Goal: Task Accomplishment & Management: Use online tool/utility

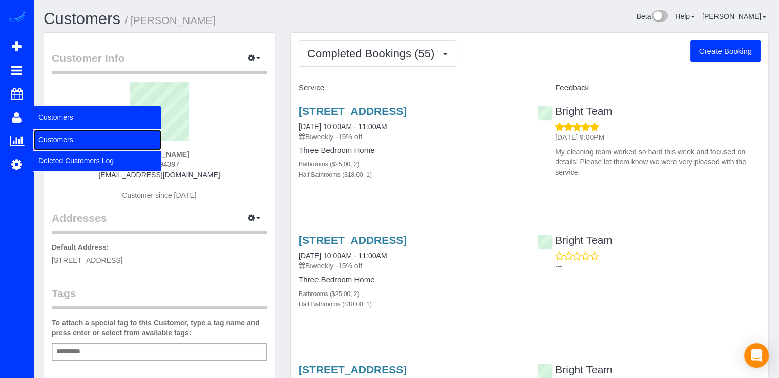
click at [79, 141] on link "Customers" at bounding box center [97, 139] width 128 height 20
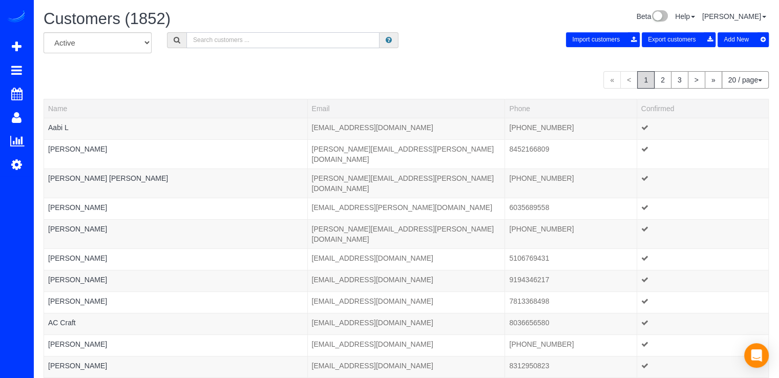
click at [213, 44] on input "text" at bounding box center [282, 40] width 193 height 16
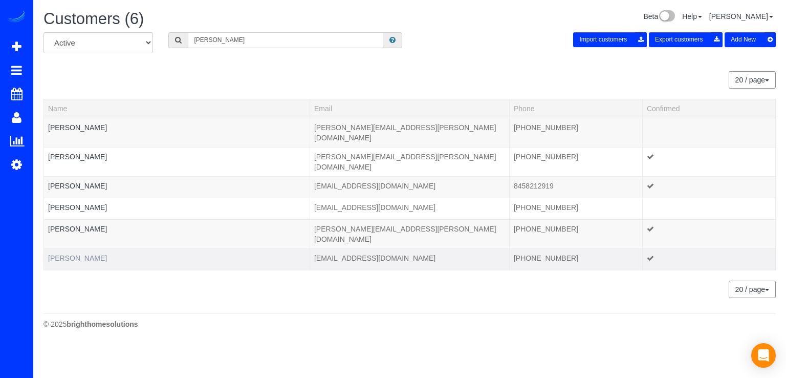
type input "Christine"
click at [82, 254] on link "Christine Shuster" at bounding box center [77, 258] width 59 height 8
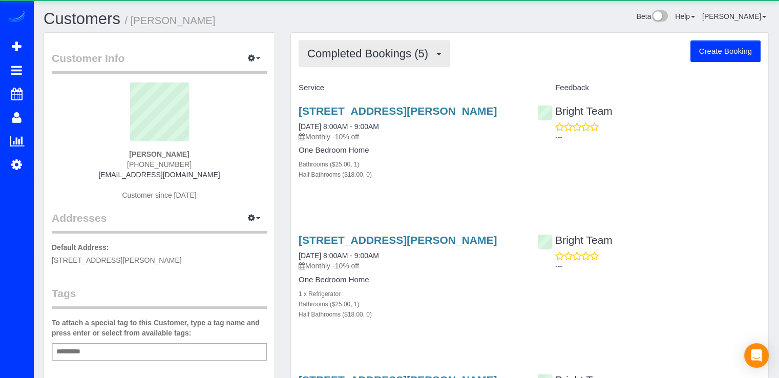
click at [396, 51] on span "Completed Bookings (5)" at bounding box center [370, 53] width 126 height 13
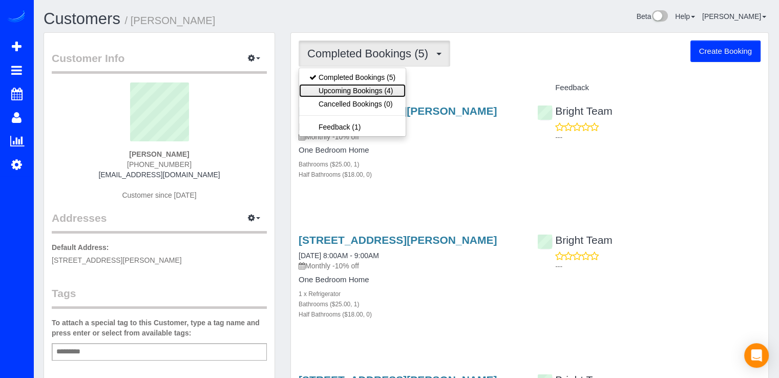
click at [382, 87] on link "Upcoming Bookings (4)" at bounding box center [352, 90] width 106 height 13
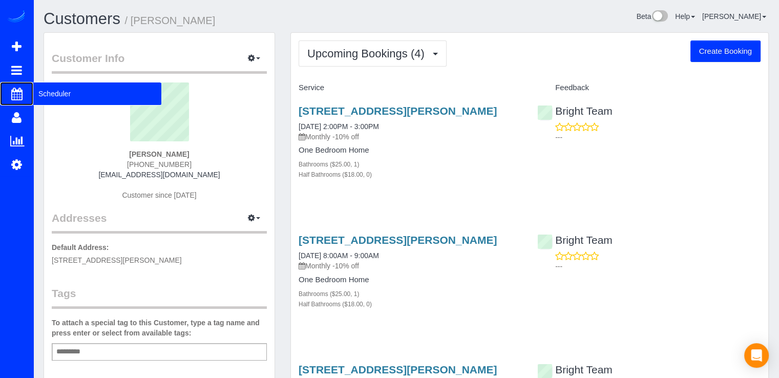
click at [76, 92] on span "Scheduler" at bounding box center [97, 94] width 128 height 24
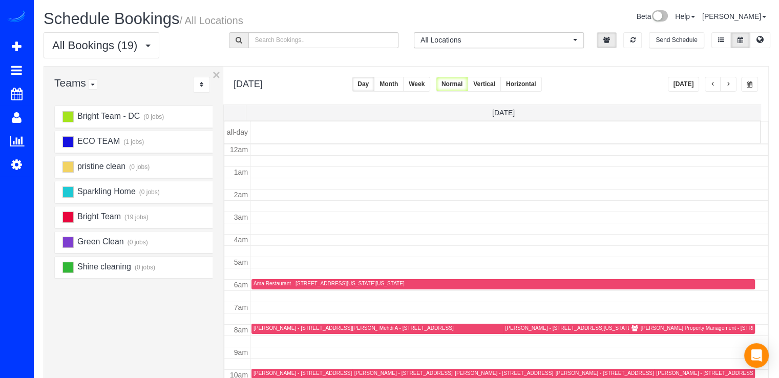
scroll to position [135, 0]
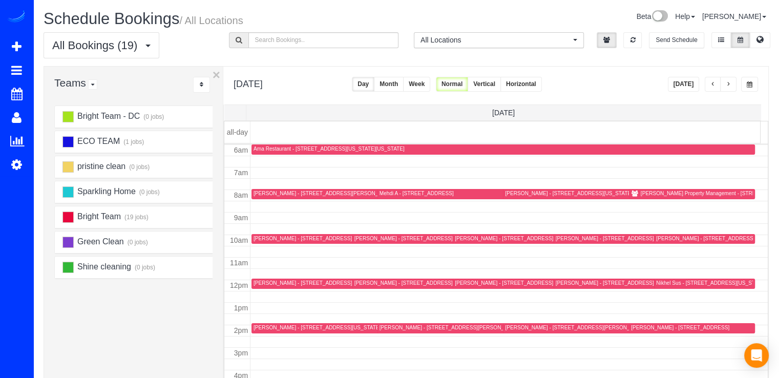
click at [710, 82] on span "button" at bounding box center [712, 84] width 5 height 6
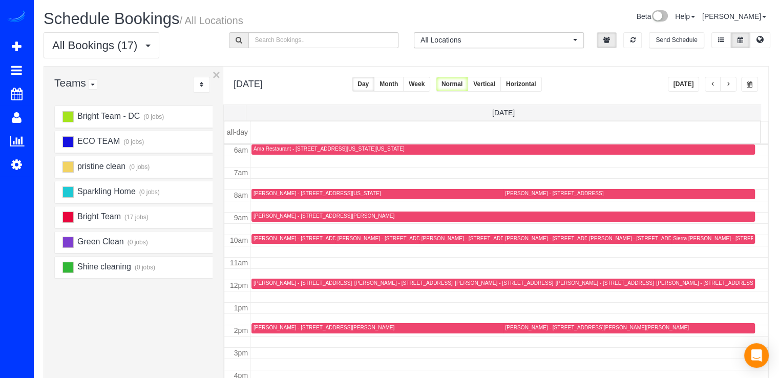
click at [590, 239] on div "[PERSON_NAME] - [STREET_ADDRESS]" at bounding box center [638, 238] width 98 height 7
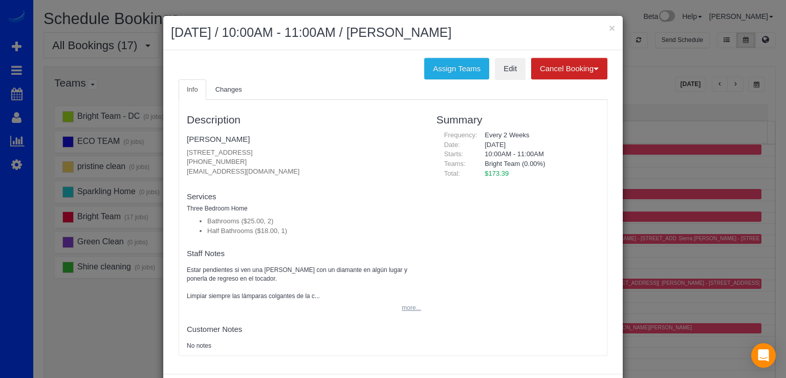
click at [407, 312] on button "more..." at bounding box center [408, 307] width 25 height 15
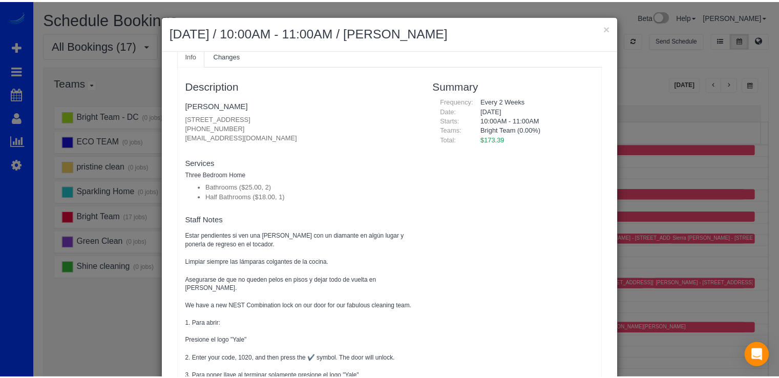
scroll to position [0, 0]
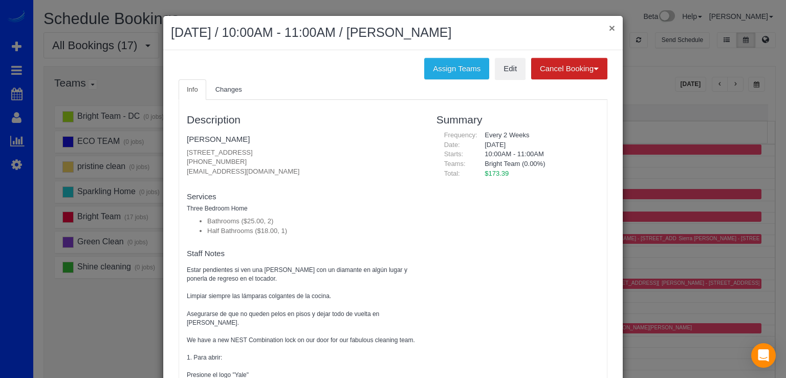
click at [609, 26] on button "×" at bounding box center [612, 28] width 6 height 11
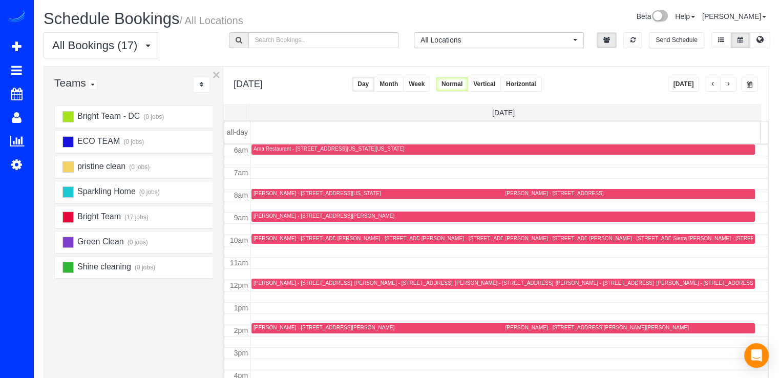
click at [680, 85] on button "[DATE]" at bounding box center [683, 84] width 32 height 15
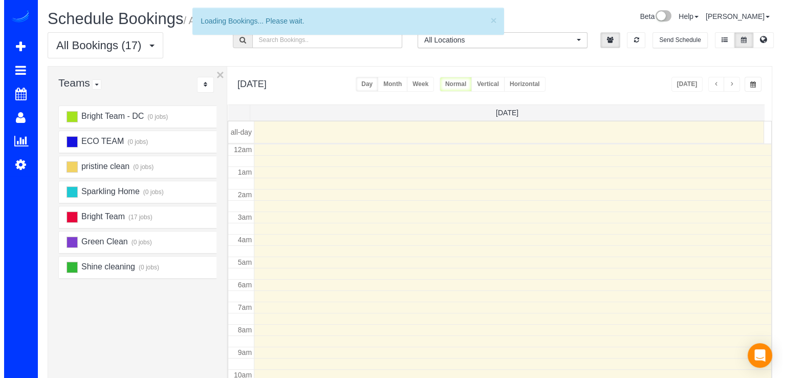
scroll to position [135, 0]
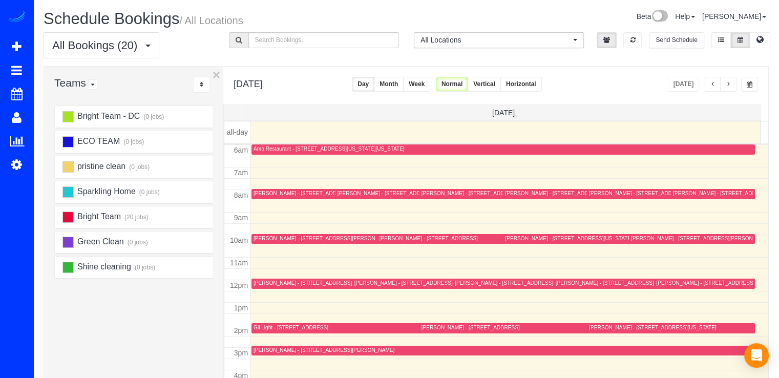
click at [592, 190] on div "[PERSON_NAME] - [STREET_ADDRESS][US_STATE]" at bounding box center [652, 193] width 127 height 7
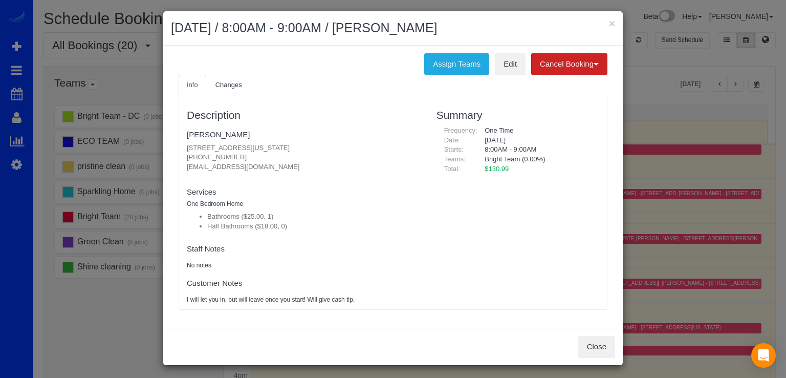
scroll to position [6, 0]
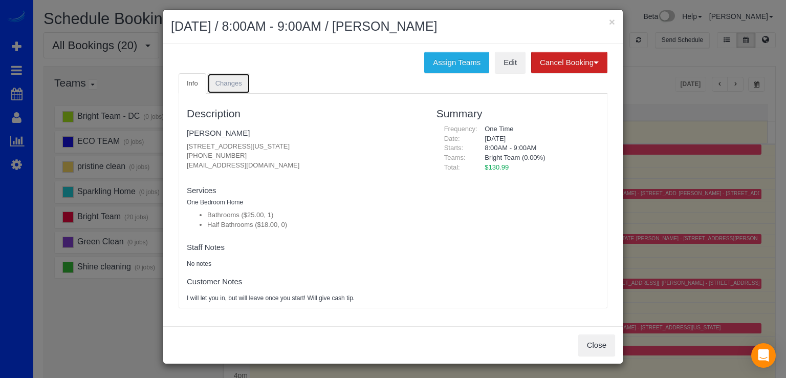
click at [218, 79] on span "Changes" at bounding box center [228, 83] width 27 height 8
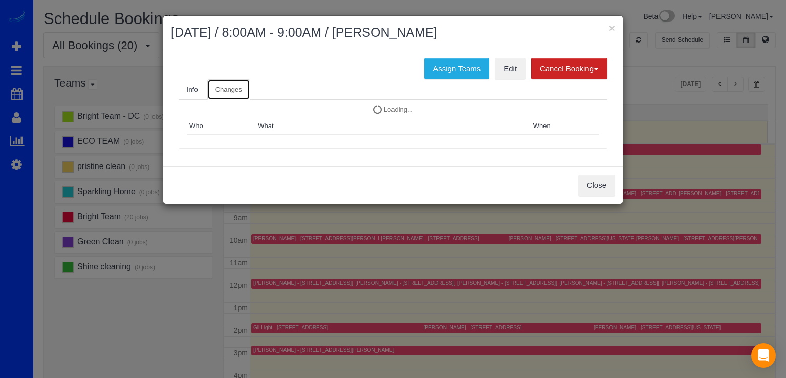
scroll to position [0, 0]
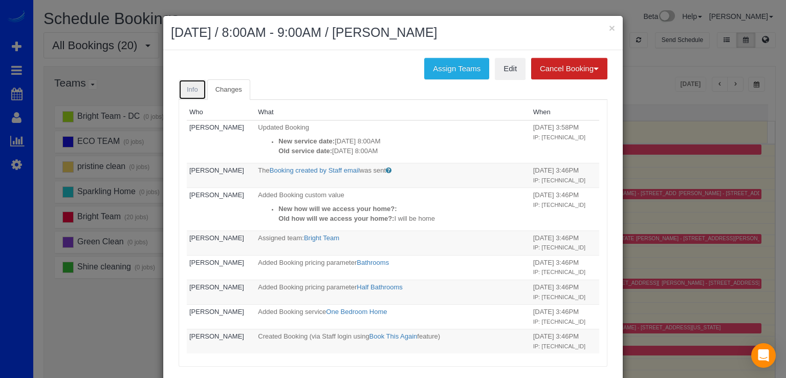
click at [181, 89] on link "Info" at bounding box center [193, 89] width 28 height 21
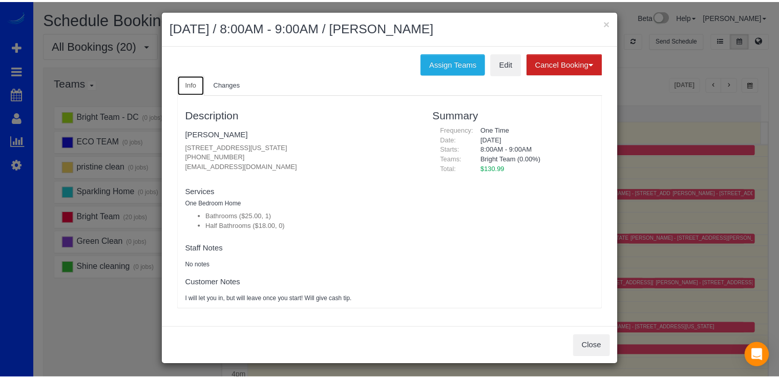
scroll to position [6, 0]
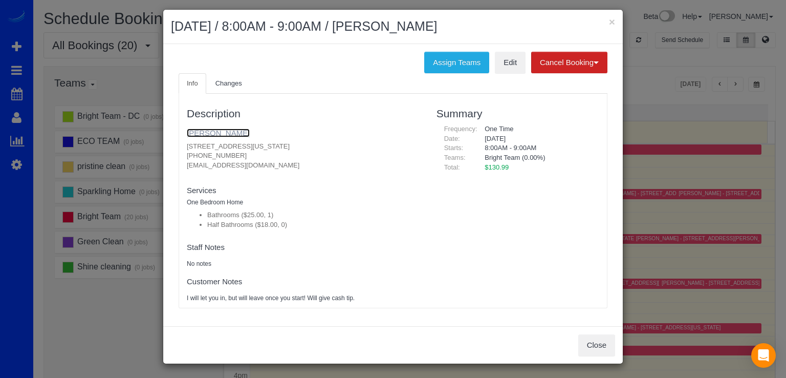
click at [202, 129] on link "Robert Priore" at bounding box center [218, 132] width 63 height 9
click at [609, 22] on button "×" at bounding box center [612, 21] width 6 height 11
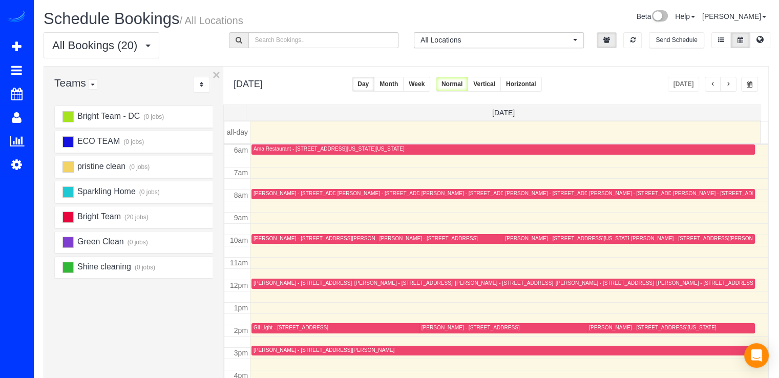
click at [730, 85] on button "button" at bounding box center [728, 84] width 16 height 15
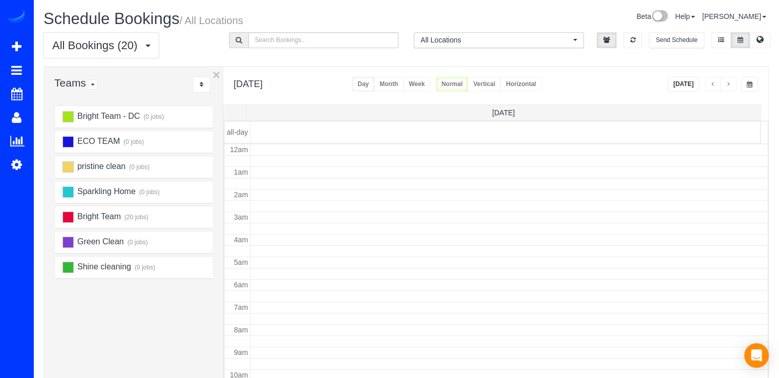
scroll to position [135, 0]
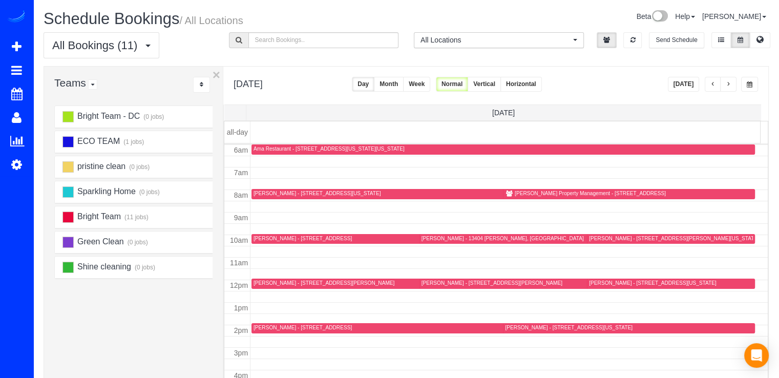
click at [731, 91] on div "Saturday, Oct 4, 2025 Today Day Month Week Normal Vertical Horizontal" at bounding box center [495, 86] width 545 height 38
click at [729, 87] on span "button" at bounding box center [727, 84] width 5 height 6
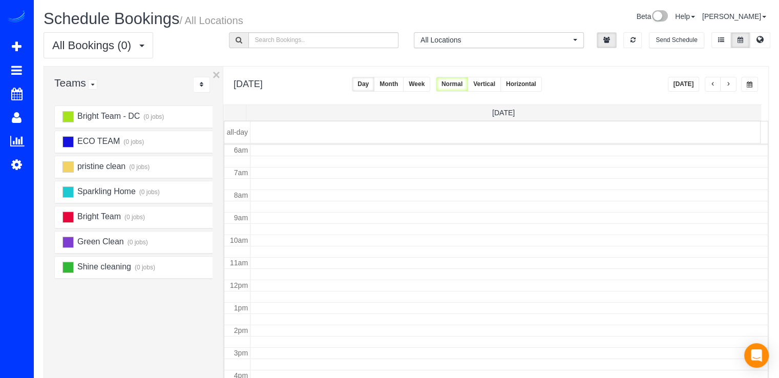
click at [729, 87] on span "button" at bounding box center [727, 84] width 5 height 6
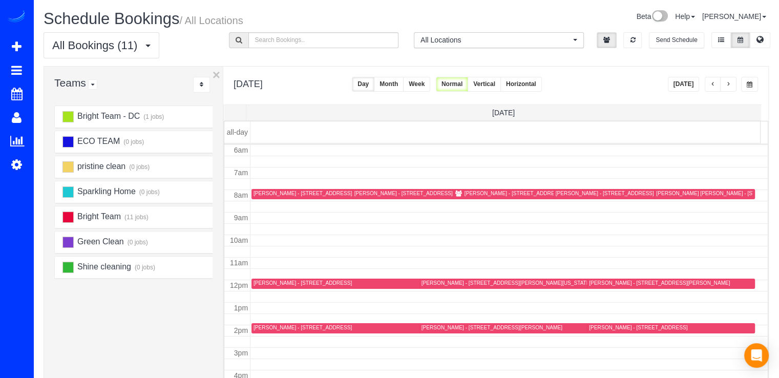
click at [729, 87] on span "button" at bounding box center [727, 84] width 5 height 6
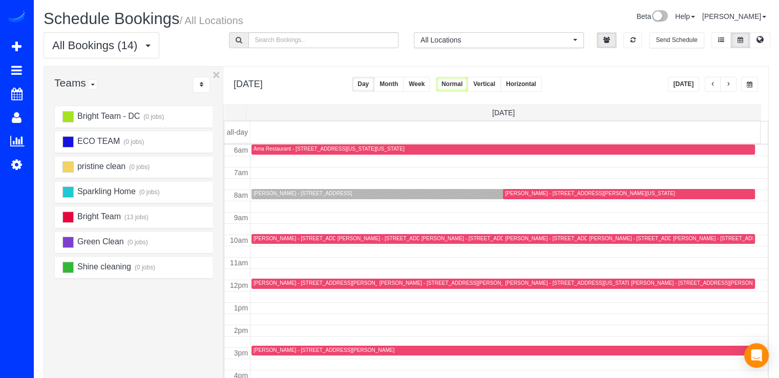
click at [715, 84] on button "button" at bounding box center [712, 84] width 16 height 15
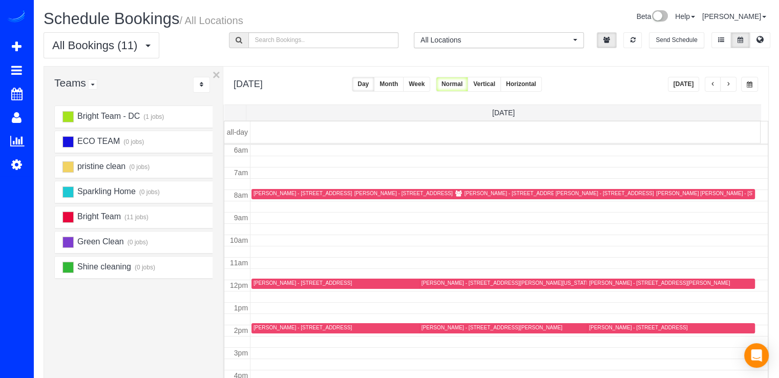
click at [689, 86] on button "[DATE]" at bounding box center [683, 84] width 32 height 15
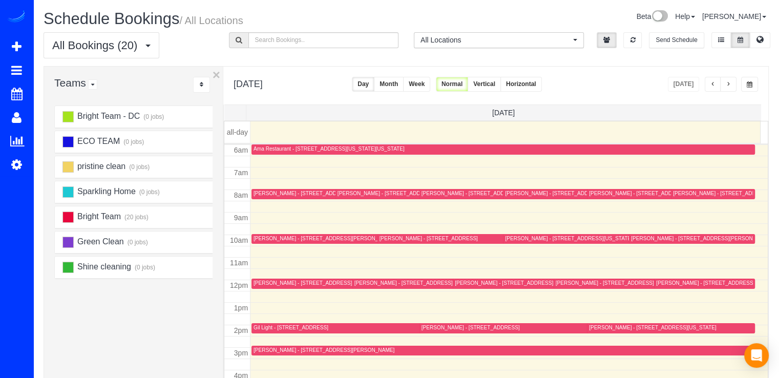
click at [731, 84] on button "button" at bounding box center [728, 84] width 16 height 15
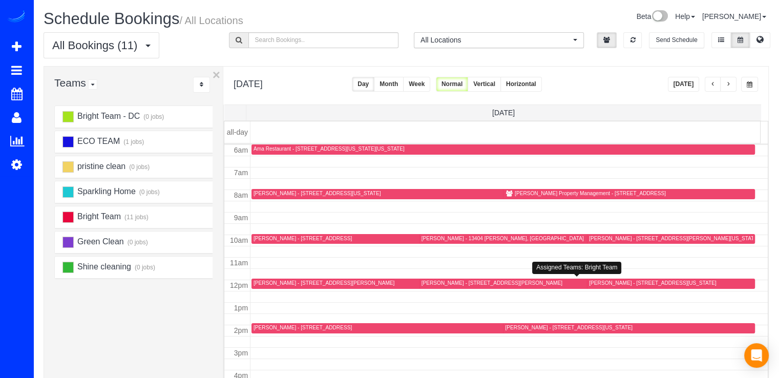
click at [438, 279] on div "[PERSON_NAME] - [STREET_ADDRESS][PERSON_NAME]" at bounding box center [491, 282] width 141 height 7
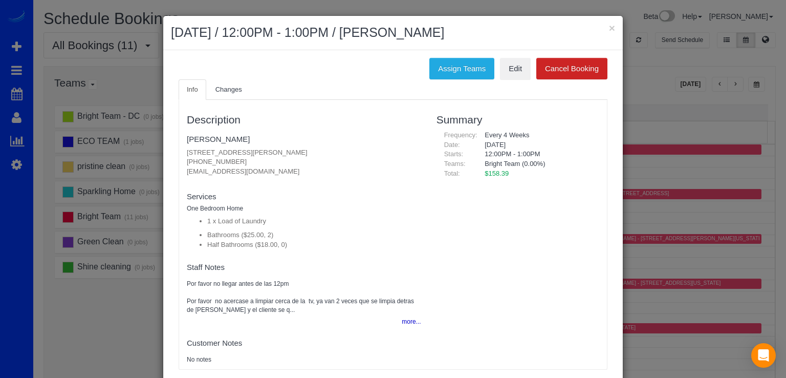
click at [604, 32] on h2 "[DATE] / 12:00PM - 1:00PM / [PERSON_NAME]" at bounding box center [393, 33] width 444 height 18
click at [609, 29] on button "×" at bounding box center [612, 28] width 6 height 11
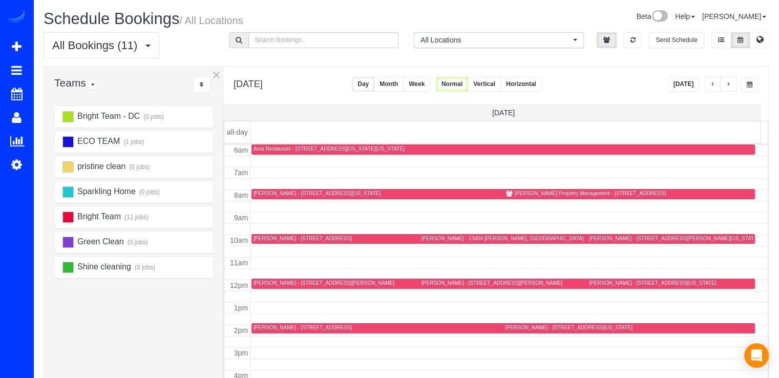
click at [430, 80] on button "Week" at bounding box center [416, 84] width 27 height 15
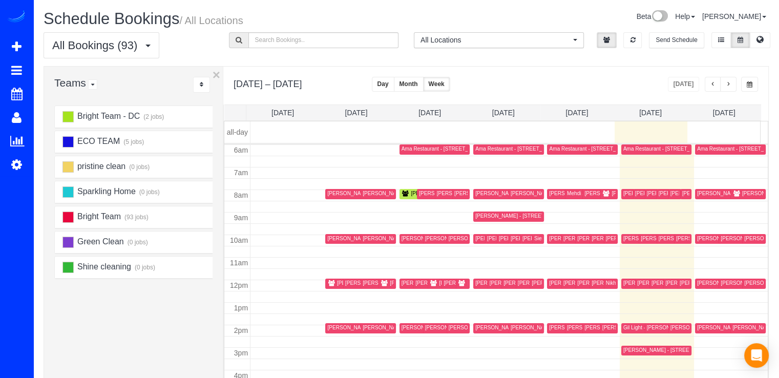
click at [731, 81] on button "button" at bounding box center [728, 84] width 16 height 15
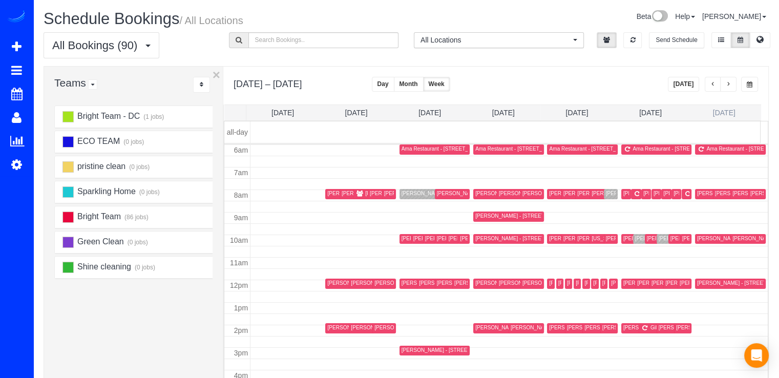
click at [713, 111] on link "Sat 10/11" at bounding box center [724, 113] width 23 height 8
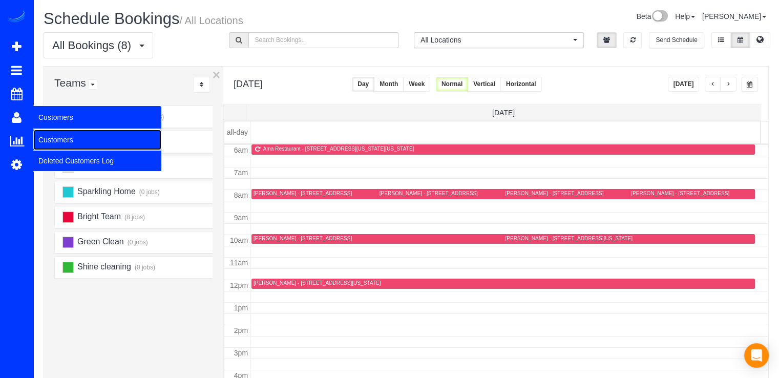
click at [43, 134] on link "Customers" at bounding box center [97, 139] width 128 height 20
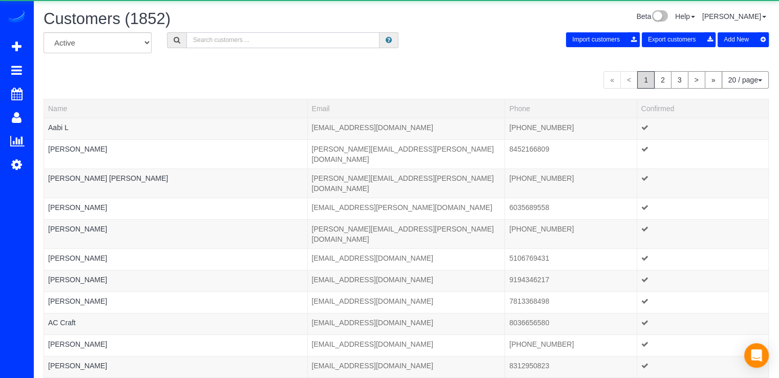
click at [215, 46] on input "text" at bounding box center [282, 40] width 193 height 16
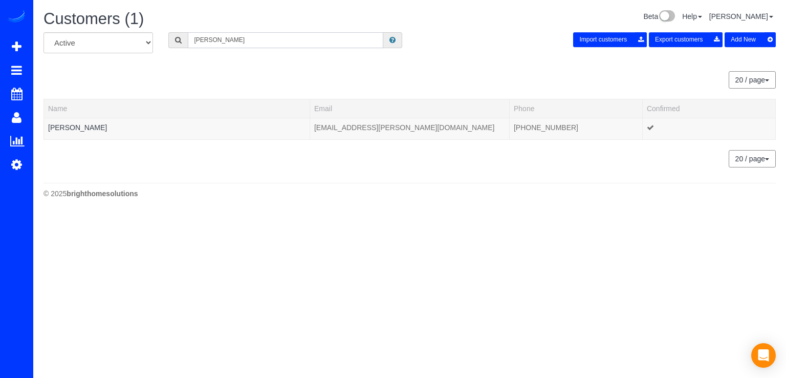
type input "Brittany watts"
click at [62, 126] on link "[PERSON_NAME]" at bounding box center [77, 127] width 59 height 8
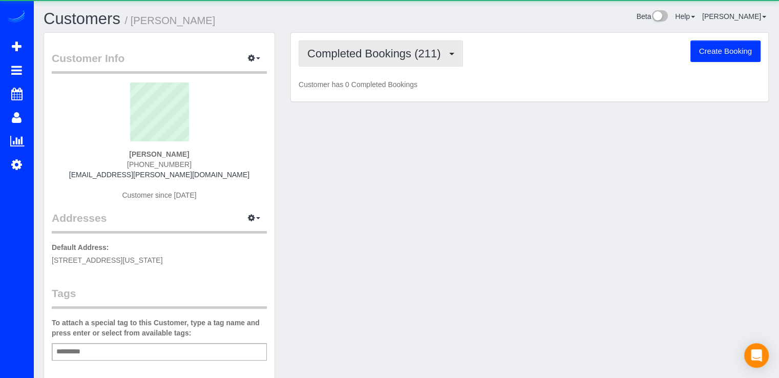
drag, startPoint x: 359, startPoint y: 56, endPoint x: 361, endPoint y: 82, distance: 26.2
click at [358, 56] on span "Completed Bookings (211)" at bounding box center [376, 53] width 138 height 13
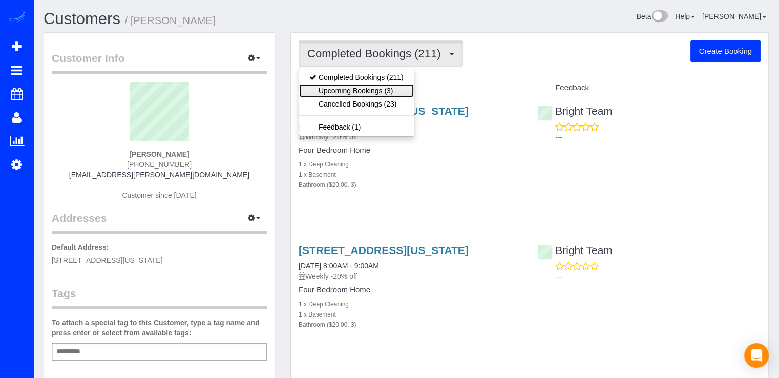
click at [360, 84] on link "Upcoming Bookings (3)" at bounding box center [356, 90] width 115 height 13
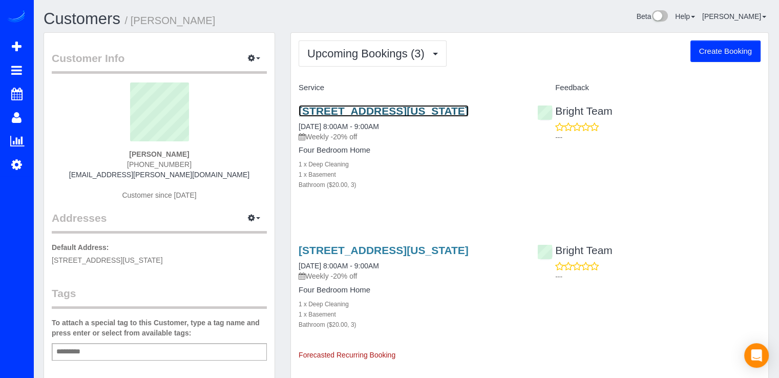
click at [349, 109] on link "[STREET_ADDRESS][US_STATE]" at bounding box center [383, 111] width 170 height 12
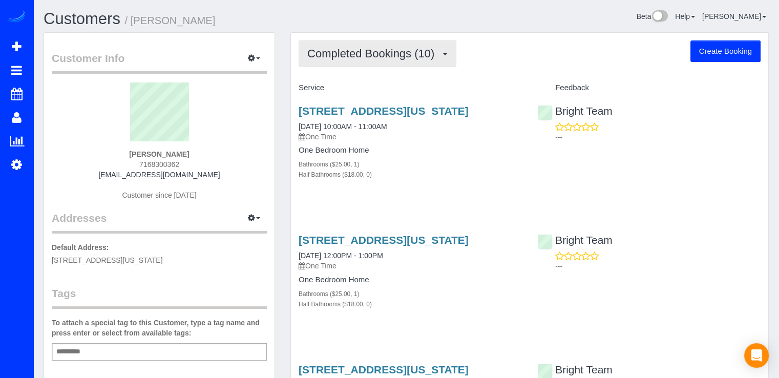
click at [407, 66] on button "Completed Bookings (10)" at bounding box center [377, 53] width 158 height 26
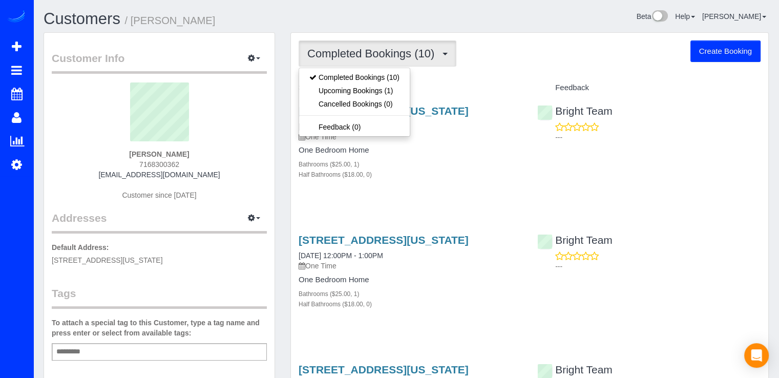
click at [479, 66] on div "Completed Bookings (10) Completed Bookings (10) Upcoming Bookings (1) Cancelled…" at bounding box center [529, 53] width 462 height 26
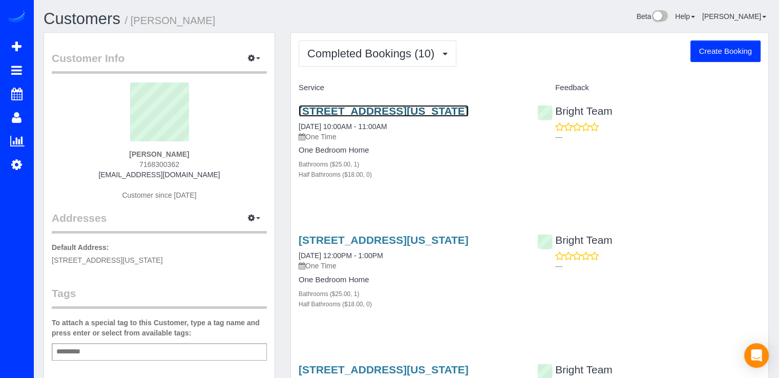
click at [356, 109] on link "[STREET_ADDRESS][US_STATE]" at bounding box center [383, 111] width 170 height 12
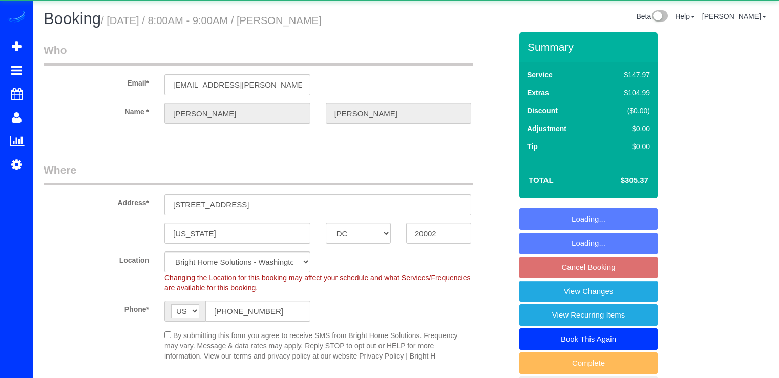
select select "DC"
select select "object:719"
select select "spot1"
select select "7"
select select "3"
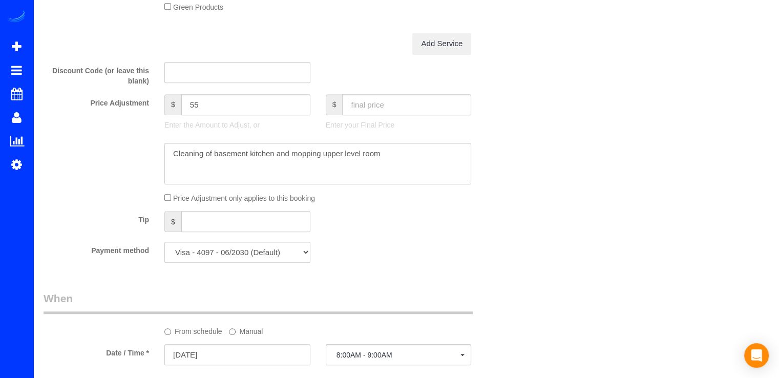
scroll to position [870, 0]
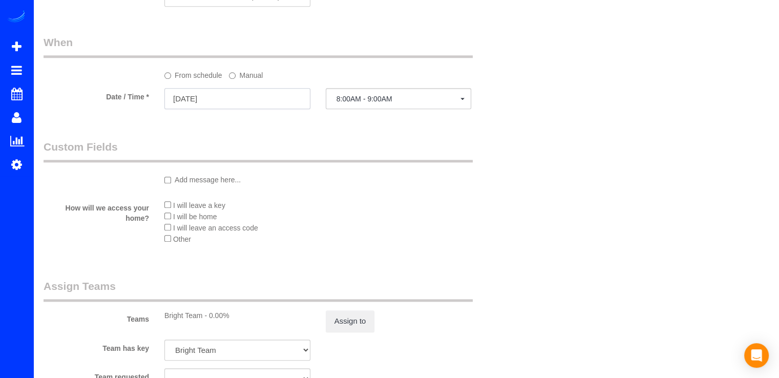
click at [234, 95] on input "10/06/2025" at bounding box center [237, 98] width 146 height 21
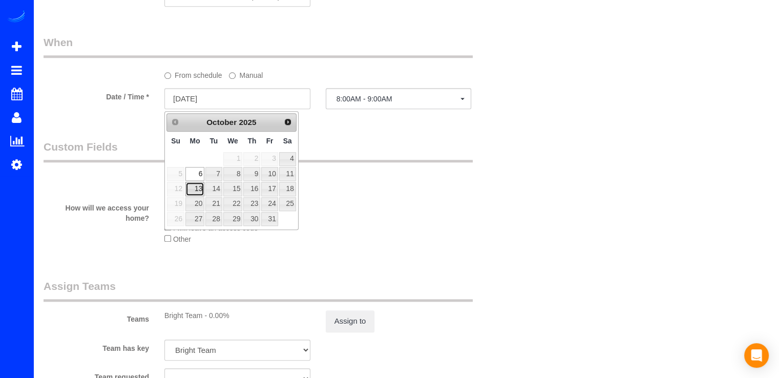
click at [200, 185] on link "13" at bounding box center [194, 189] width 19 height 14
type input "10/13/2025"
select select "spot20"
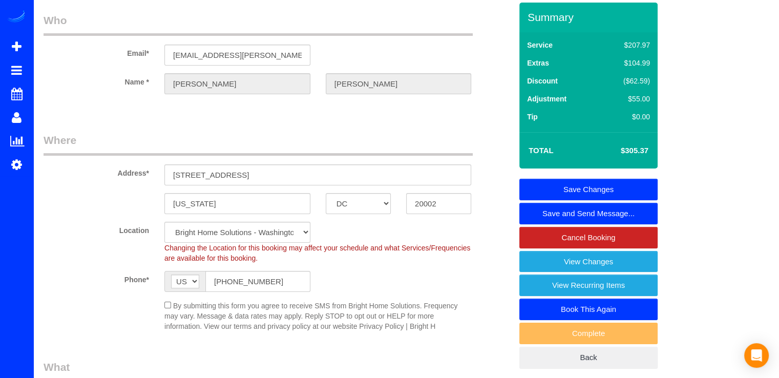
scroll to position [0, 0]
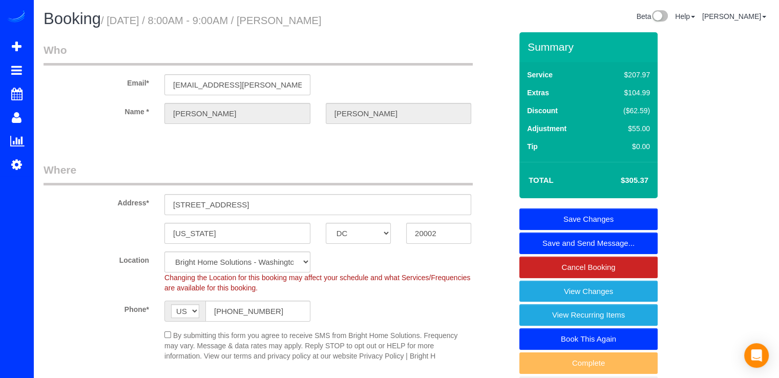
click at [582, 208] on link "Save Changes" at bounding box center [588, 218] width 138 height 21
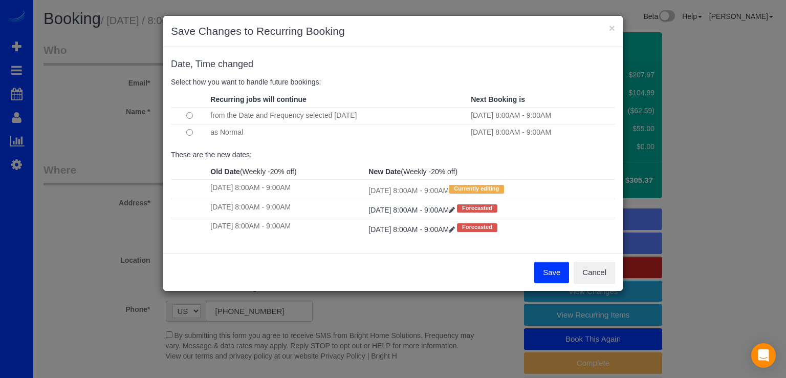
click at [557, 270] on button "Save" at bounding box center [551, 272] width 35 height 21
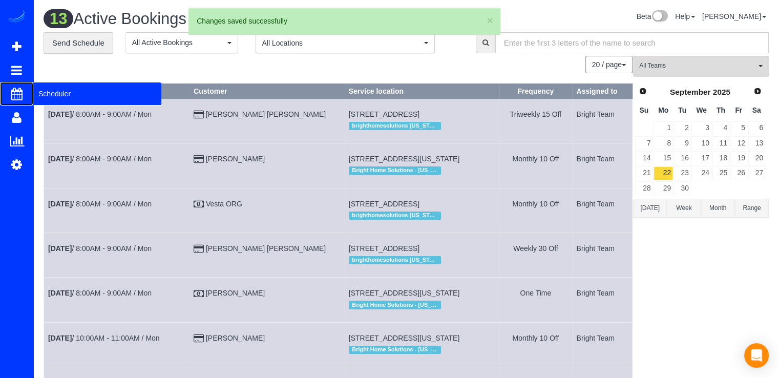
click at [42, 91] on span "Scheduler" at bounding box center [97, 94] width 128 height 24
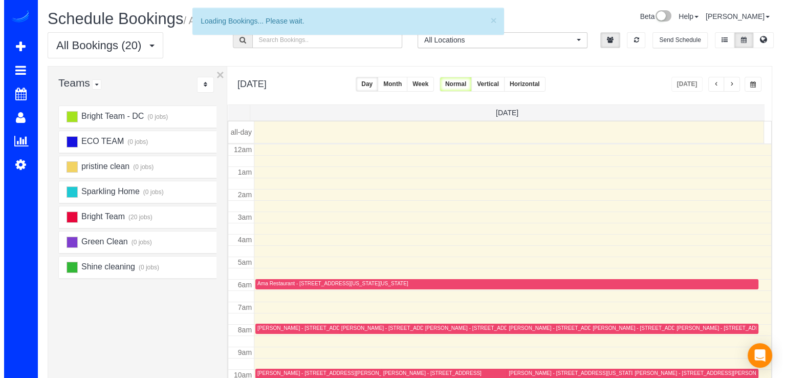
scroll to position [135, 0]
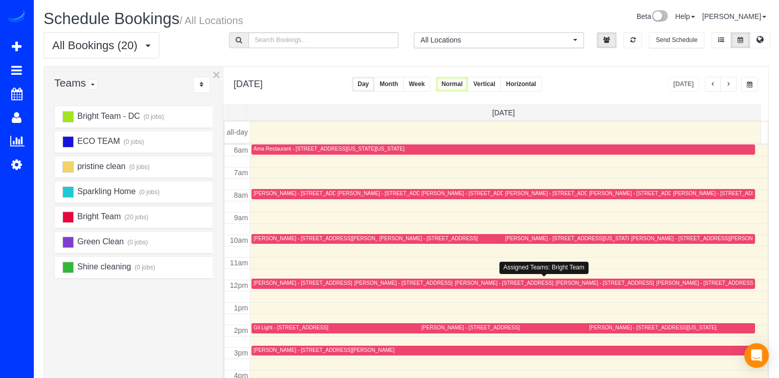
click at [461, 281] on div "[PERSON_NAME] - [STREET_ADDRESS][PERSON_NAME][US_STATE]" at bounding box center [540, 282] width 170 height 7
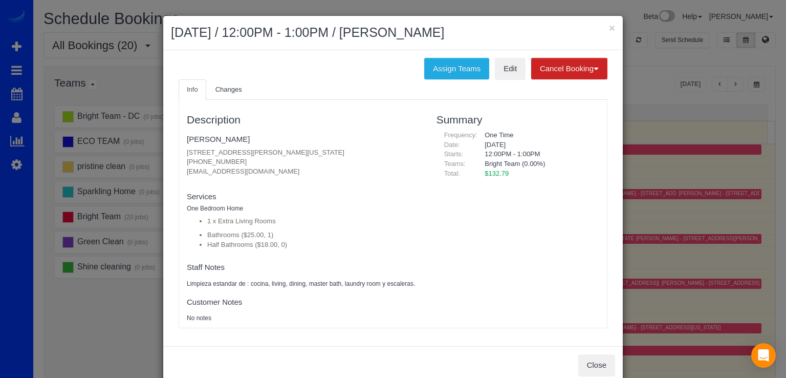
drag, startPoint x: 178, startPoint y: 151, endPoint x: 345, endPoint y: 153, distance: 166.9
click at [345, 153] on div "Description Onur Balta 4406 Westover Pl Nw, Washington, DC 20016 (703) 940-4998…" at bounding box center [304, 214] width 250 height 218
copy p "4406 Westover Pl Nw, Washington, DC 20016"
click at [609, 26] on button "×" at bounding box center [612, 28] width 6 height 11
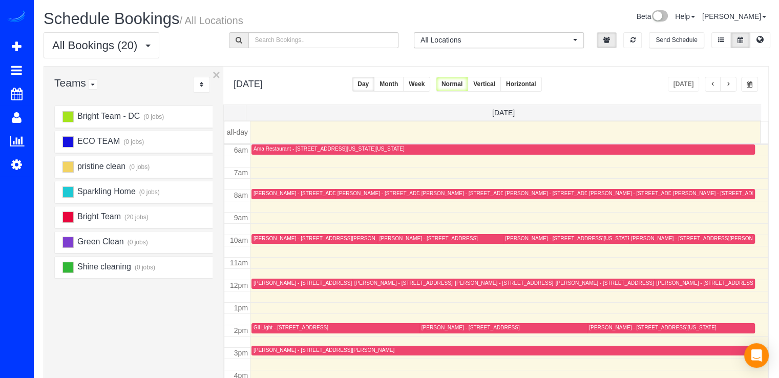
click at [465, 283] on div "[PERSON_NAME] - [STREET_ADDRESS][PERSON_NAME][US_STATE]" at bounding box center [540, 282] width 170 height 7
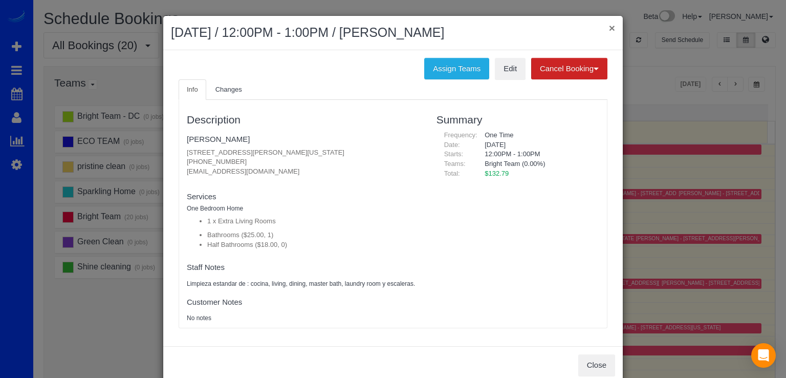
click at [609, 26] on button "×" at bounding box center [612, 28] width 6 height 11
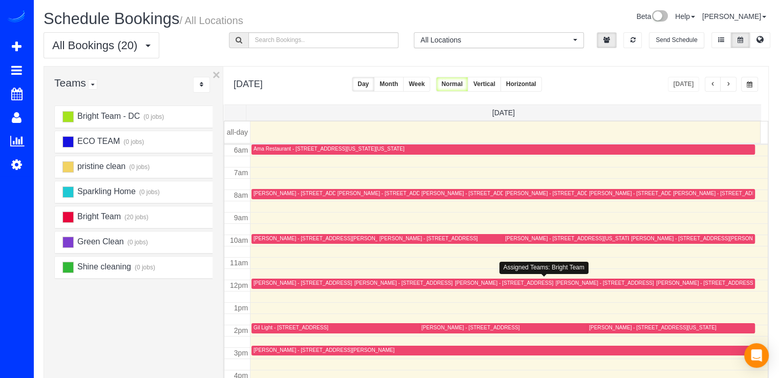
click at [461, 282] on div "[PERSON_NAME] - [STREET_ADDRESS][PERSON_NAME][US_STATE]" at bounding box center [540, 282] width 170 height 7
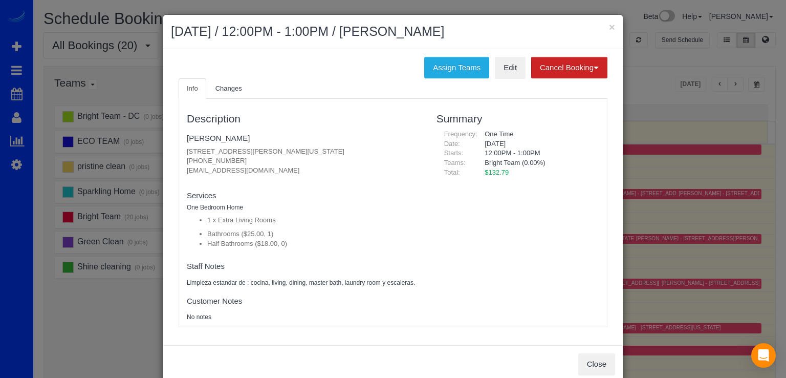
scroll to position [0, 0]
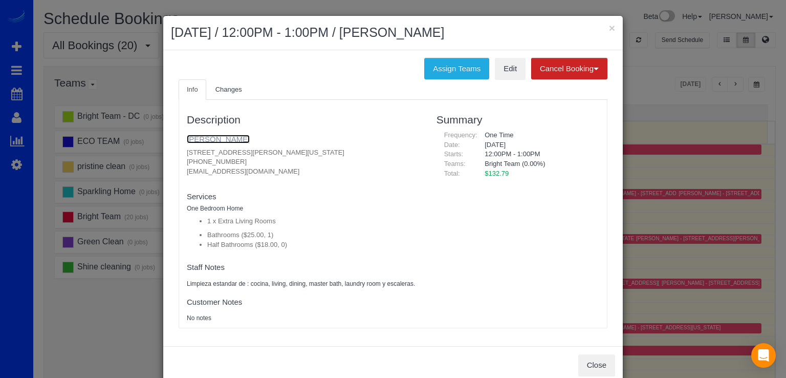
click at [187, 138] on link "Onur Balta" at bounding box center [218, 139] width 63 height 9
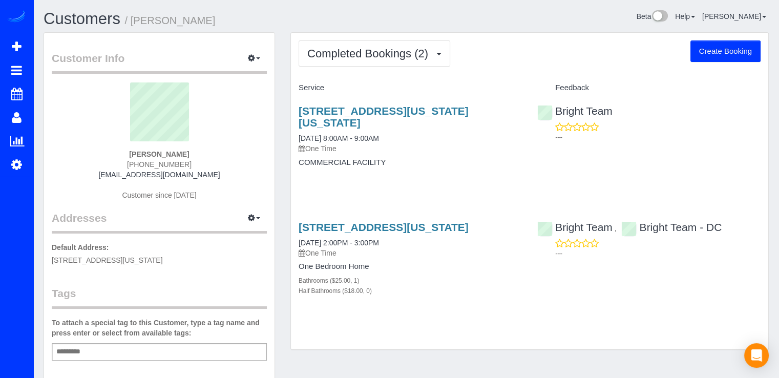
click at [721, 52] on button "Create Booking" at bounding box center [725, 50] width 70 height 21
select select "DC"
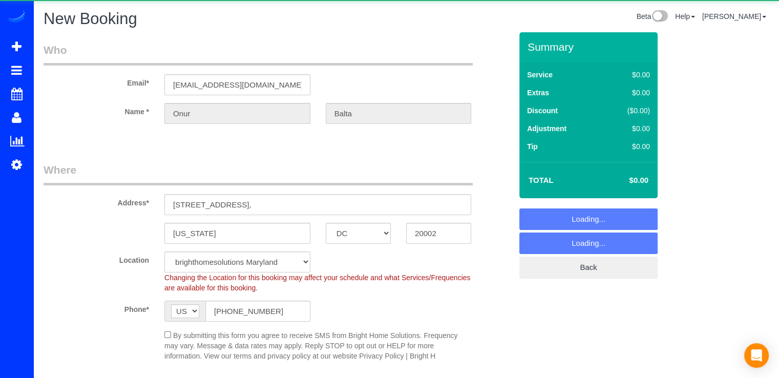
select select "object:852"
select select "2"
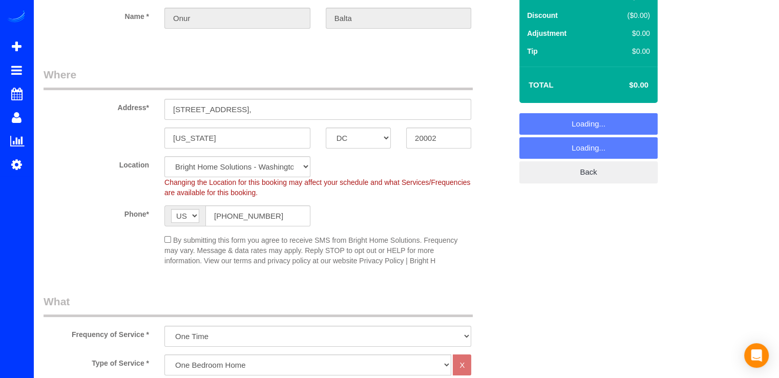
select select "object:1080"
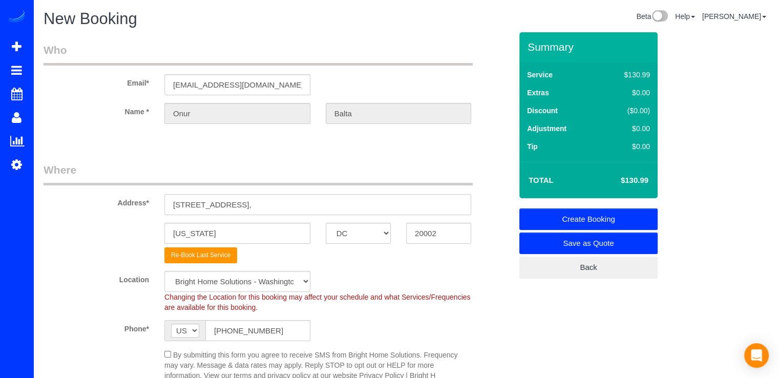
drag, startPoint x: 248, startPoint y: 210, endPoint x: 135, endPoint y: 210, distance: 112.6
click at [135, 210] on div "Address* 2625 3rd St NE," at bounding box center [277, 188] width 483 height 53
paste input "7610 Honesty Way, Bethesda, MD 20817"
type input "7610 Honesty Way, Bethesda, MD 20817"
drag, startPoint x: 426, startPoint y: 236, endPoint x: 384, endPoint y: 238, distance: 42.5
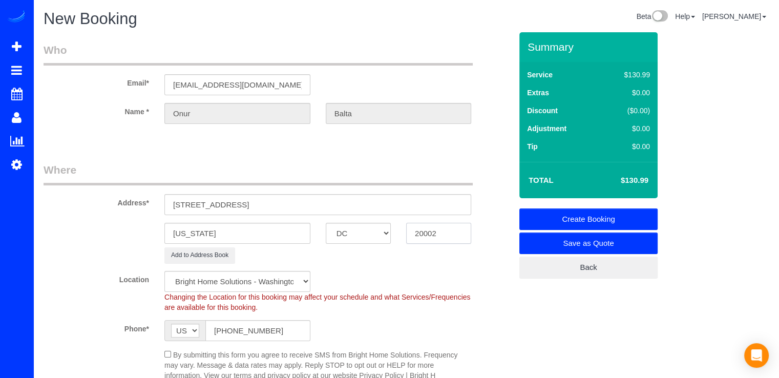
click at [385, 237] on div "Washington AK AL AR AZ CA CO CT DC DE FL GA HI IA ID IL IN KS KY LA MA MD ME MI…" at bounding box center [277, 233] width 483 height 21
drag, startPoint x: 444, startPoint y: 224, endPoint x: 404, endPoint y: 238, distance: 41.8
click at [404, 238] on div "20002" at bounding box center [438, 233] width 80 height 21
type input "20817"
click at [342, 234] on select "AK AL AR AZ CA CO CT DC DE FL GA HI IA ID IL IN KS KY LA MA MD ME MI MN MO MS M…" at bounding box center [358, 233] width 65 height 21
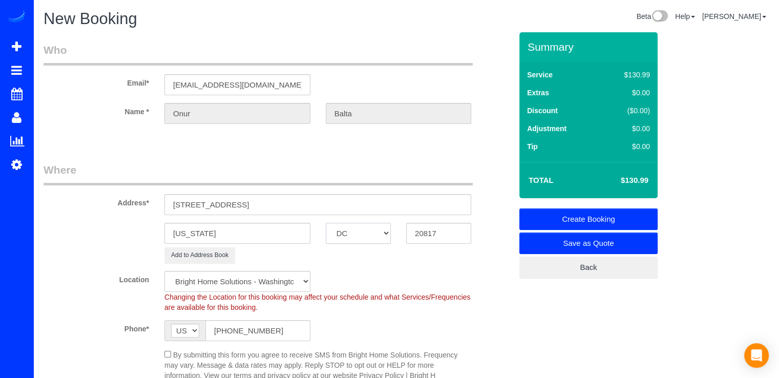
select select "1"
select select "object:1107"
select select "MD"
click at [326, 223] on select "AK AL AR AZ CA CO CT DC DE FL GA HI IA ID IL IN KS KY LA MA MD ME MI MN MO MS M…" at bounding box center [358, 233] width 65 height 21
drag, startPoint x: 226, startPoint y: 235, endPoint x: 142, endPoint y: 233, distance: 84.0
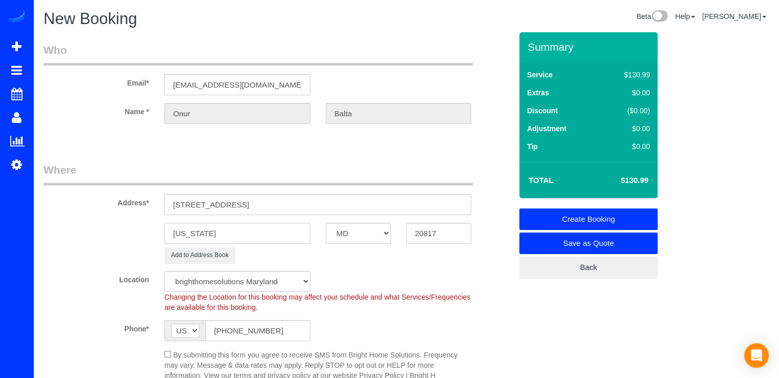
click at [143, 234] on div "Washington AK AL AR AZ CA CO CT DC DE FL GA HI IA ID IL IN KS KY LA MA MD ME MI…" at bounding box center [277, 233] width 483 height 21
type input "Bethesda"
drag, startPoint x: 340, startPoint y: 210, endPoint x: 240, endPoint y: 207, distance: 100.4
click at [240, 207] on input "7610 Honesty Way, Bethesda, MD 20817" at bounding box center [317, 204] width 307 height 21
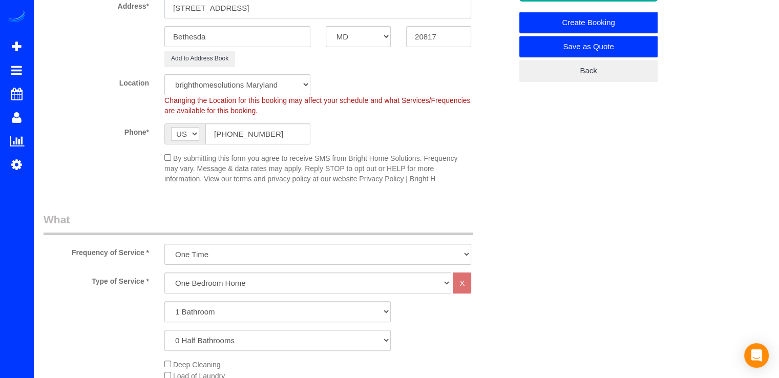
scroll to position [256, 0]
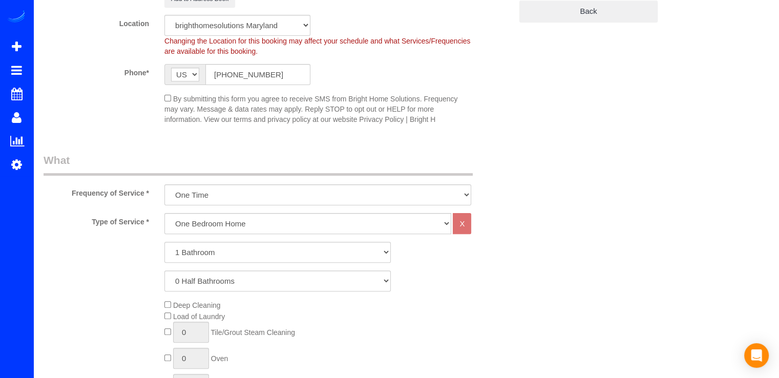
type input "7610 Honesty Way"
click at [205, 222] on select "One Bedroom Home Two Bedroom Home Three Bedroom Home Four Bedroom Home Five Bed…" at bounding box center [307, 223] width 287 height 21
click at [220, 225] on select "One Bedroom Home Two Bedroom Home Three Bedroom Home Four Bedroom Home Five Bed…" at bounding box center [307, 223] width 287 height 21
click at [221, 220] on select "One Bedroom Home Two Bedroom Home Three Bedroom Home Four Bedroom Home Five Bed…" at bounding box center [307, 223] width 287 height 21
select select "255"
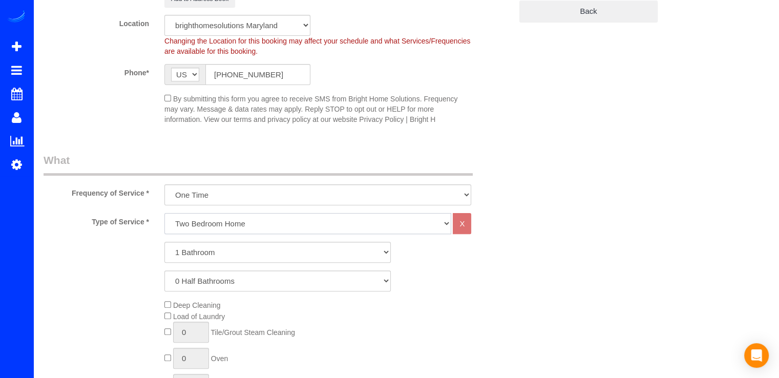
click at [164, 213] on select "One Bedroom Home Two Bedroom Home Three Bedroom Home Four Bedroom Home Five Bed…" at bounding box center [307, 223] width 287 height 21
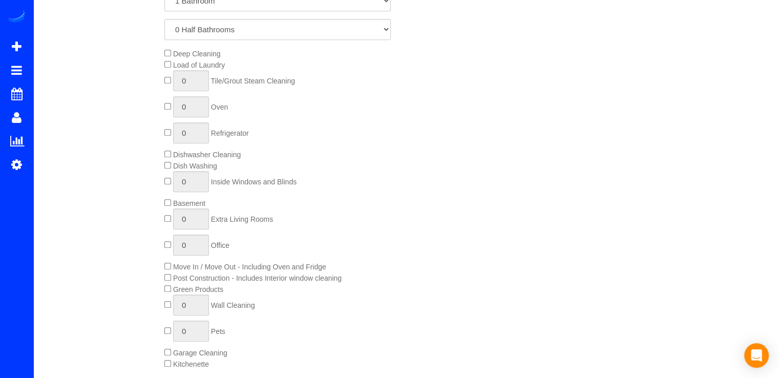
scroll to position [512, 0]
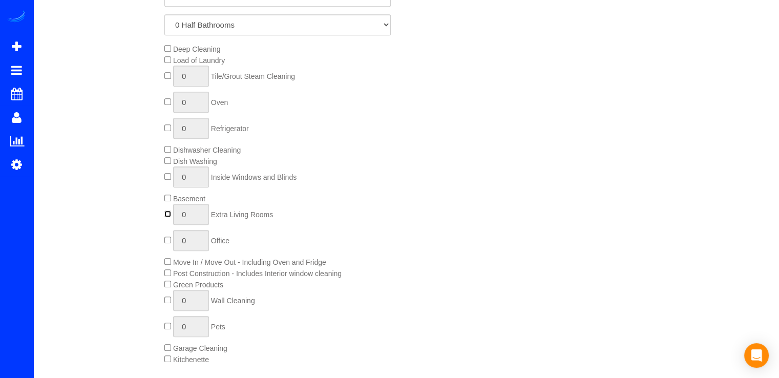
type input "1"
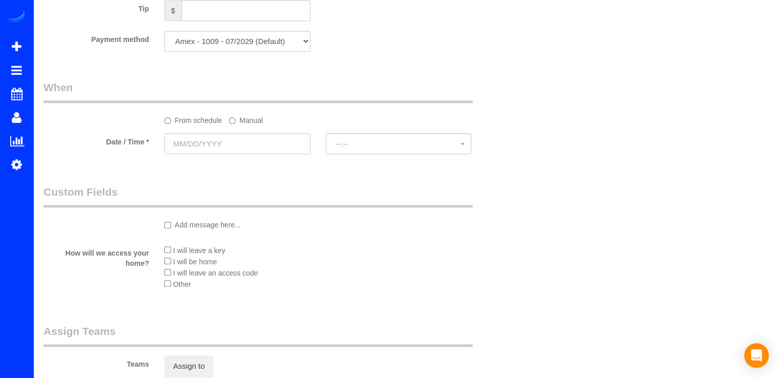
scroll to position [717, 0]
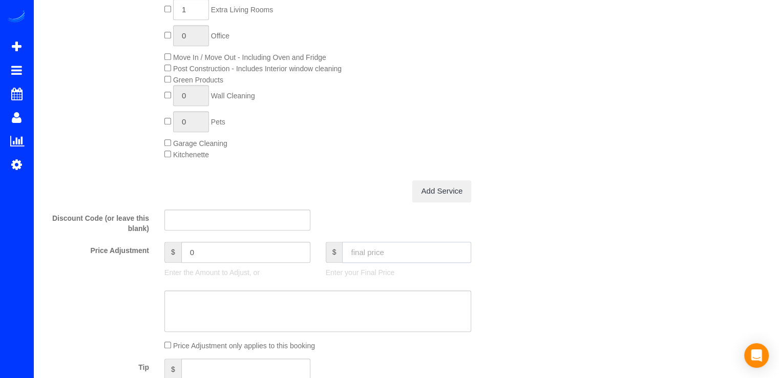
click at [354, 251] on input "text" at bounding box center [406, 252] width 129 height 21
type input "168.89"
type input "-12.1"
type input "162.89"
type input "-18.1"
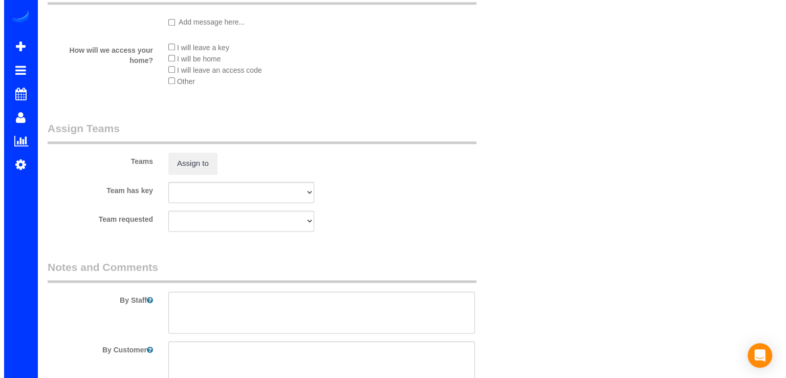
scroll to position [1321, 0]
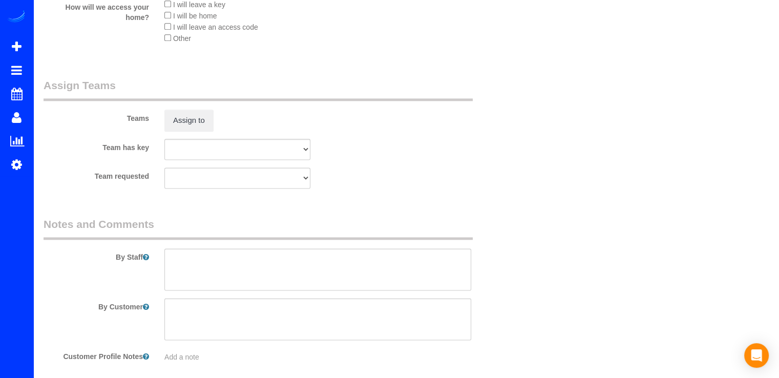
click at [185, 136] on sui-booking-teams "Teams Assign to Team has key Bright Team Bright Team - DC ECO TEAM Green Clean …" at bounding box center [278, 133] width 468 height 111
click at [193, 128] on button "Assign to" at bounding box center [188, 120] width 49 height 21
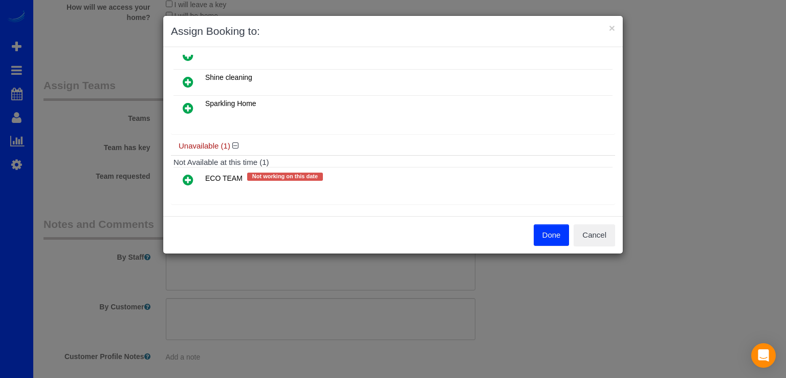
scroll to position [0, 0]
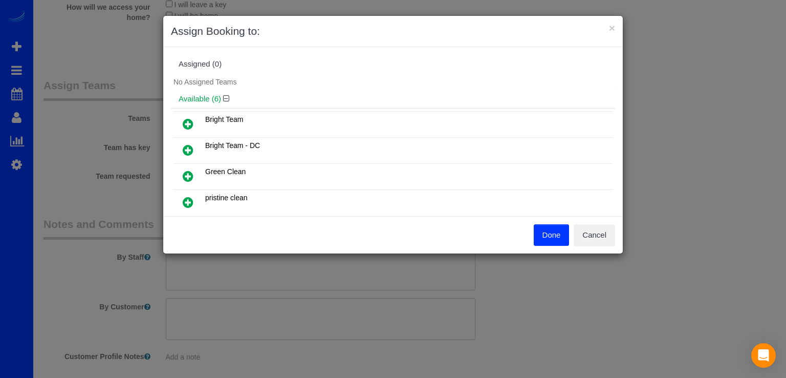
click at [188, 121] on icon at bounding box center [188, 124] width 11 height 12
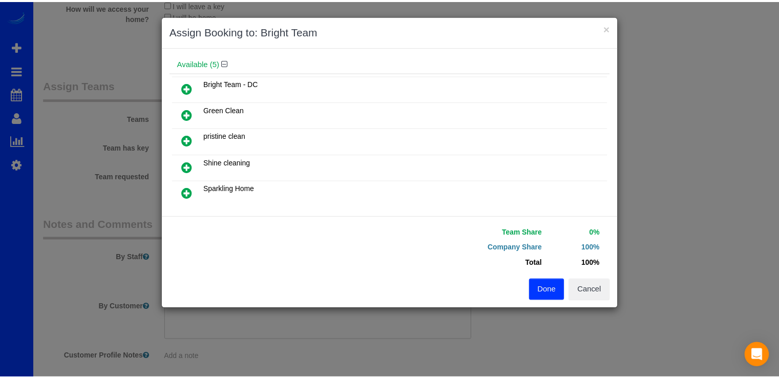
scroll to position [145, 0]
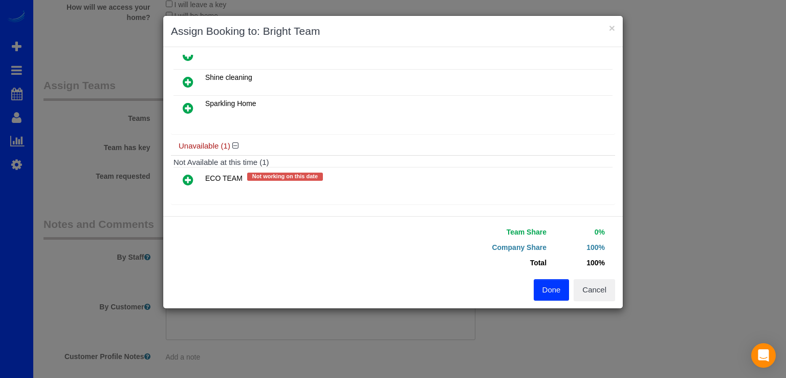
click at [548, 291] on button "Done" at bounding box center [552, 289] width 36 height 21
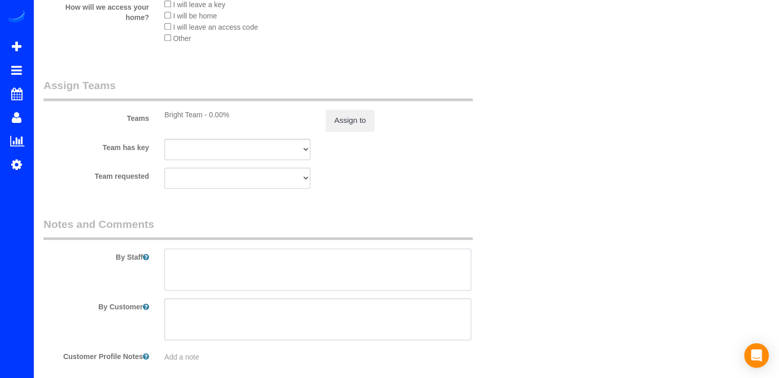
click at [187, 264] on textarea at bounding box center [317, 269] width 307 height 42
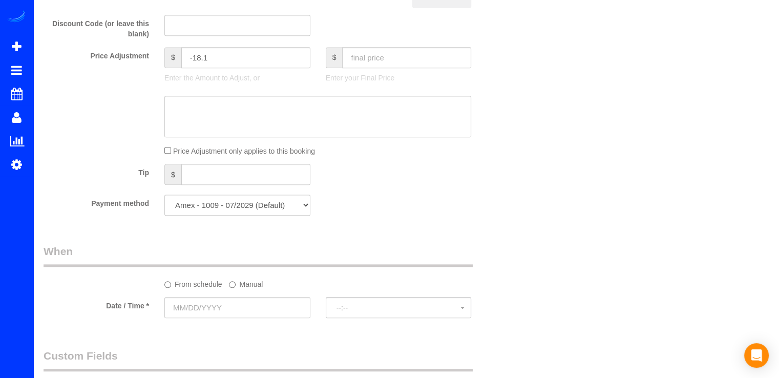
scroll to position [1065, 0]
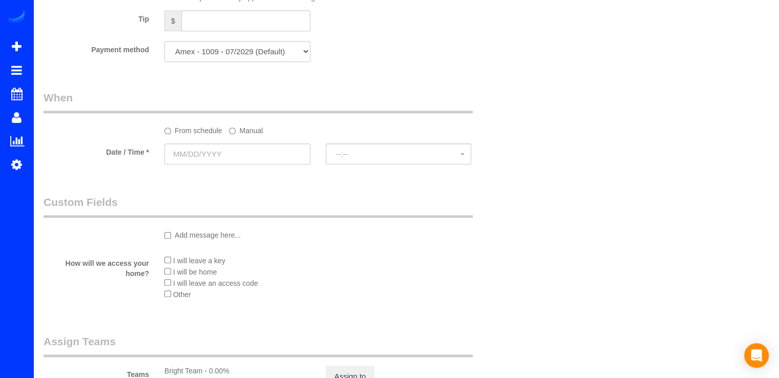
type textarea "Limpieza de 2 cuartos ( el master y kids) y areas comunes. NO BANOS O BASEMENT."
click at [248, 132] on label "Manual" at bounding box center [246, 129] width 34 height 14
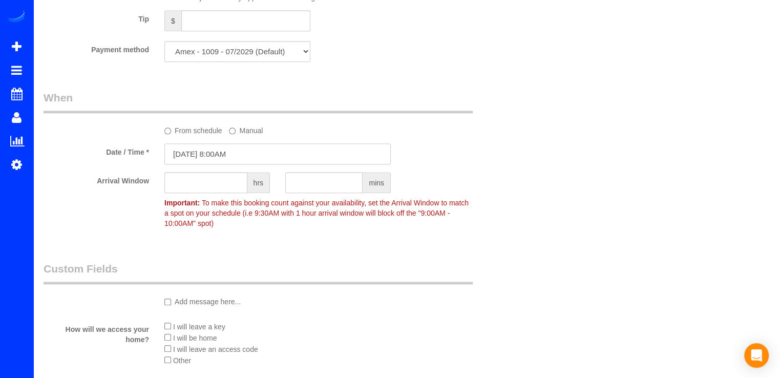
click at [227, 163] on input "10/03/2025 8:00AM" at bounding box center [277, 153] width 226 height 21
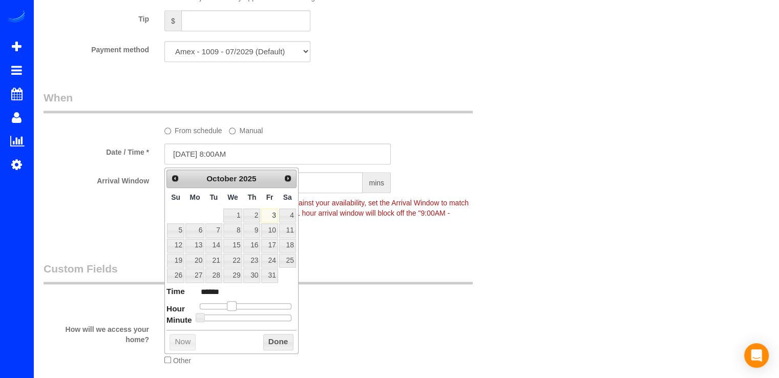
type input "10/03/2025 10:00AM"
type input "*******"
type input "10/03/2025 11:00AM"
type input "*******"
type input "10/03/2025 12:00PM"
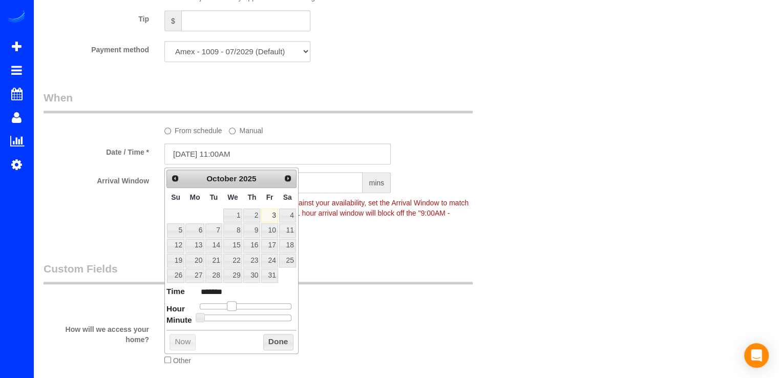
type input "*******"
type input "10/03/2025 1:00PM"
type input "******"
type input "10/03/2025 2:00PM"
type input "******"
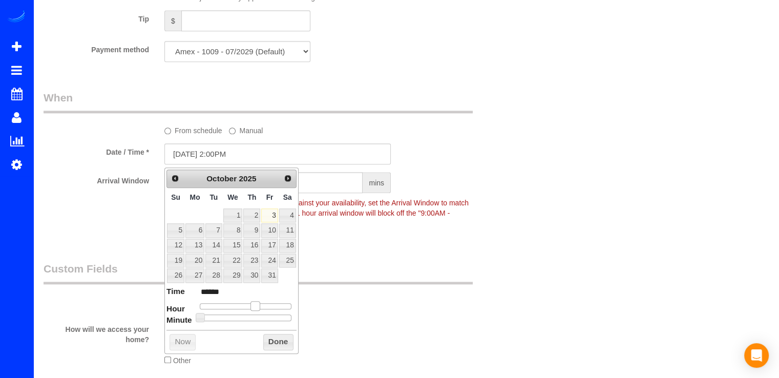
type input "10/03/2025 3:00PM"
type input "******"
type input "10/03/2025 2:00PM"
type input "******"
type input "10/03/2025 1:00PM"
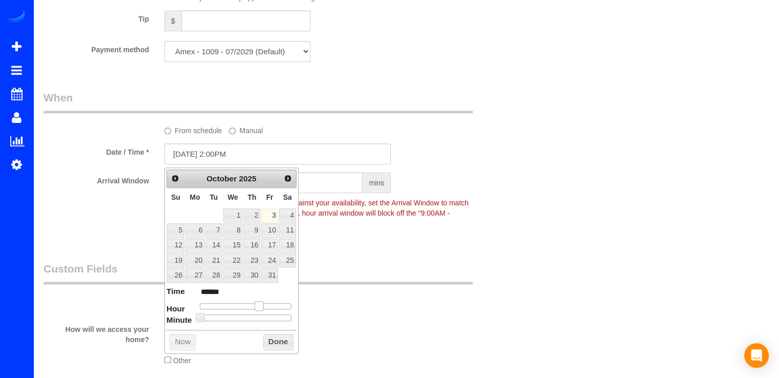
type input "******"
type input "10/03/2025 2:00PM"
type input "******"
type input "10/03/2025 3:00PM"
type input "******"
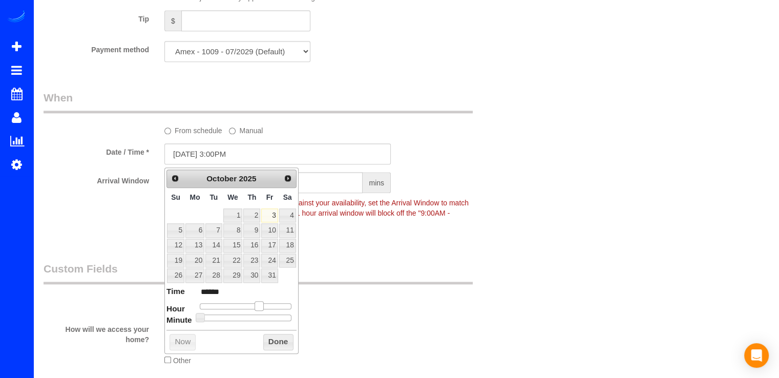
drag, startPoint x: 231, startPoint y: 300, endPoint x: 248, endPoint y: 312, distance: 20.6
click at [256, 301] on span at bounding box center [258, 305] width 9 height 9
type input "10/03/2025 2:00PM"
type input "******"
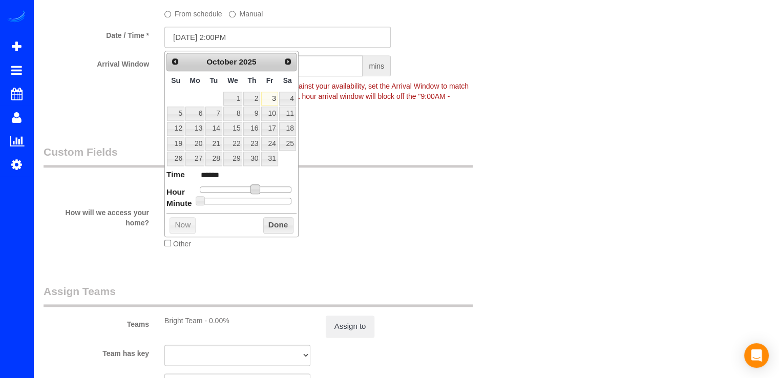
scroll to position [1218, 0]
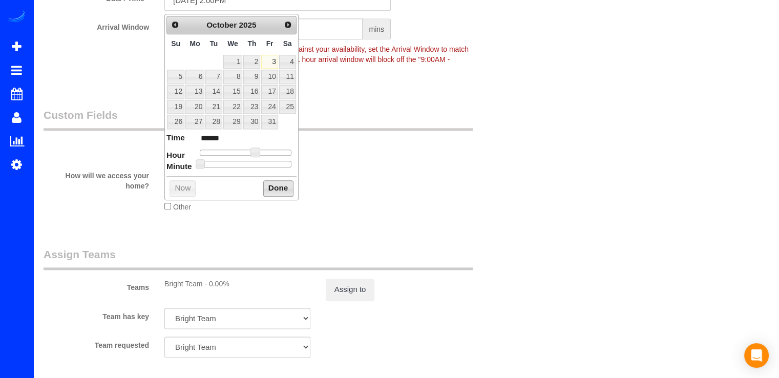
click at [285, 192] on button "Done" at bounding box center [278, 188] width 30 height 16
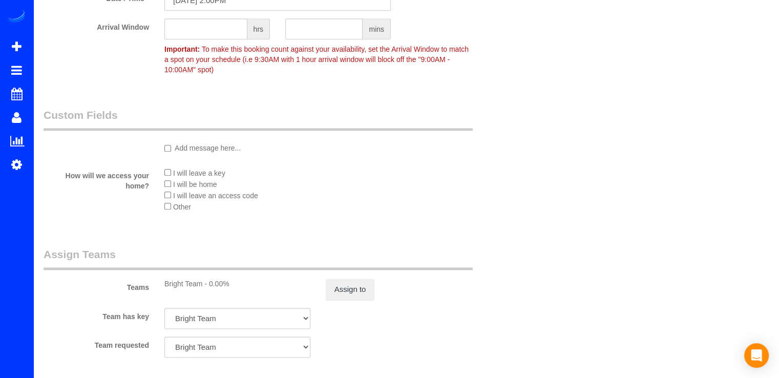
click at [218, 39] on div "hrs" at bounding box center [216, 28] width 105 height 21
click at [215, 37] on input "text" at bounding box center [205, 28] width 83 height 21
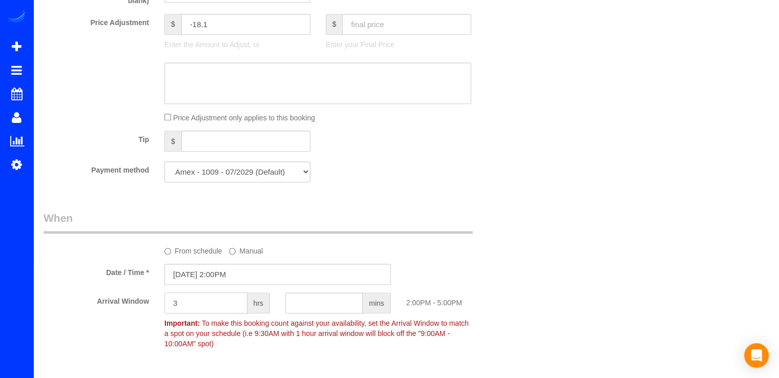
scroll to position [1013, 0]
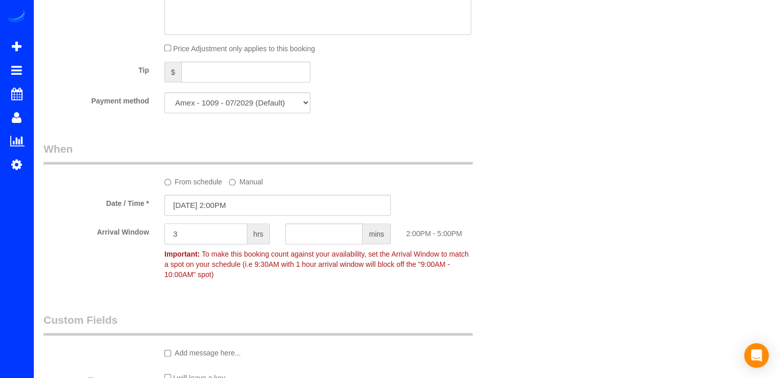
type input "3"
click at [256, 203] on input "10/03/2025 2:00PM" at bounding box center [277, 205] width 226 height 21
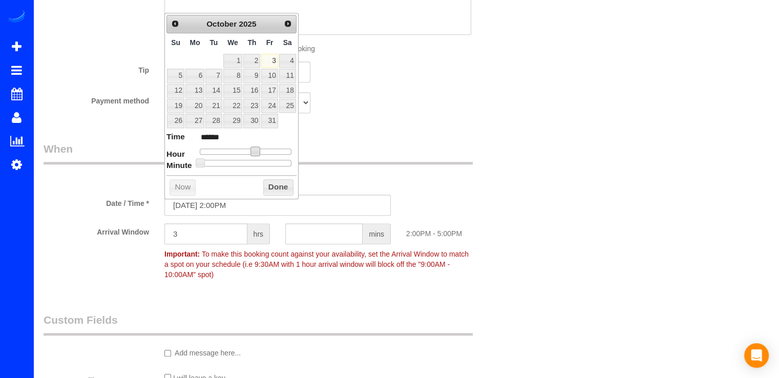
type input "10/03/2025 3:00PM"
type input "******"
click at [256, 148] on span at bounding box center [258, 150] width 9 height 9
click at [188, 225] on sui-booking-spot "From schedule Manual Date / Time * 10/03/2025 3:00PM Arrival Window 3 hrs mins …" at bounding box center [278, 212] width 468 height 143
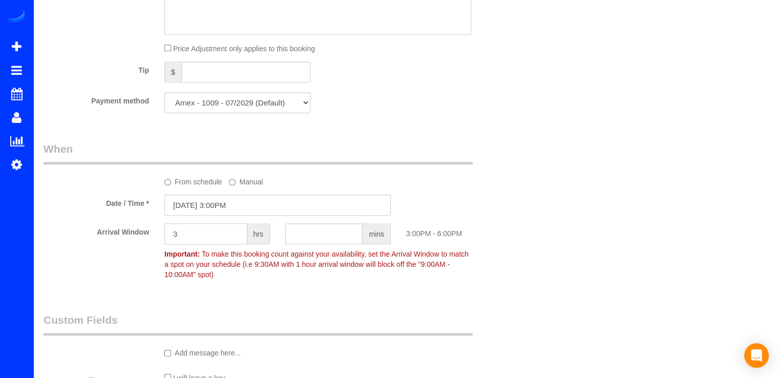
click at [187, 234] on input "3" at bounding box center [205, 233] width 83 height 21
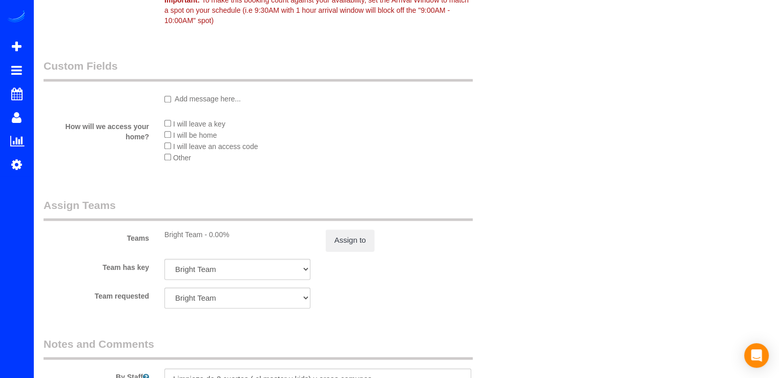
scroll to position [1269, 0]
type input "2"
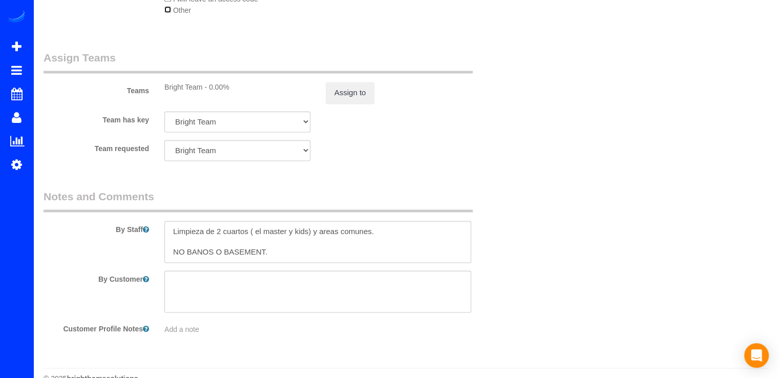
scroll to position [1438, 0]
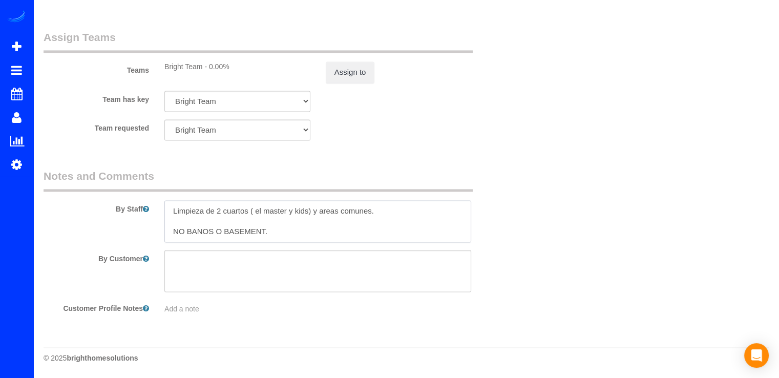
click at [260, 211] on textarea at bounding box center [317, 221] width 307 height 42
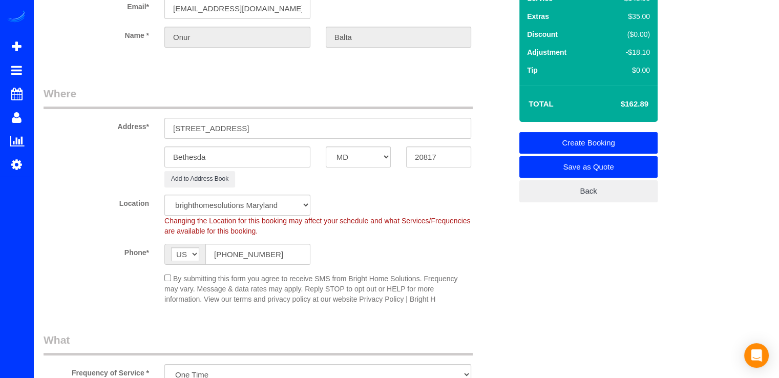
scroll to position [0, 0]
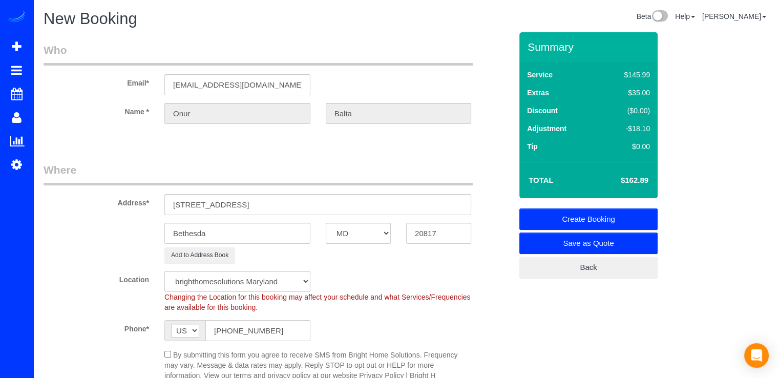
type textarea "Limpieza de 2 cuartos ( master y kids) y areas comunes. NO BANOS O BASEMENT."
click at [611, 217] on link "Create Booking" at bounding box center [588, 218] width 138 height 21
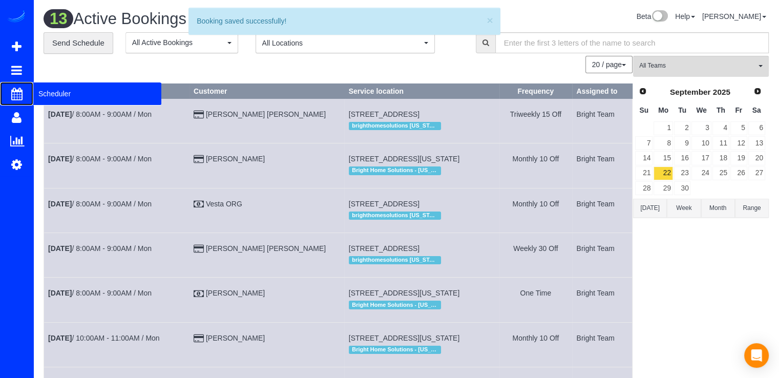
click at [63, 96] on span "Scheduler" at bounding box center [97, 94] width 128 height 24
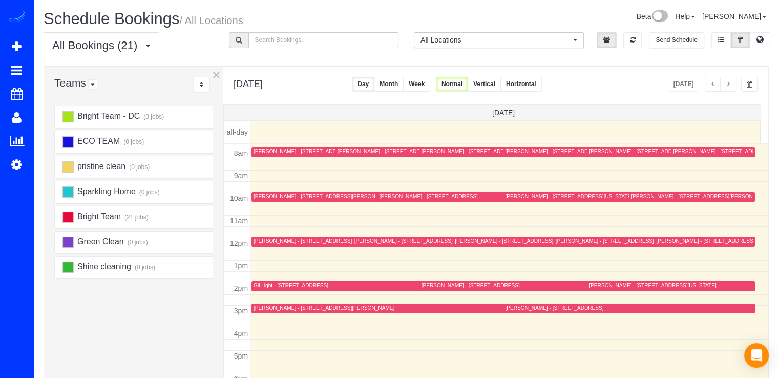
scroll to position [204, 0]
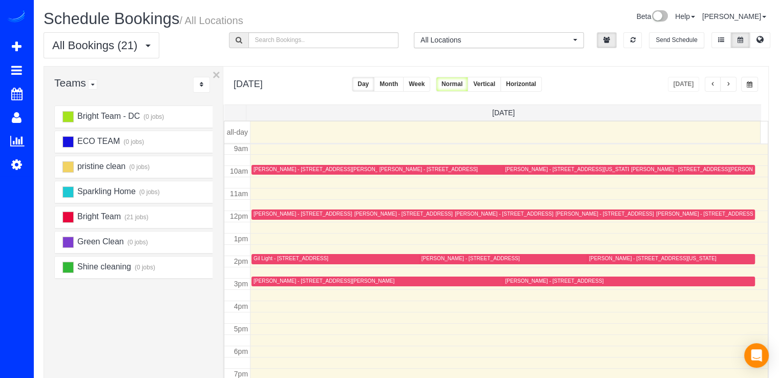
click at [513, 280] on div "[PERSON_NAME] - [STREET_ADDRESS]" at bounding box center [554, 280] width 98 height 7
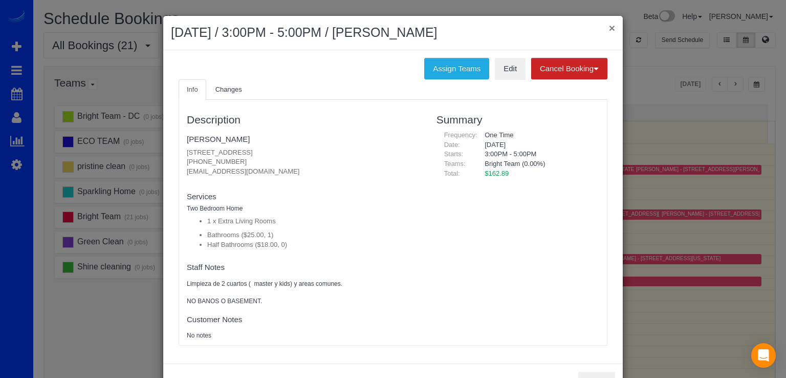
drag, startPoint x: 609, startPoint y: 26, endPoint x: 621, endPoint y: 29, distance: 12.7
click at [609, 26] on button "×" at bounding box center [612, 28] width 6 height 11
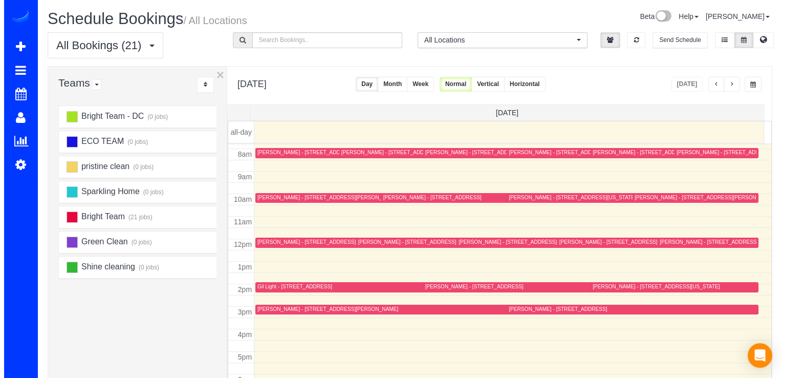
scroll to position [153, 0]
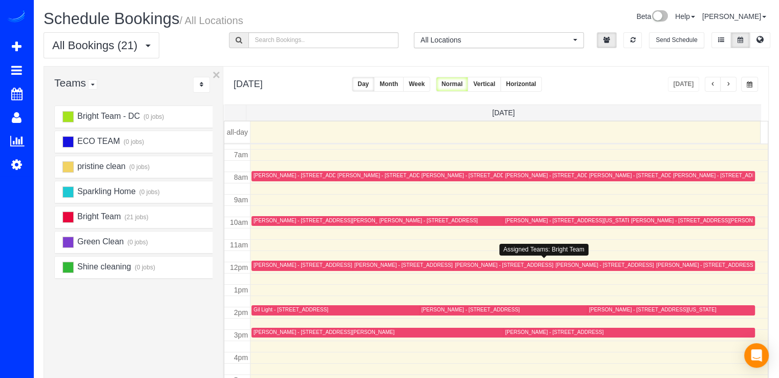
click at [466, 262] on div "[PERSON_NAME] - [STREET_ADDRESS][PERSON_NAME][US_STATE]" at bounding box center [540, 265] width 170 height 7
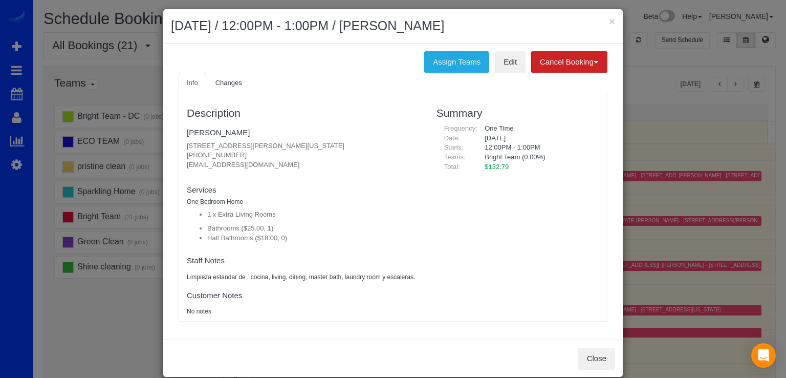
scroll to position [0, 0]
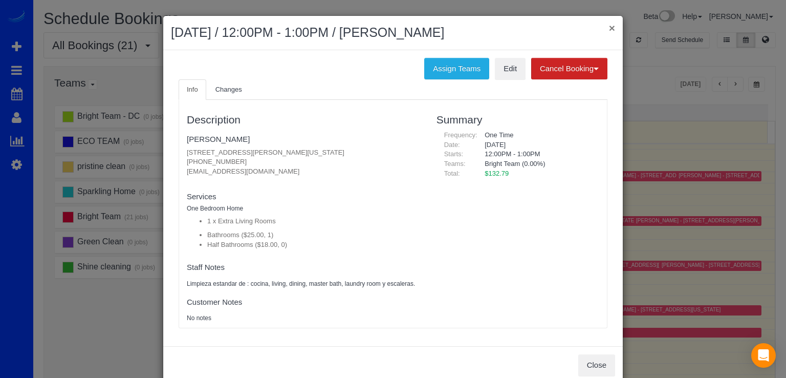
click at [609, 25] on button "×" at bounding box center [612, 28] width 6 height 11
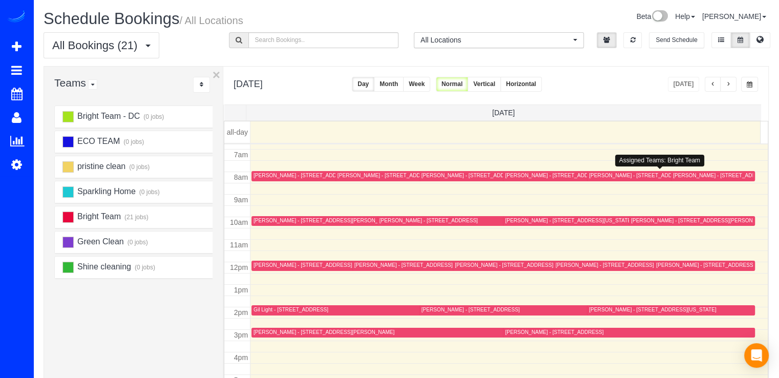
click at [593, 178] on div "[PERSON_NAME] - [STREET_ADDRESS][US_STATE]" at bounding box center [652, 175] width 127 height 7
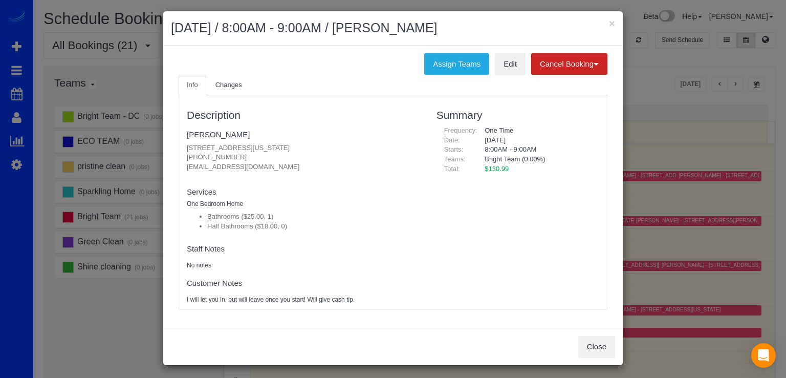
scroll to position [6, 0]
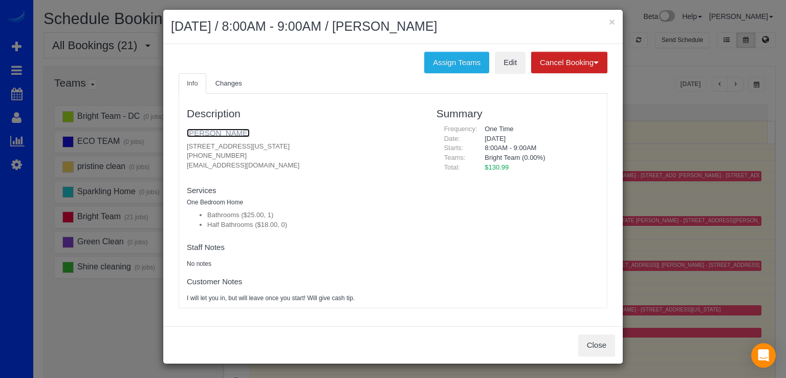
click at [204, 132] on link "Robert Priore" at bounding box center [218, 132] width 63 height 9
click at [601, 13] on div "× October 03, 2025 / 8:00AM - 9:00AM / Robert Priore" at bounding box center [393, 27] width 460 height 34
click at [604, 19] on h2 "October 03, 2025 / 8:00AM - 9:00AM / Robert Priore" at bounding box center [393, 26] width 444 height 18
click at [609, 19] on button "×" at bounding box center [612, 21] width 6 height 11
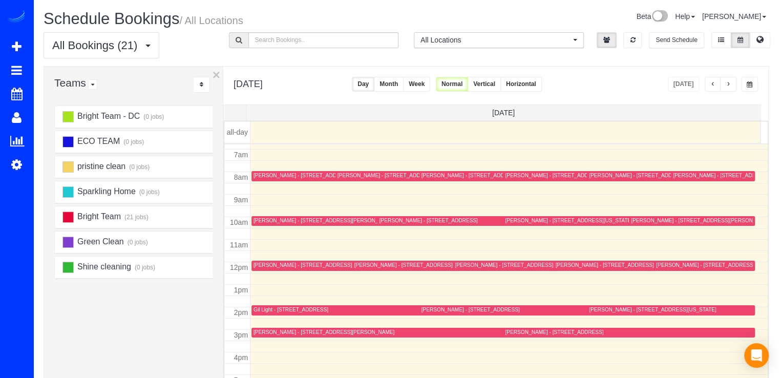
click at [463, 266] on div "[PERSON_NAME] - [STREET_ADDRESS][PERSON_NAME][US_STATE]" at bounding box center [540, 265] width 170 height 7
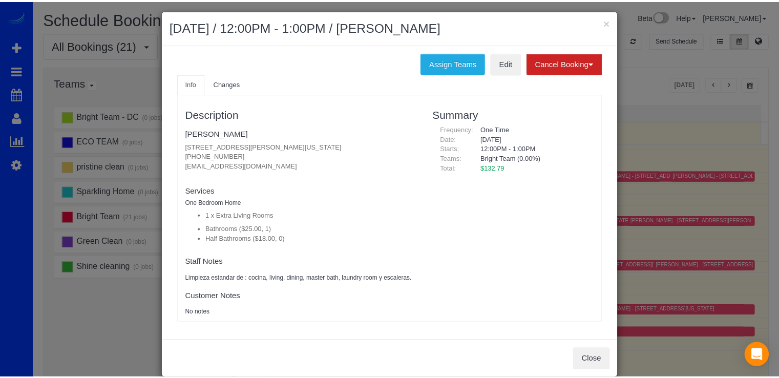
scroll to position [0, 0]
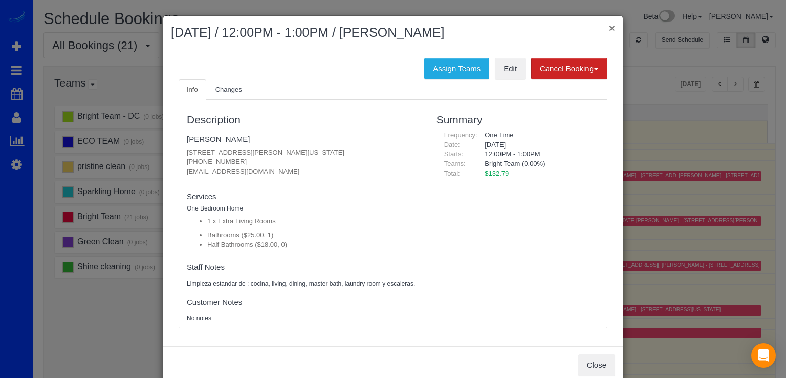
click at [611, 29] on button "×" at bounding box center [612, 28] width 6 height 11
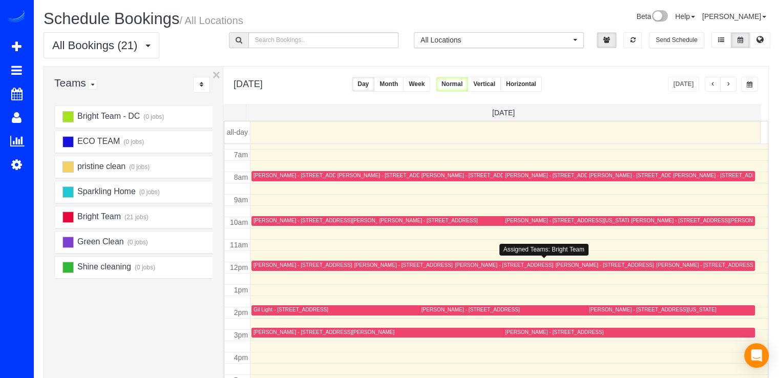
click at [461, 265] on div "[PERSON_NAME] - [STREET_ADDRESS][PERSON_NAME][US_STATE]" at bounding box center [540, 265] width 170 height 7
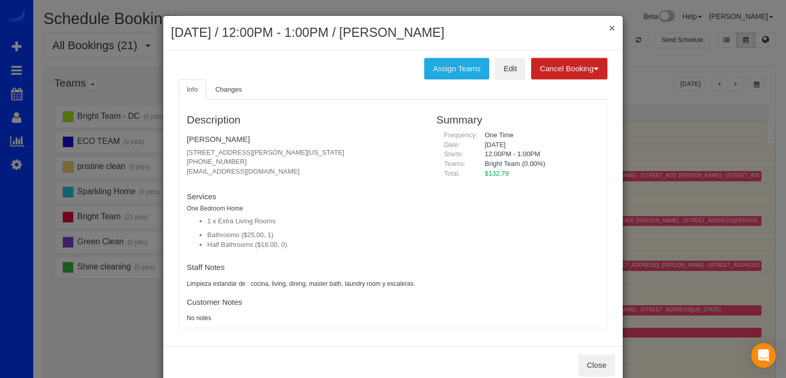
click at [611, 25] on button "×" at bounding box center [612, 28] width 6 height 11
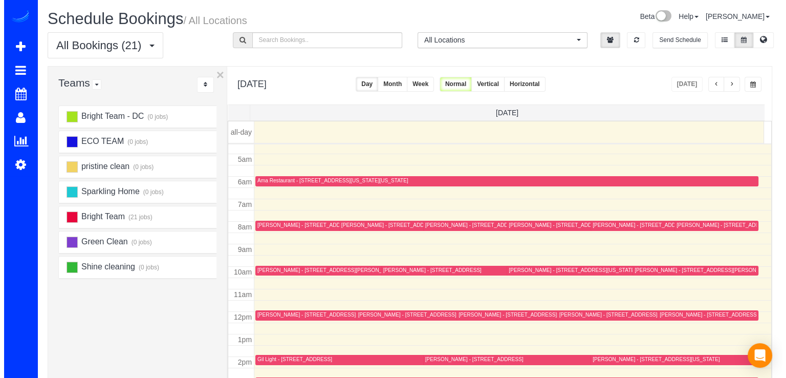
scroll to position [101, 0]
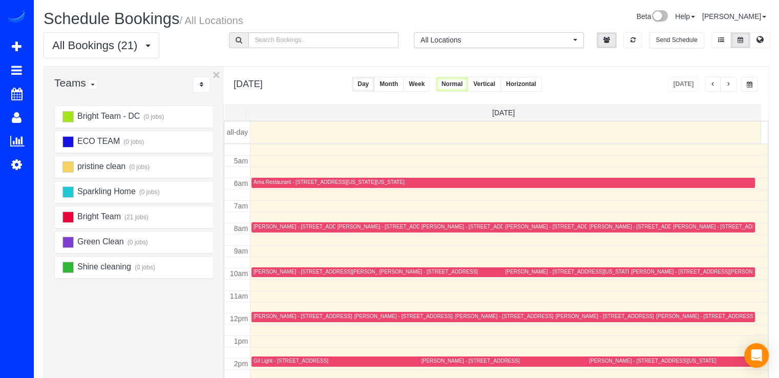
click at [591, 223] on div "[PERSON_NAME] - [STREET_ADDRESS][US_STATE]" at bounding box center [652, 226] width 127 height 7
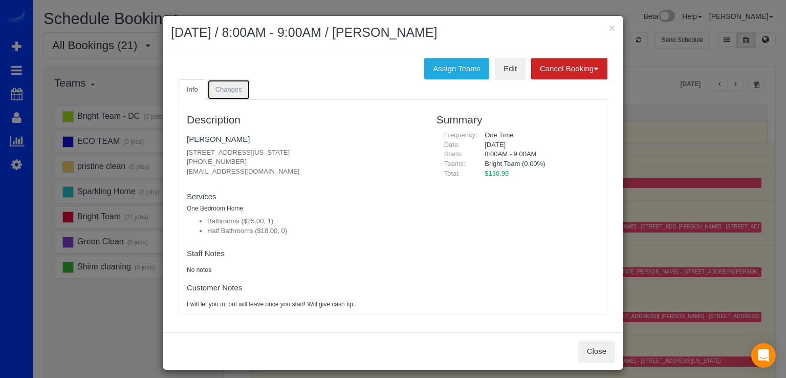
click at [220, 87] on span "Changes" at bounding box center [228, 89] width 27 height 8
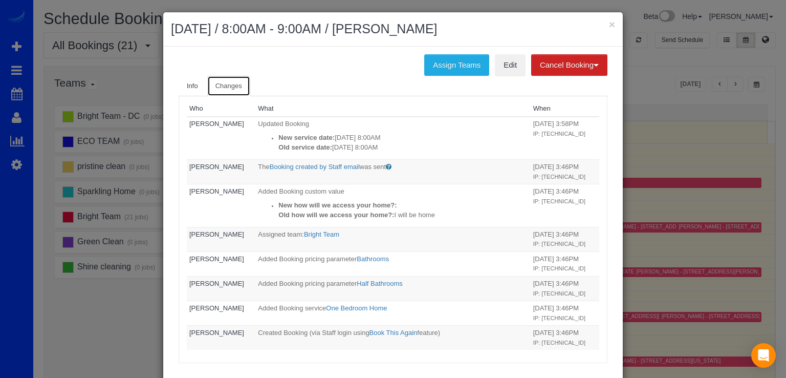
scroll to position [0, 0]
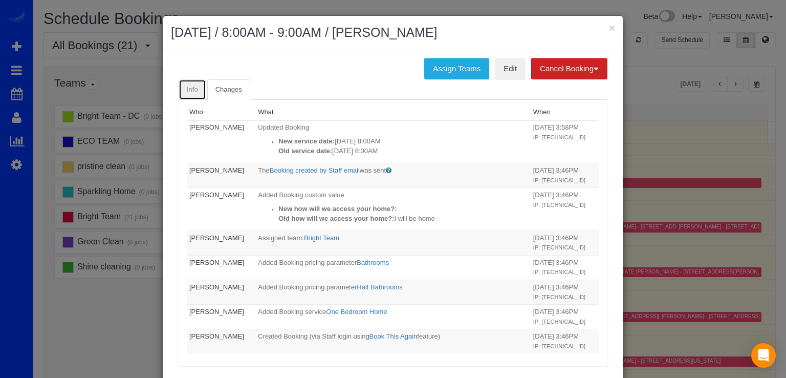
click at [194, 85] on link "Info" at bounding box center [193, 89] width 28 height 21
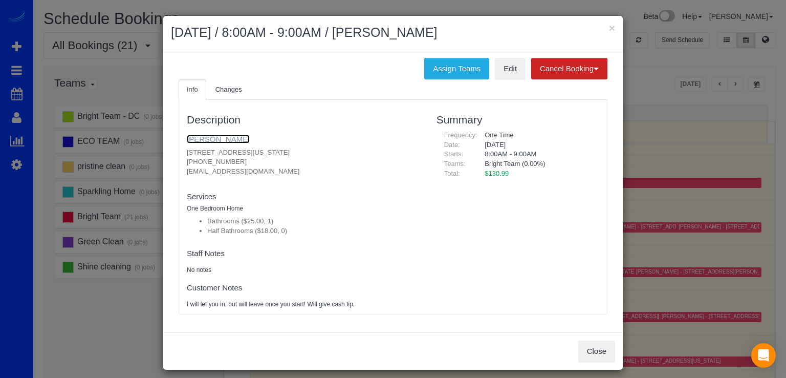
click at [213, 139] on link "Robert Priore" at bounding box center [218, 139] width 63 height 9
click at [610, 28] on button "×" at bounding box center [612, 28] width 6 height 11
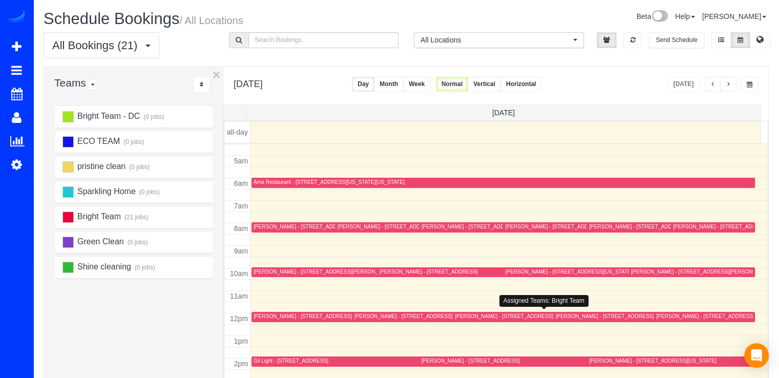
click at [467, 313] on div "[PERSON_NAME] - [STREET_ADDRESS][PERSON_NAME][US_STATE]" at bounding box center [540, 316] width 170 height 7
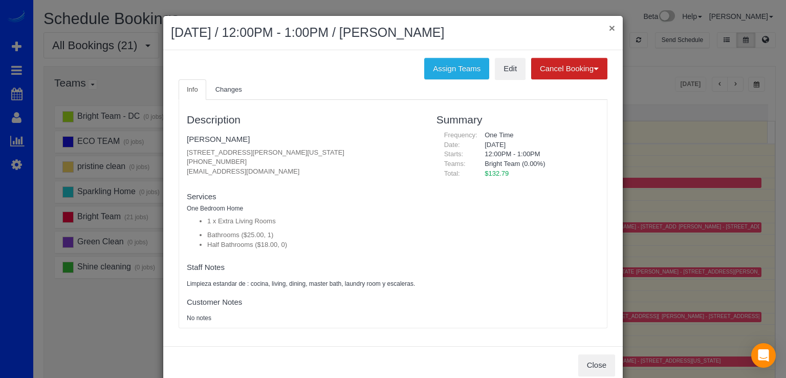
click at [609, 27] on button "×" at bounding box center [612, 28] width 6 height 11
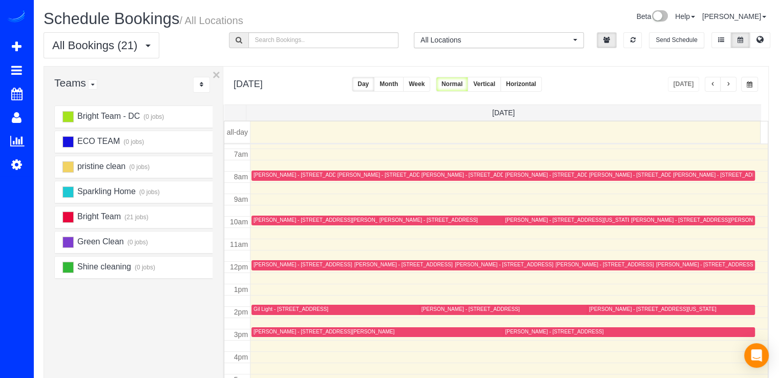
scroll to position [204, 0]
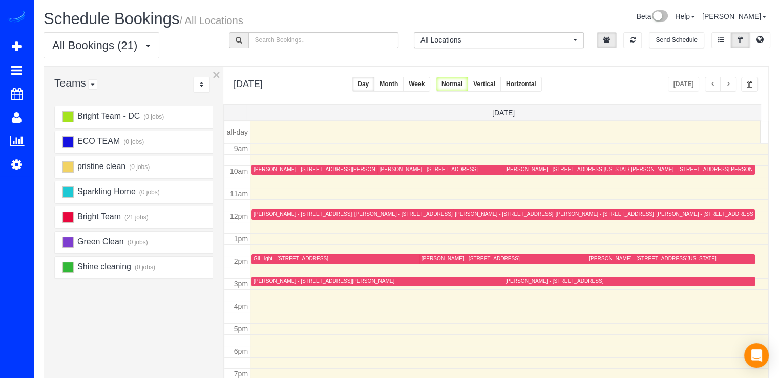
click at [461, 211] on div "[PERSON_NAME] - [STREET_ADDRESS][PERSON_NAME][US_STATE]" at bounding box center [540, 213] width 170 height 7
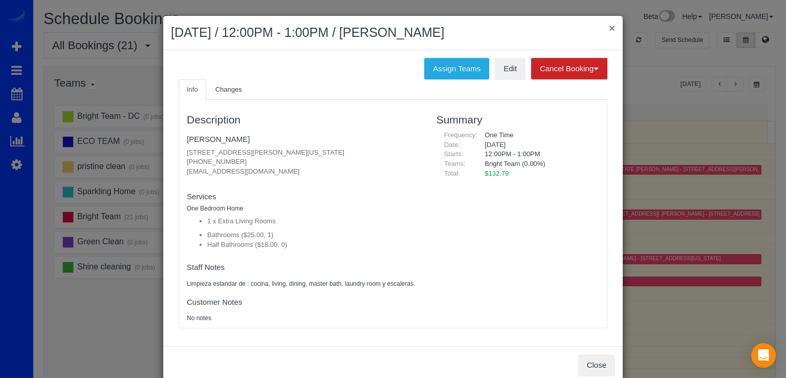
click at [609, 28] on button "×" at bounding box center [612, 28] width 6 height 11
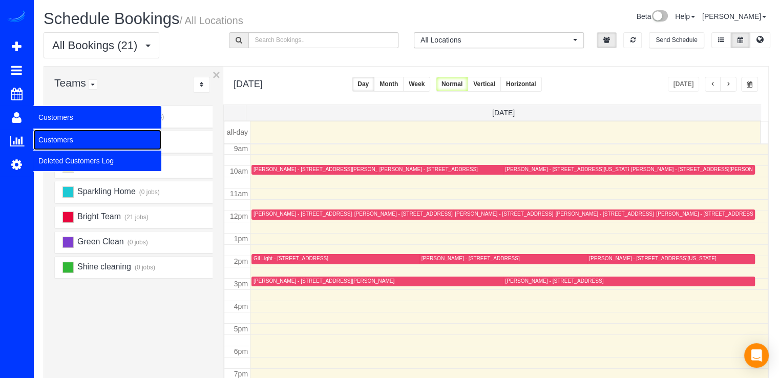
click at [46, 135] on link "Customers" at bounding box center [97, 139] width 128 height 20
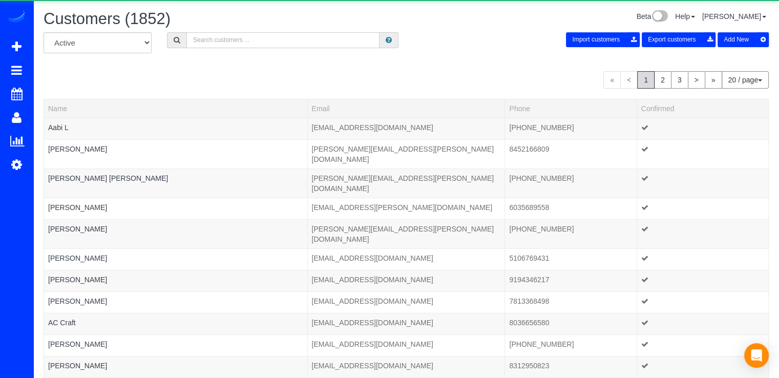
click at [238, 37] on input "text" at bounding box center [282, 40] width 193 height 16
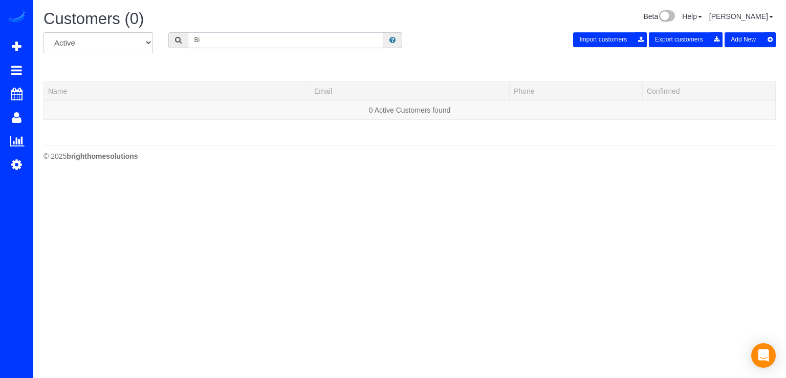
type input "B"
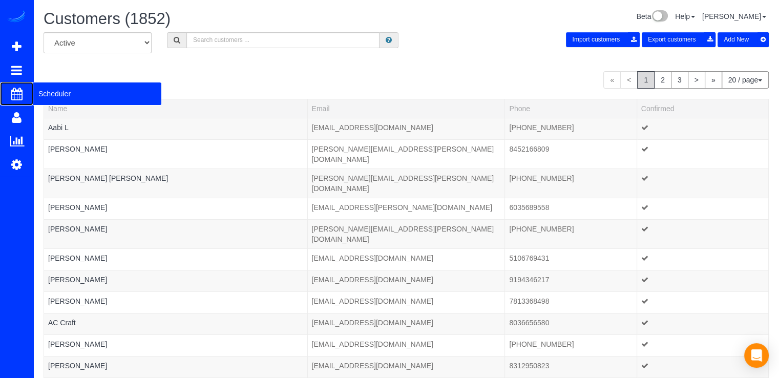
click at [35, 87] on span "Scheduler" at bounding box center [97, 94] width 128 height 24
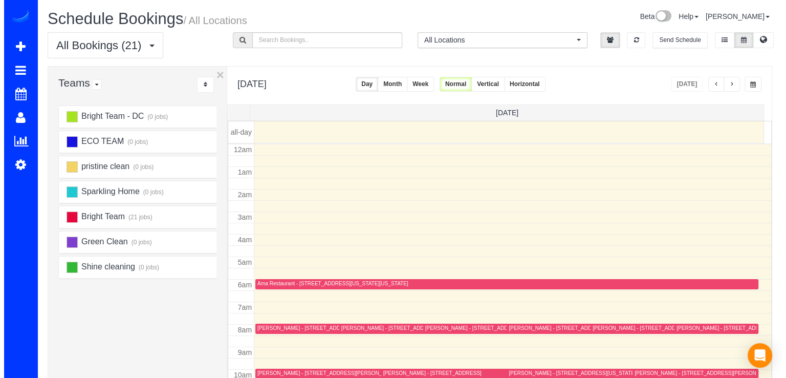
scroll to position [135, 0]
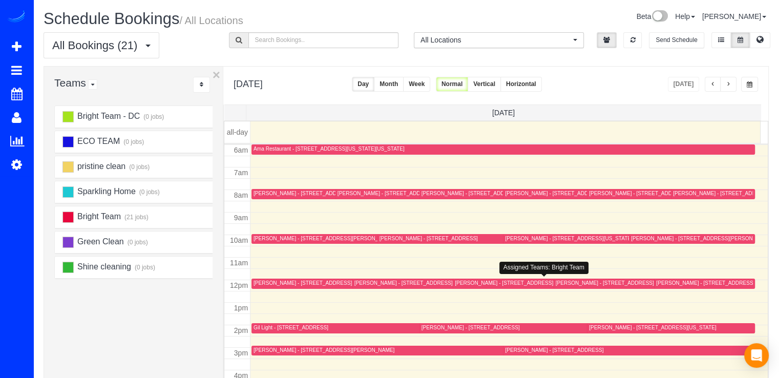
click at [461, 280] on div "[PERSON_NAME] - [STREET_ADDRESS][PERSON_NAME][US_STATE]" at bounding box center [540, 282] width 170 height 7
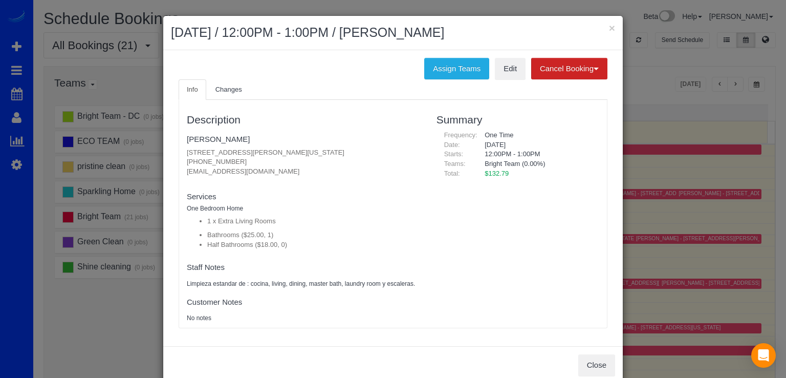
drag, startPoint x: 182, startPoint y: 154, endPoint x: 355, endPoint y: 147, distance: 172.6
click at [355, 148] on p "4406 Westover Pl Nw, Washington, DC 20016 (703) 940-4998 orders@builddesigncent…" at bounding box center [304, 162] width 234 height 29
copy p "4406 Westover Pl Nw, Washington, DC 20016"
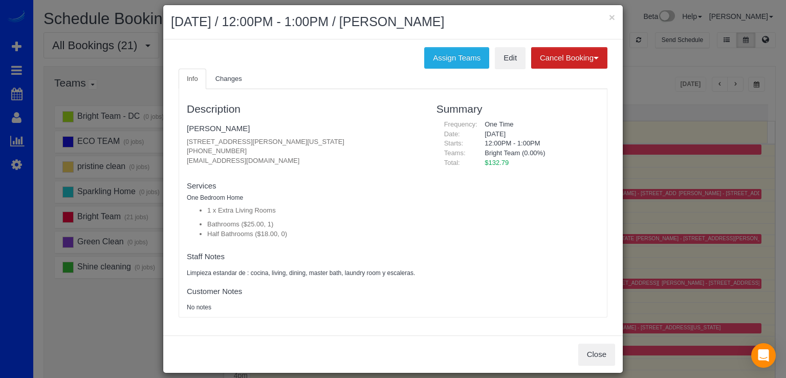
scroll to position [20, 0]
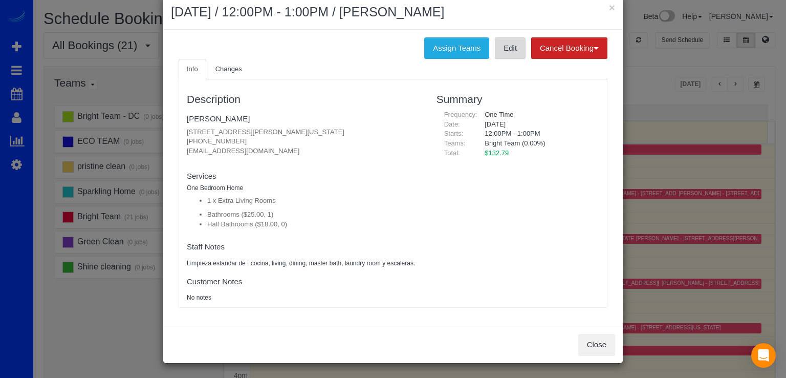
click at [499, 52] on link "Edit" at bounding box center [510, 47] width 31 height 21
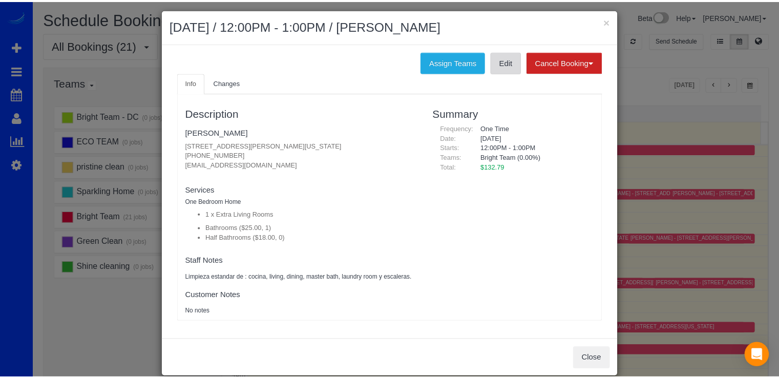
scroll to position [0, 0]
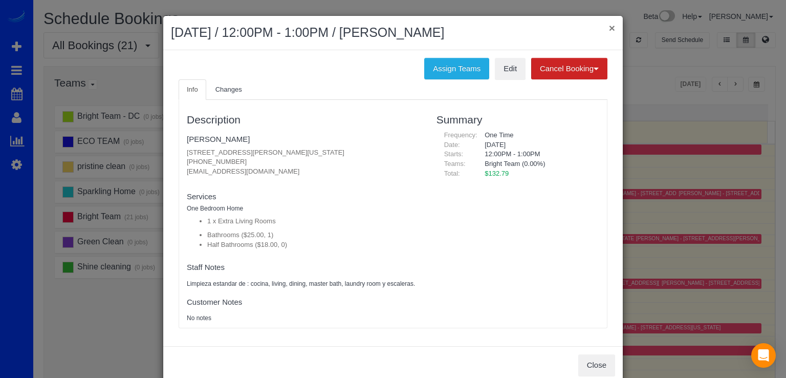
click at [609, 27] on button "×" at bounding box center [612, 28] width 6 height 11
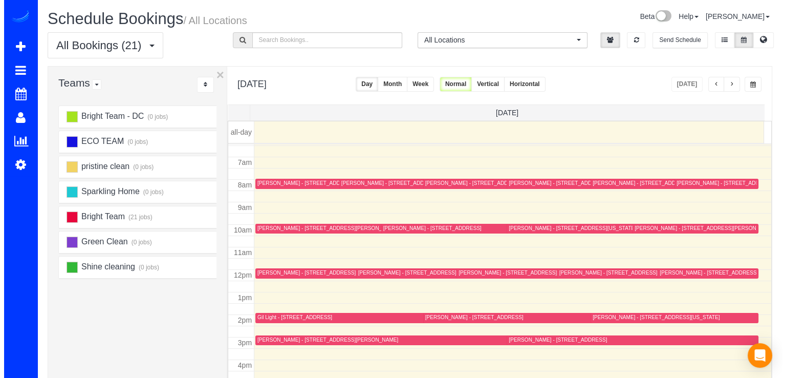
scroll to position [101, 0]
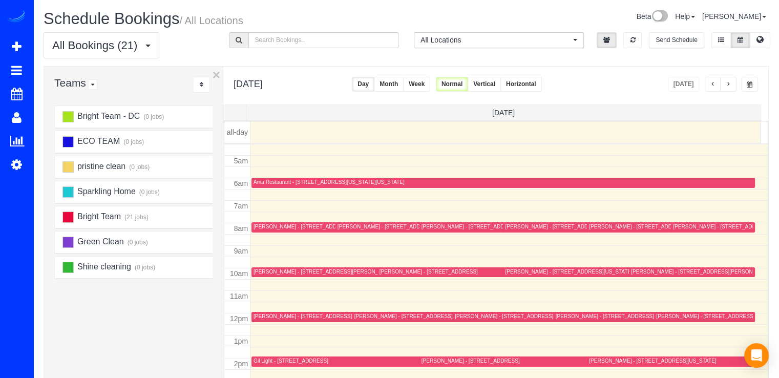
click at [459, 313] on div "[PERSON_NAME] - [STREET_ADDRESS][PERSON_NAME][US_STATE]" at bounding box center [540, 316] width 170 height 7
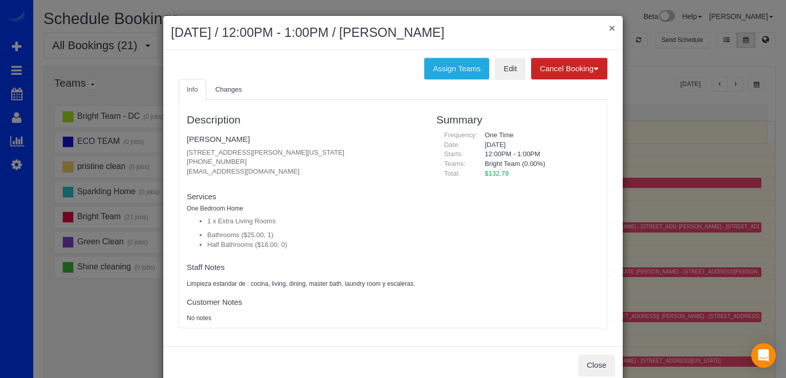
click at [609, 27] on button "×" at bounding box center [612, 28] width 6 height 11
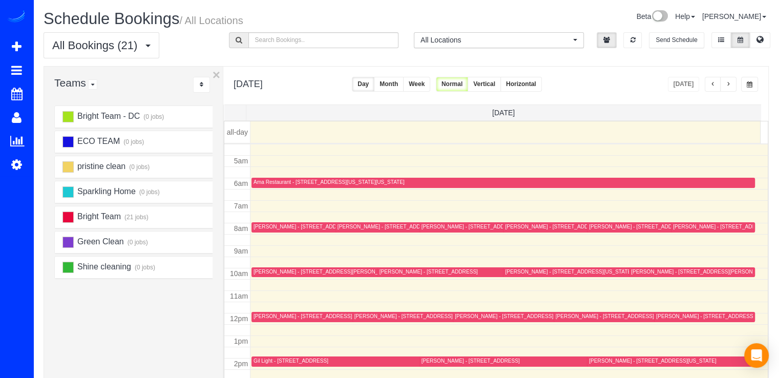
click at [460, 313] on div "[PERSON_NAME] - [STREET_ADDRESS][PERSON_NAME][US_STATE]" at bounding box center [540, 316] width 170 height 7
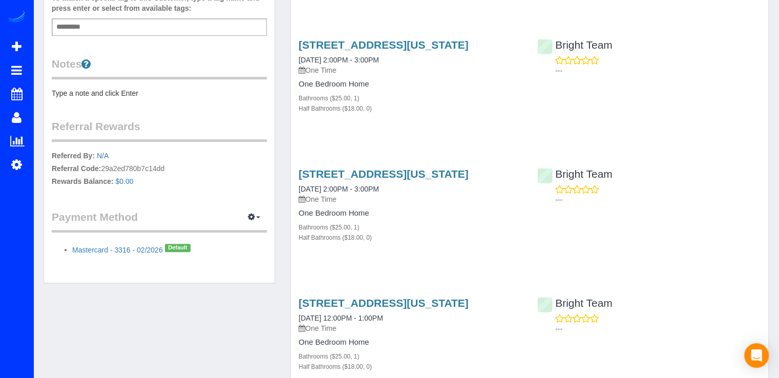
scroll to position [307, 0]
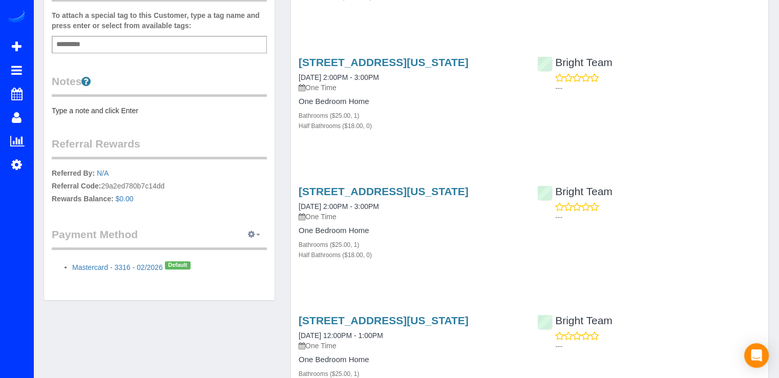
drag, startPoint x: 252, startPoint y: 223, endPoint x: 251, endPoint y: 229, distance: 6.7
click at [251, 229] on div "Customer Info Edit Contact Info Send Message Email Preferences Special Sales Ta…" at bounding box center [159, 13] width 230 height 574
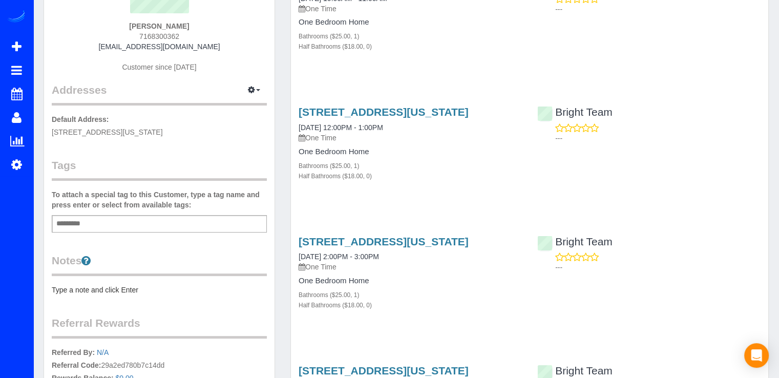
scroll to position [14, 0]
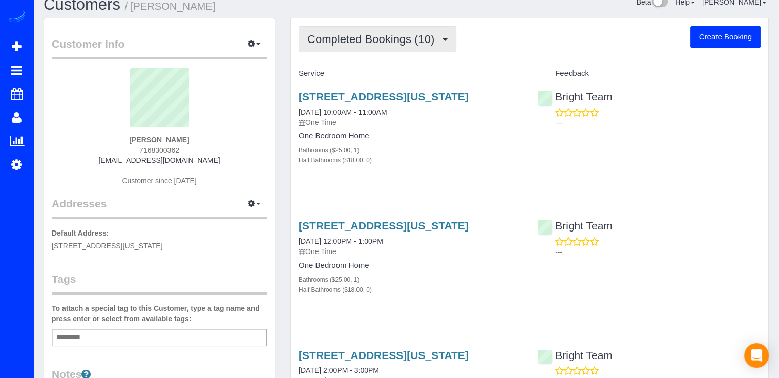
click at [414, 42] on span "Completed Bookings (10)" at bounding box center [373, 39] width 132 height 13
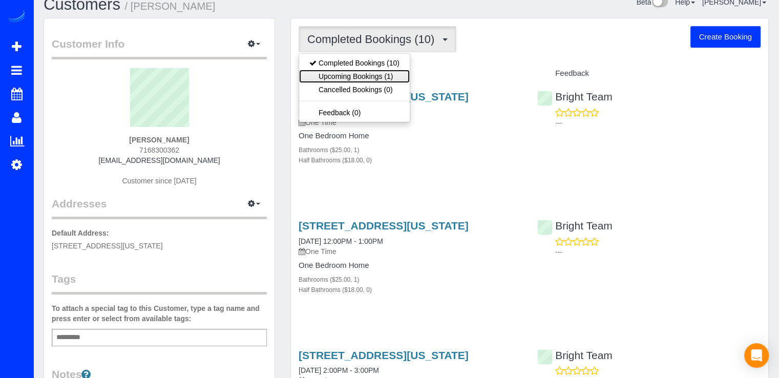
click at [389, 74] on link "Upcoming Bookings (1)" at bounding box center [354, 76] width 111 height 13
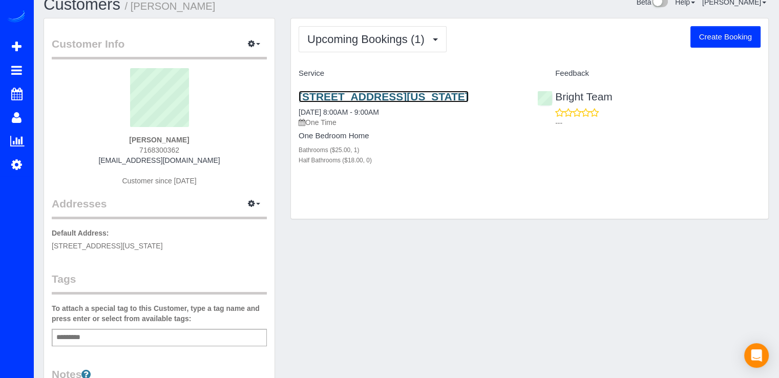
click at [371, 94] on link "[STREET_ADDRESS][US_STATE]" at bounding box center [383, 97] width 170 height 12
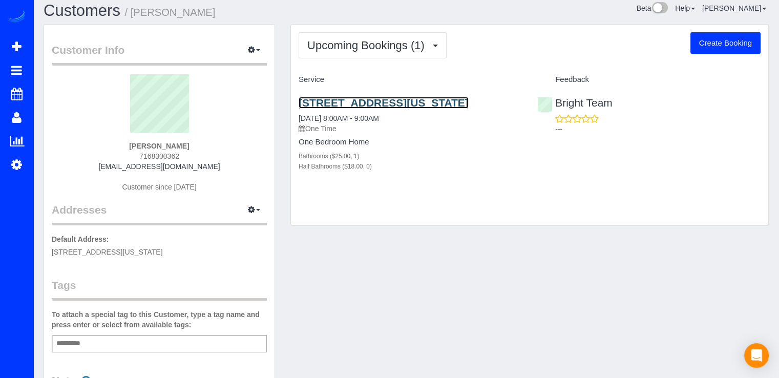
scroll to position [0, 0]
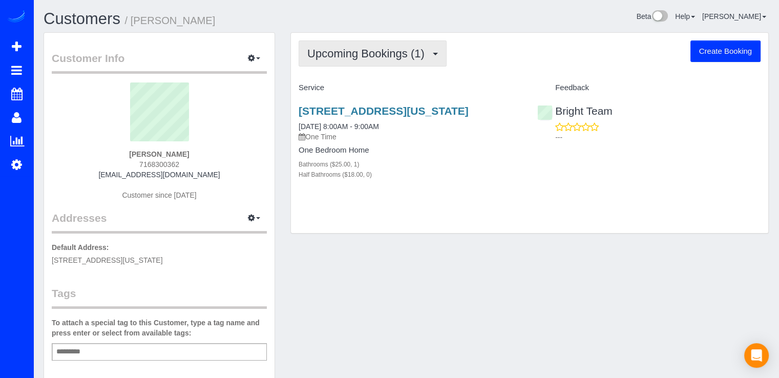
click at [409, 50] on span "Upcoming Bookings (1)" at bounding box center [368, 53] width 122 height 13
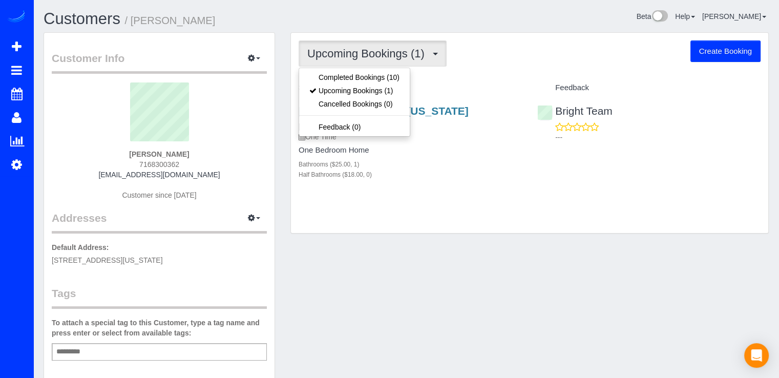
click at [508, 195] on div "[STREET_ADDRESS][US_STATE] [DATE] 8:00AM - 9:00AM One Time One Bedroom Home Bat…" at bounding box center [410, 147] width 239 height 103
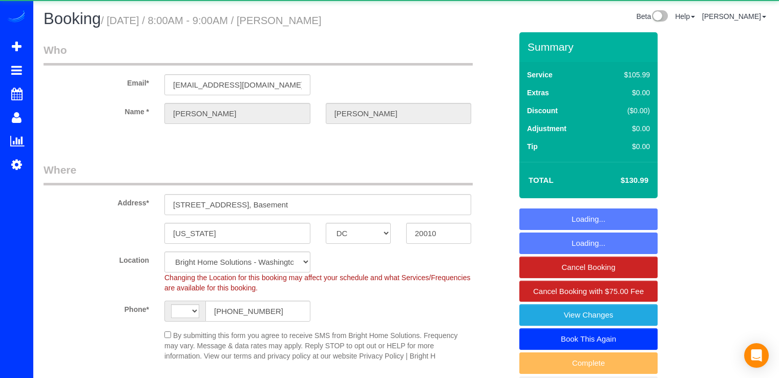
select select "DC"
select select "string:[GEOGRAPHIC_DATA]"
select select "object:633"
select select "string:fspay-cdc2c059-16a1-4fd5-9e2f-5437311d33f8"
select select "spot1"
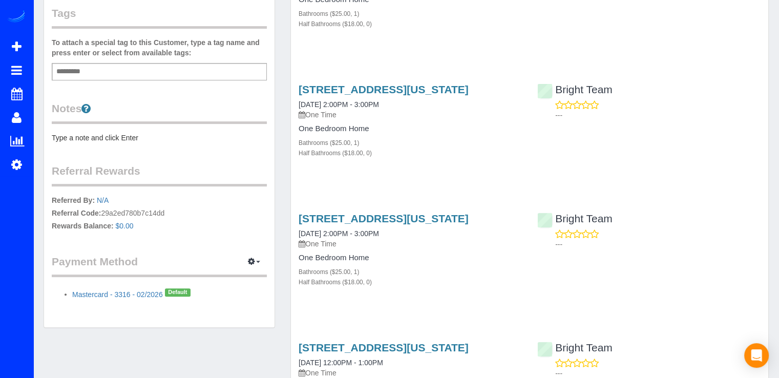
scroll to position [205, 0]
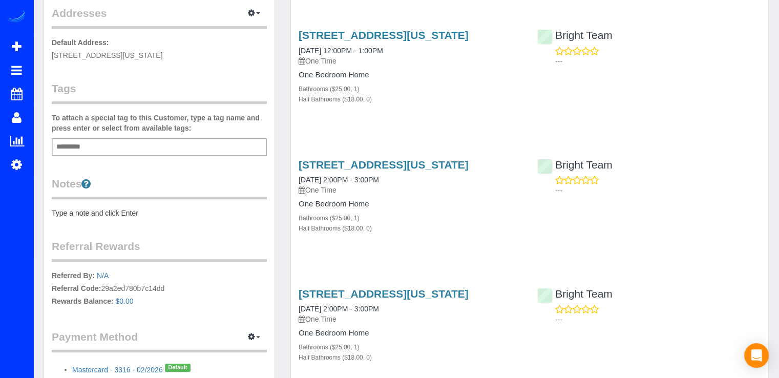
click at [93, 214] on pre "Type a note and click Enter" at bounding box center [159, 213] width 215 height 10
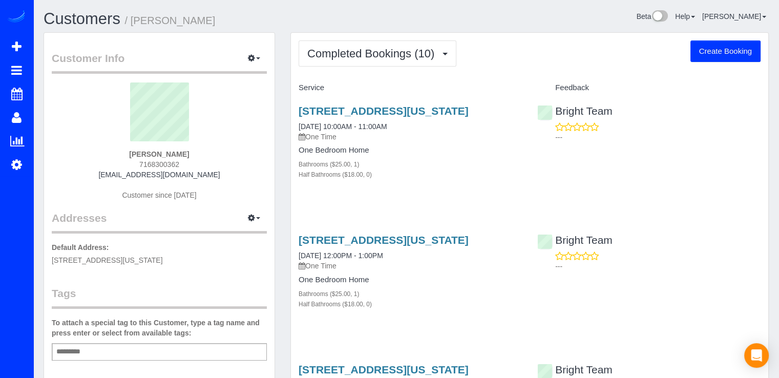
scroll to position [0, 0]
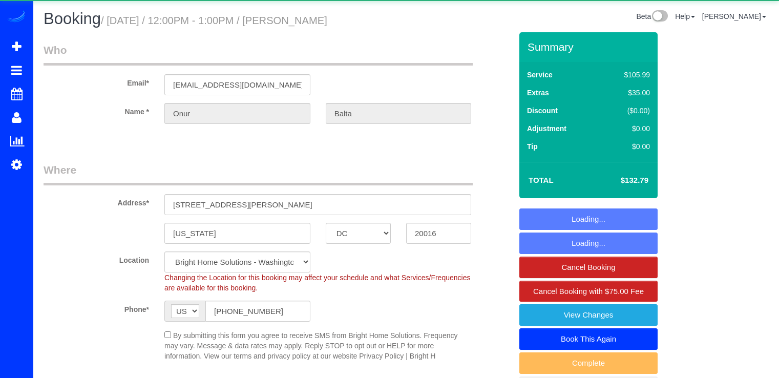
select select "DC"
select select "spot1"
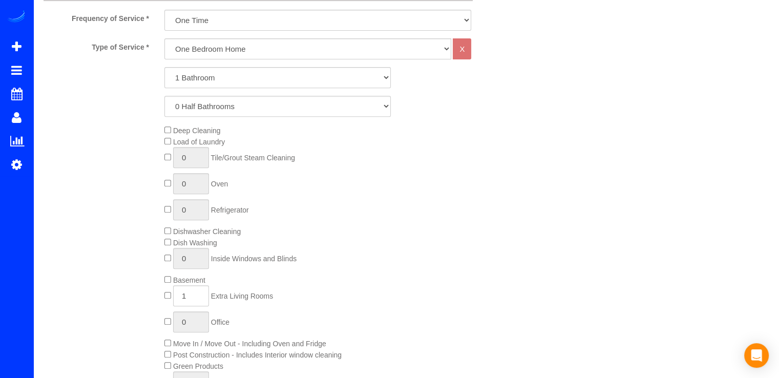
scroll to position [358, 0]
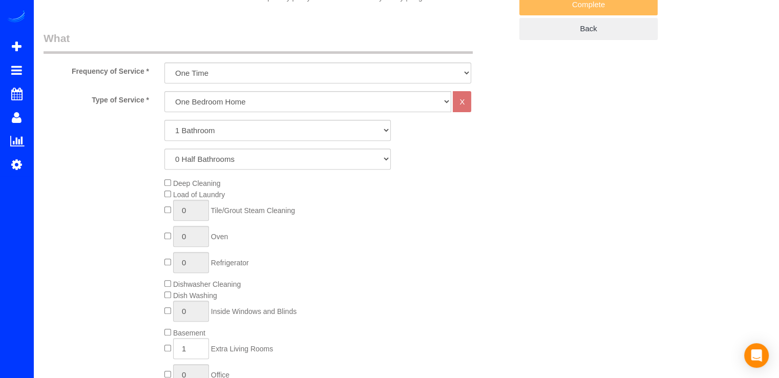
click at [228, 140] on div "1 Bathroom 2 Bathrooms 3 Bathrooms 4 Bathrooms 5 Bathrooms 6 Bathrooms 7 Bathro…" at bounding box center [278, 145] width 468 height 50
click at [227, 132] on select "1 Bathroom 2 Bathrooms 3 Bathrooms 4 Bathrooms 5 Bathrooms 6 Bathrooms 7 Bathro…" at bounding box center [277, 130] width 226 height 21
select select "3"
click at [164, 120] on select "1 Bathroom 2 Bathrooms 3 Bathrooms 4 Bathrooms 5 Bathrooms 6 Bathrooms 7 Bathro…" at bounding box center [277, 130] width 226 height 21
drag, startPoint x: 239, startPoint y: 169, endPoint x: 236, endPoint y: 164, distance: 5.5
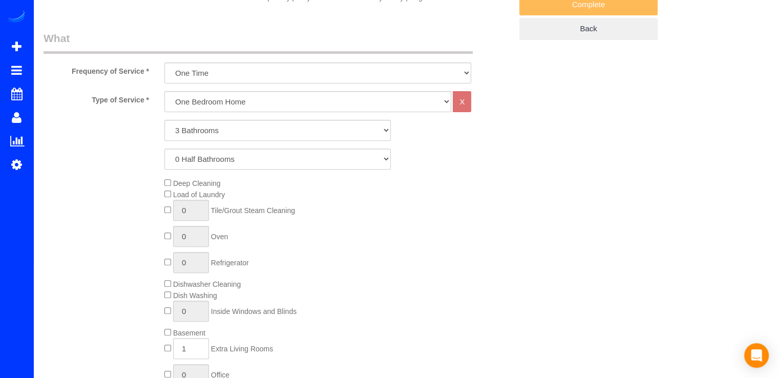
click at [238, 169] on div "Type of Service * One Bedroom Home Two Bedroom Home Three Bedroom Home Four Bed…" at bounding box center [278, 299] width 468 height 417
click at [234, 160] on select "0 Half Bathrooms 1 Half Bathroom 2 Half Bathrooms 3 Half Bathrooms 4 Half Bathr…" at bounding box center [277, 158] width 226 height 21
select select "1"
click at [164, 148] on select "0 Half Bathrooms 1 Half Bathroom 2 Half Bathrooms 3 Half Bathrooms 4 Half Bathr…" at bounding box center [277, 158] width 226 height 21
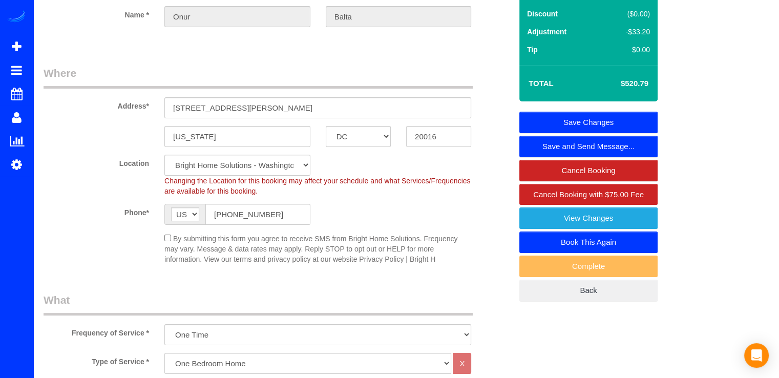
scroll to position [25, 0]
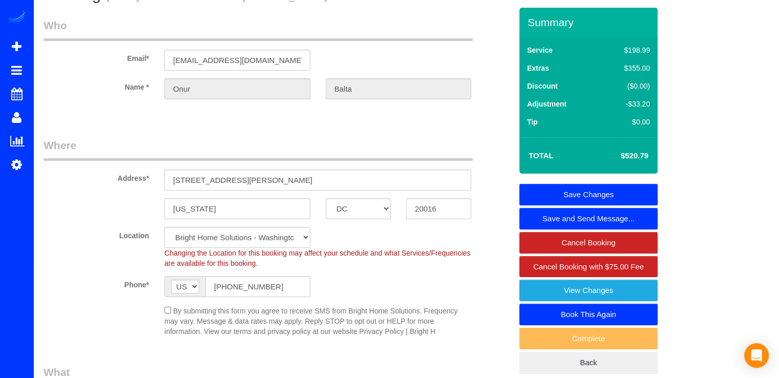
click at [572, 185] on link "Save Changes" at bounding box center [588, 194] width 138 height 21
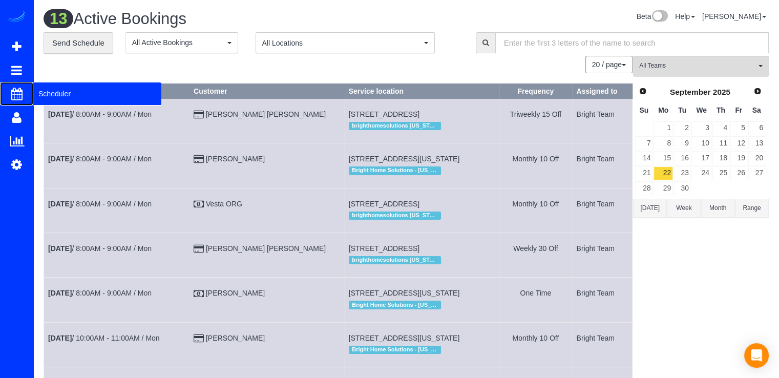
click at [55, 89] on span "Scheduler" at bounding box center [97, 94] width 128 height 24
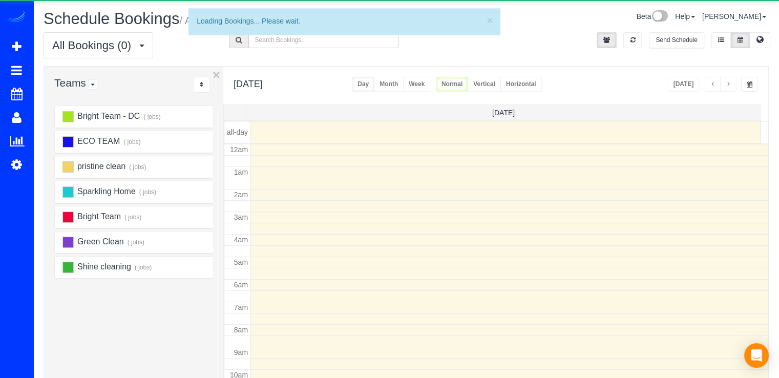
scroll to position [135, 0]
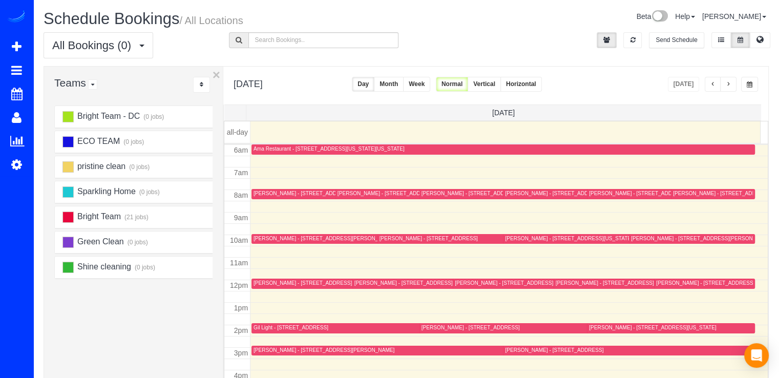
click at [729, 82] on span "button" at bounding box center [727, 84] width 5 height 6
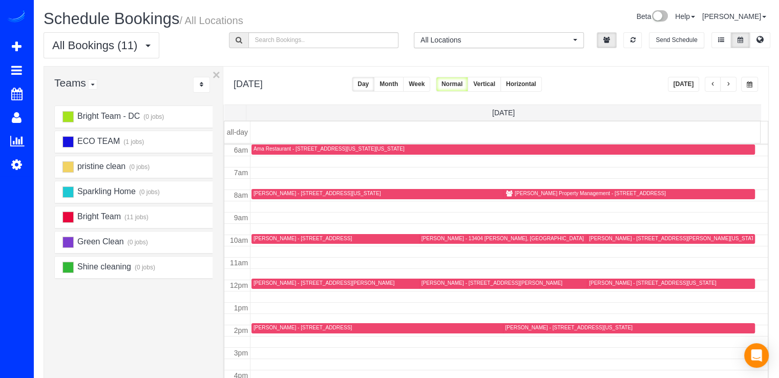
click at [728, 88] on button "button" at bounding box center [728, 84] width 16 height 15
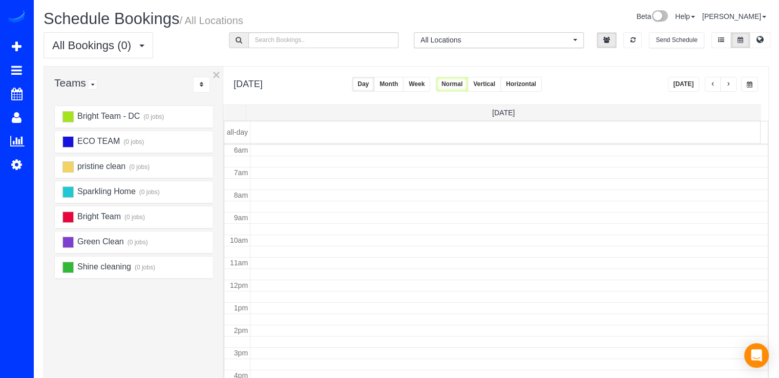
click at [716, 81] on button "button" at bounding box center [712, 84] width 16 height 15
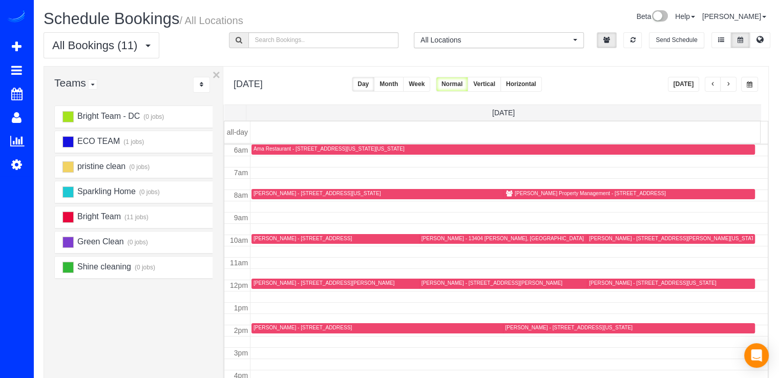
click at [507, 193] on icon at bounding box center [509, 194] width 8 height 6
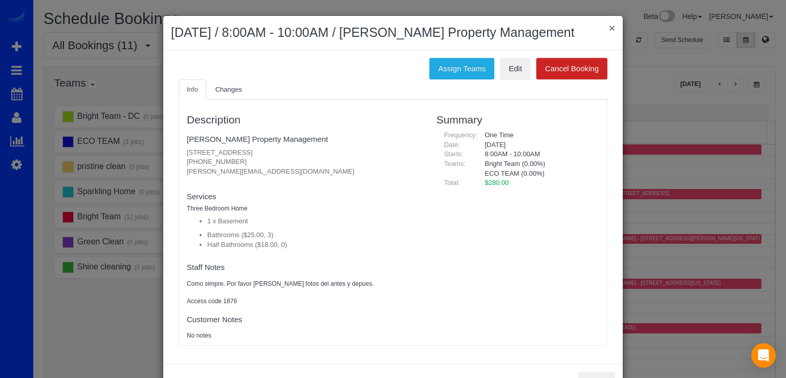
click at [609, 30] on button "×" at bounding box center [612, 28] width 6 height 11
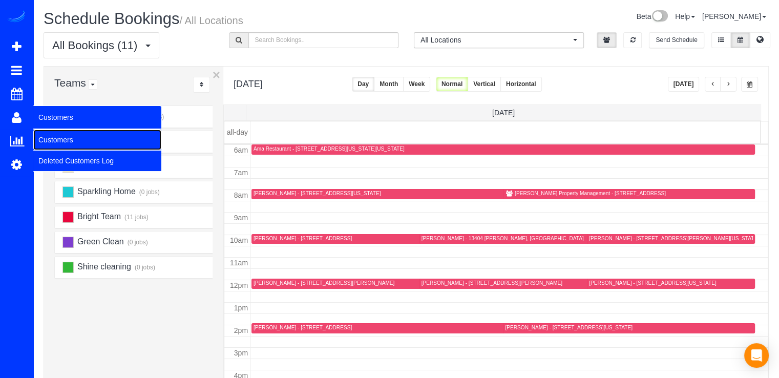
click at [47, 137] on link "Customers" at bounding box center [97, 139] width 128 height 20
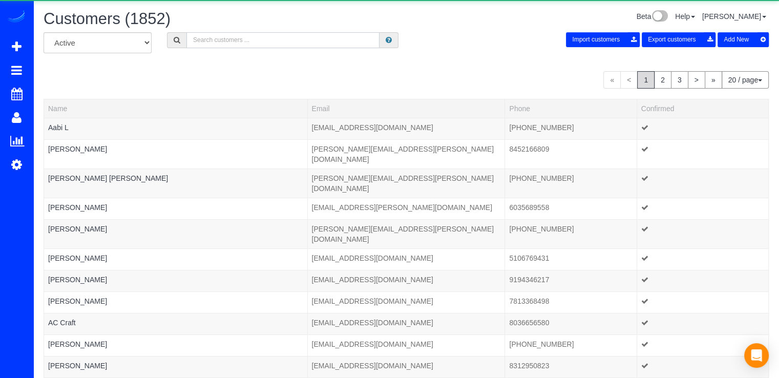
click at [231, 40] on input "text" at bounding box center [282, 40] width 193 height 16
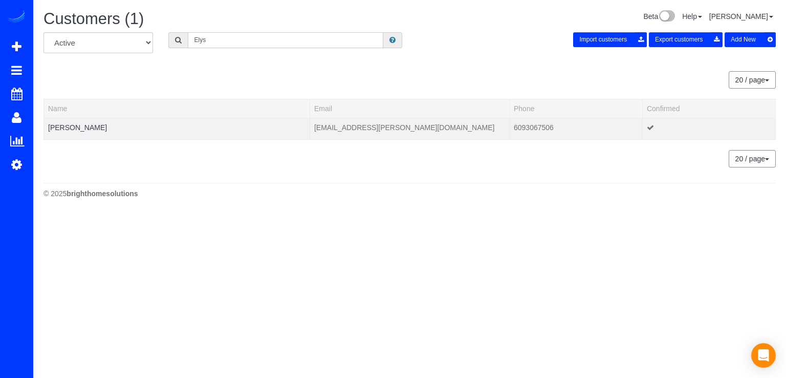
type input "Elys"
click at [73, 134] on div at bounding box center [176, 134] width 257 height 3
click at [74, 130] on link "[PERSON_NAME]" at bounding box center [77, 127] width 59 height 8
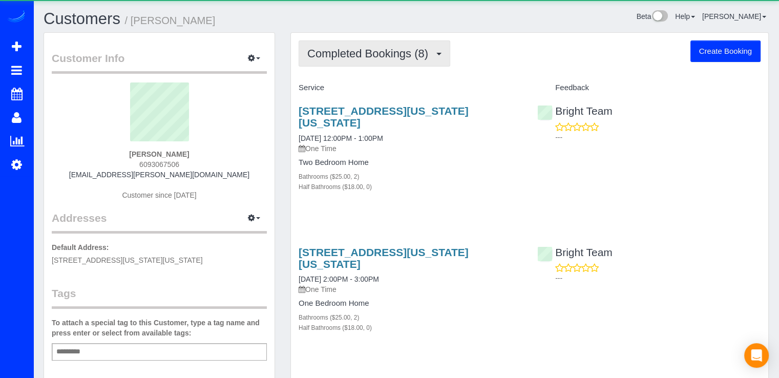
click at [412, 58] on span "Completed Bookings (8)" at bounding box center [370, 53] width 126 height 13
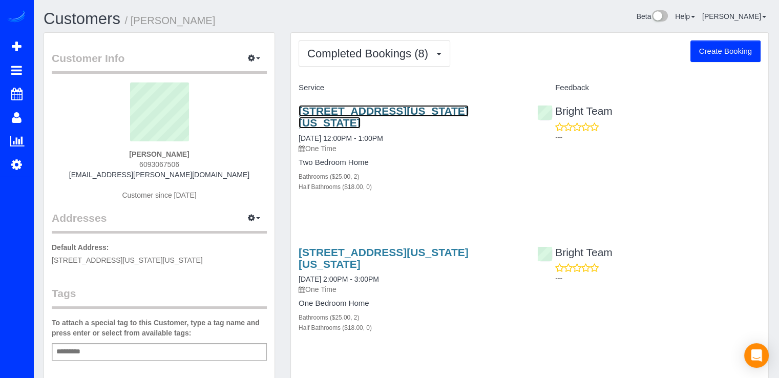
click at [389, 110] on link "[STREET_ADDRESS][US_STATE][US_STATE]" at bounding box center [383, 117] width 170 height 24
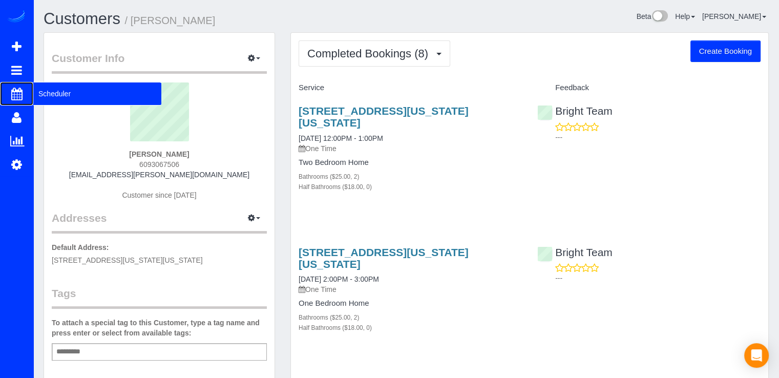
click at [53, 94] on span "Scheduler" at bounding box center [97, 94] width 128 height 24
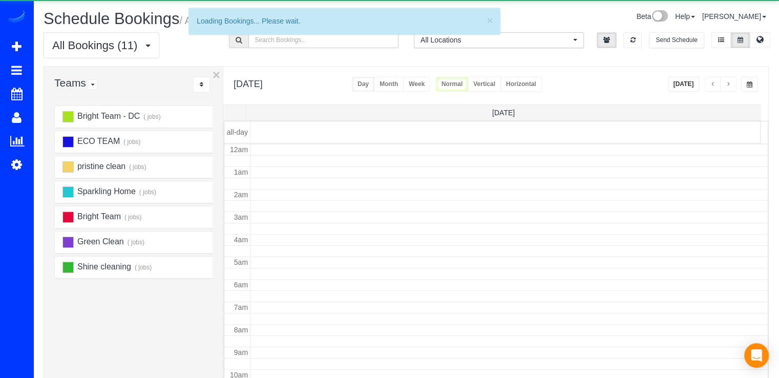
scroll to position [135, 0]
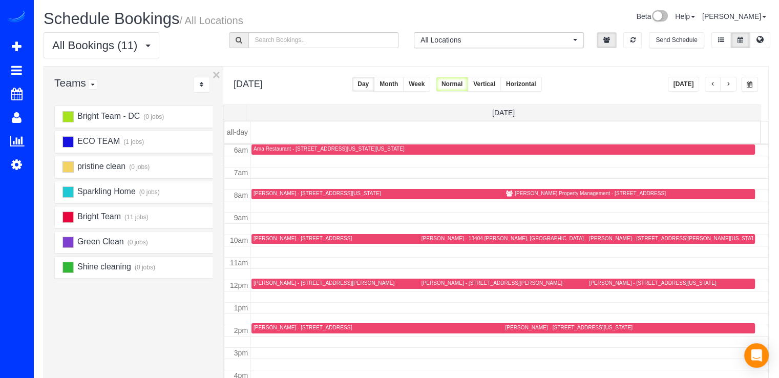
click at [711, 88] on button "button" at bounding box center [712, 84] width 16 height 15
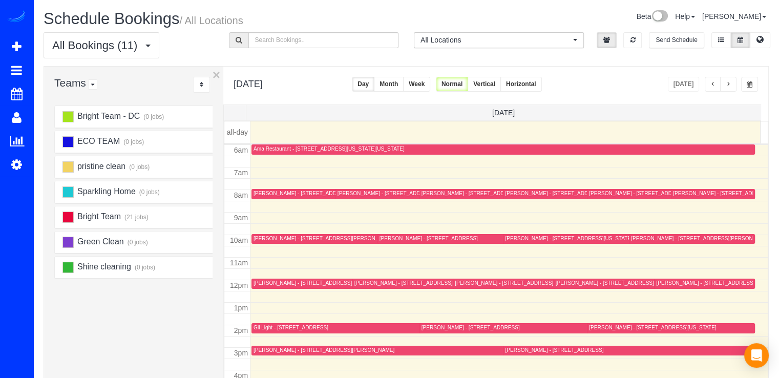
click at [712, 88] on button "button" at bounding box center [712, 84] width 16 height 15
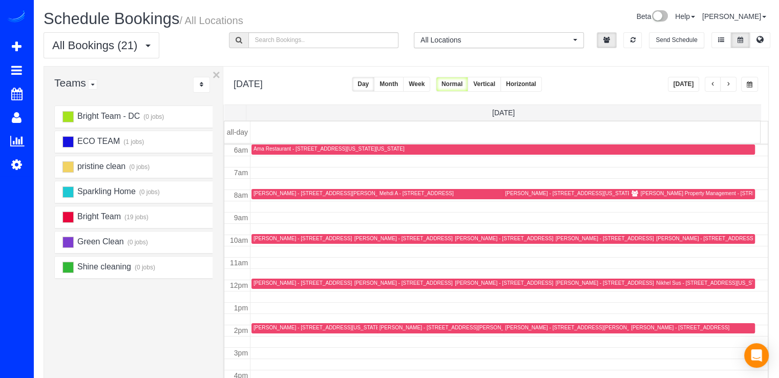
click at [712, 88] on button "button" at bounding box center [712, 84] width 16 height 15
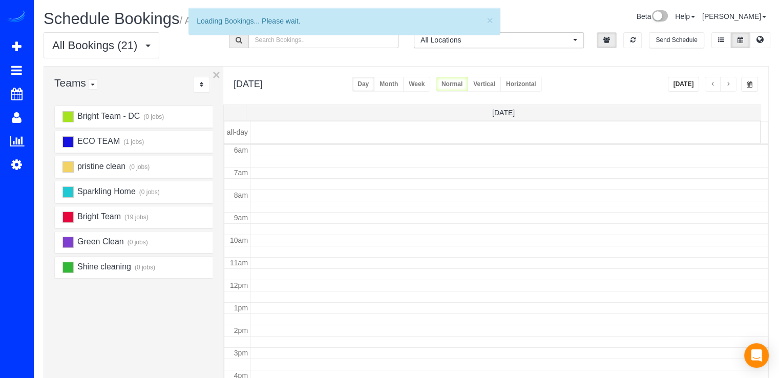
click at [712, 88] on button "button" at bounding box center [712, 84] width 16 height 15
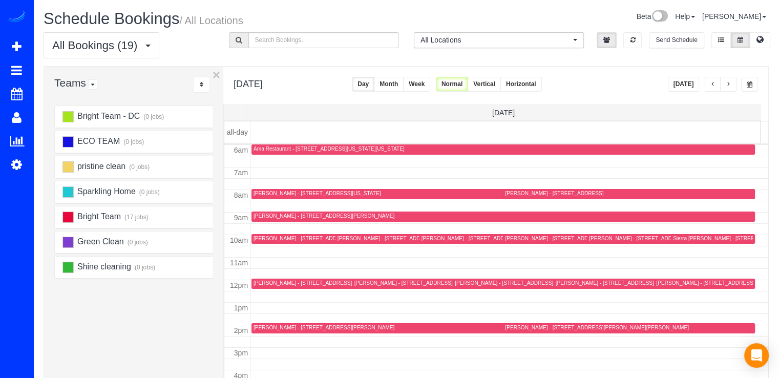
click at [712, 88] on button "button" at bounding box center [712, 84] width 16 height 15
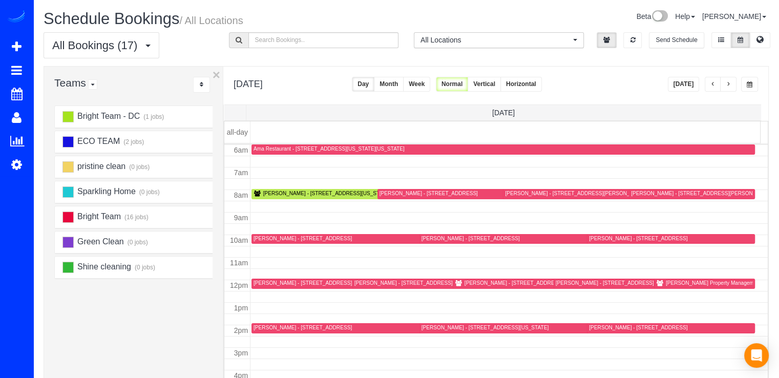
click at [712, 87] on span "button" at bounding box center [712, 84] width 5 height 6
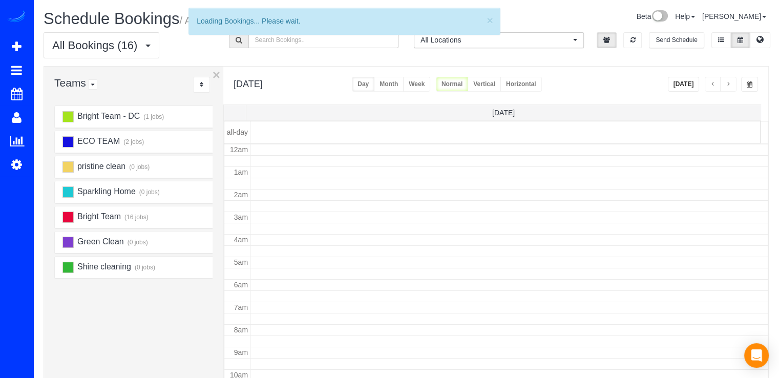
click at [712, 87] on span "button" at bounding box center [712, 84] width 5 height 6
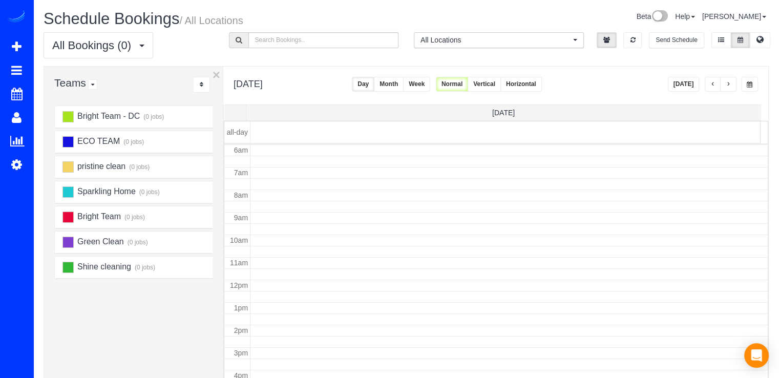
click at [712, 87] on span "button" at bounding box center [712, 84] width 5 height 6
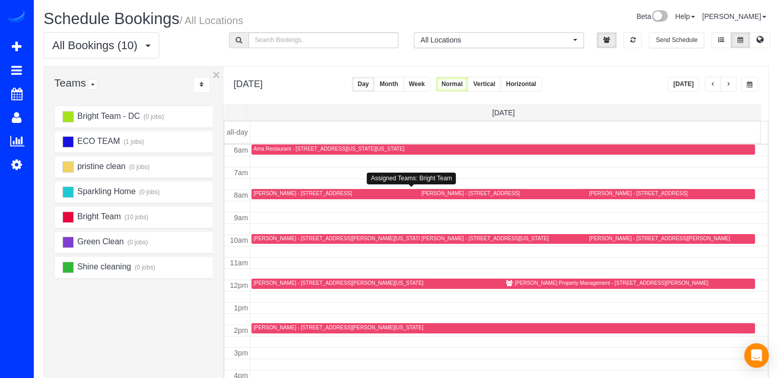
click at [261, 193] on div "[PERSON_NAME] - [STREET_ADDRESS]" at bounding box center [302, 193] width 98 height 7
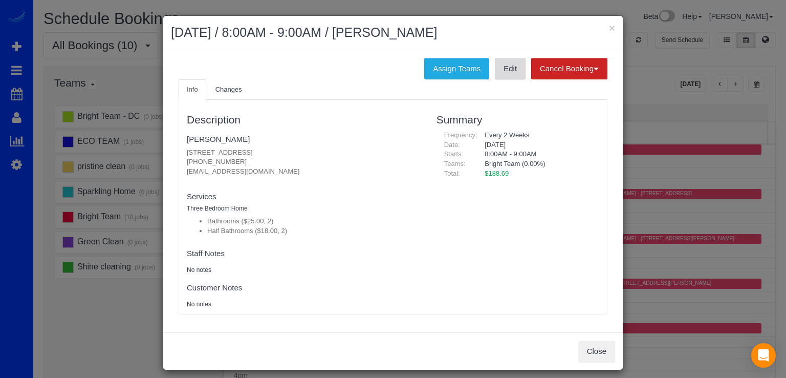
click at [495, 71] on link "Edit" at bounding box center [510, 68] width 31 height 21
click at [610, 24] on button "×" at bounding box center [612, 28] width 6 height 11
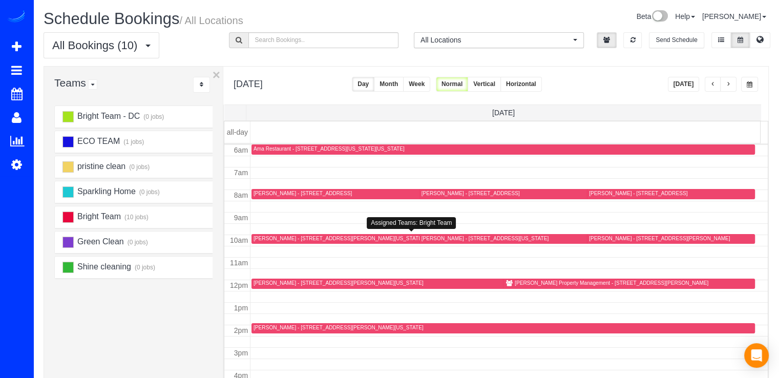
click at [270, 240] on div "[PERSON_NAME] - [STREET_ADDRESS][PERSON_NAME][US_STATE]" at bounding box center [338, 238] width 170 height 7
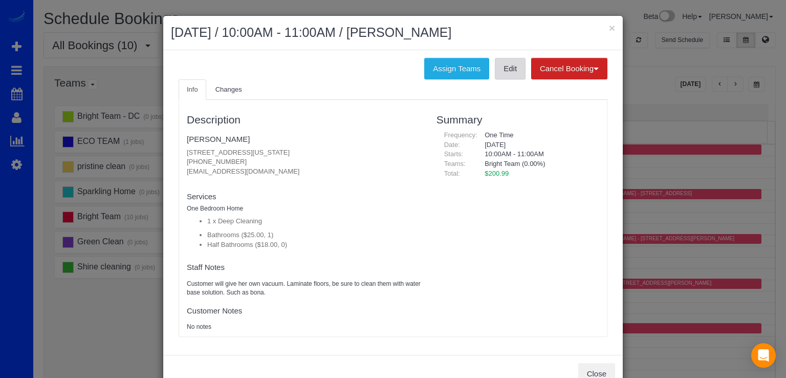
click at [507, 69] on link "Edit" at bounding box center [510, 68] width 31 height 21
click at [609, 27] on button "×" at bounding box center [612, 28] width 6 height 11
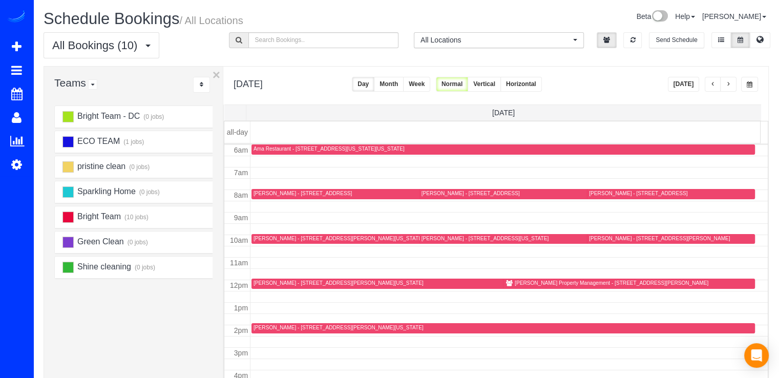
click at [256, 281] on div "[PERSON_NAME] - [STREET_ADDRESS][PERSON_NAME][US_STATE]" at bounding box center [338, 282] width 170 height 7
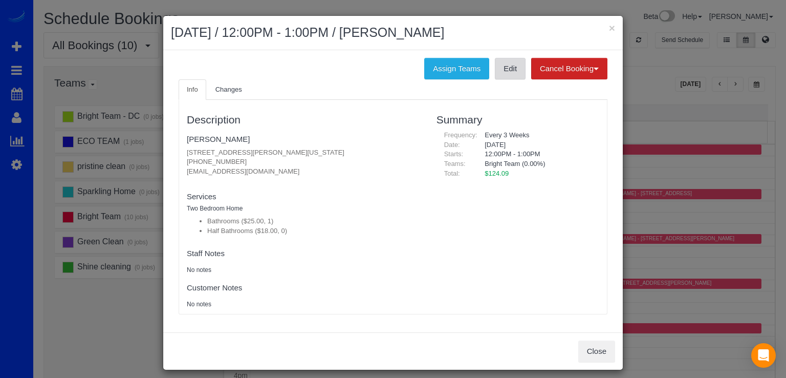
click at [507, 75] on link "Edit" at bounding box center [510, 68] width 31 height 21
click at [609, 25] on button "×" at bounding box center [612, 28] width 6 height 11
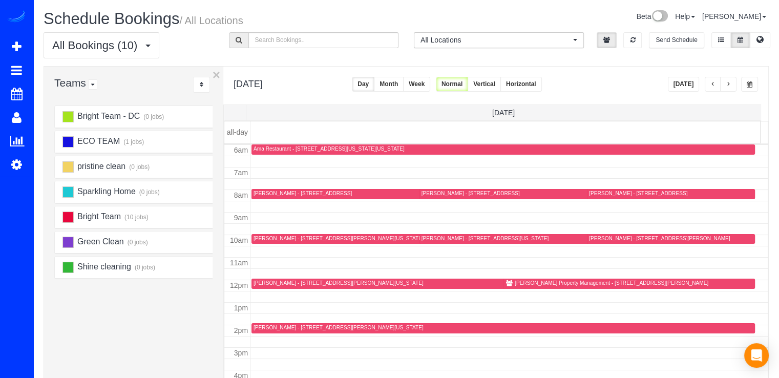
click at [262, 329] on div "[PERSON_NAME] - [STREET_ADDRESS][PERSON_NAME][US_STATE]" at bounding box center [338, 327] width 170 height 7
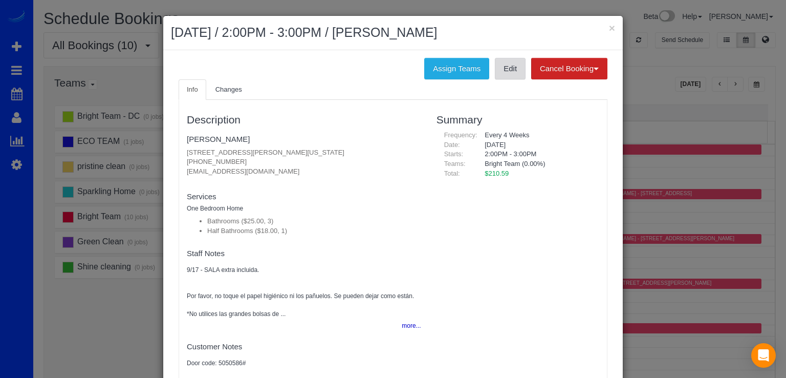
click at [497, 75] on link "Edit" at bounding box center [510, 68] width 31 height 21
click at [609, 30] on button "×" at bounding box center [612, 28] width 6 height 11
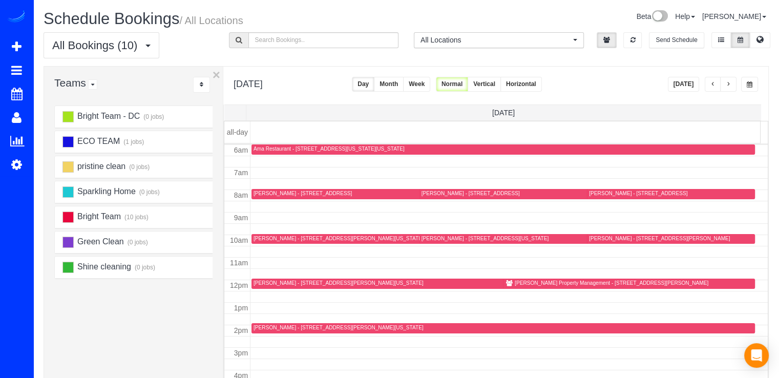
click at [423, 195] on div "[PERSON_NAME] - [STREET_ADDRESS]" at bounding box center [470, 193] width 98 height 7
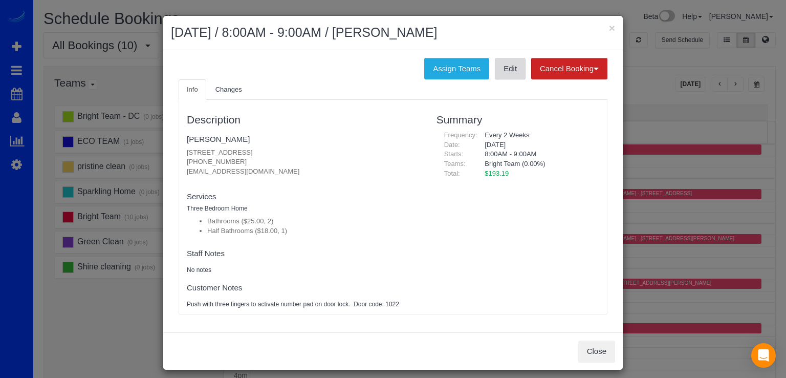
click at [510, 74] on link "Edit" at bounding box center [510, 68] width 31 height 21
click at [609, 27] on button "×" at bounding box center [612, 28] width 6 height 11
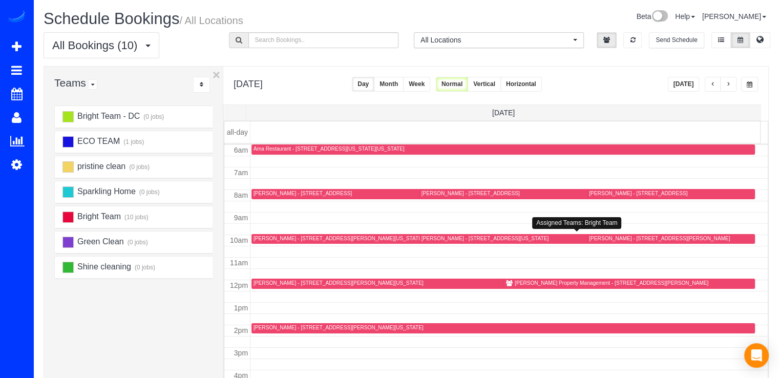
click at [431, 239] on div "[PERSON_NAME] - [STREET_ADDRESS][US_STATE]" at bounding box center [484, 238] width 127 height 7
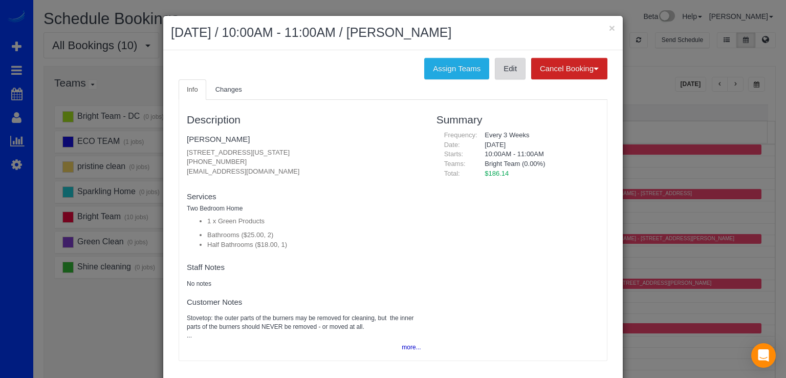
click at [509, 73] on link "Edit" at bounding box center [510, 68] width 31 height 21
click at [609, 29] on button "×" at bounding box center [612, 28] width 6 height 11
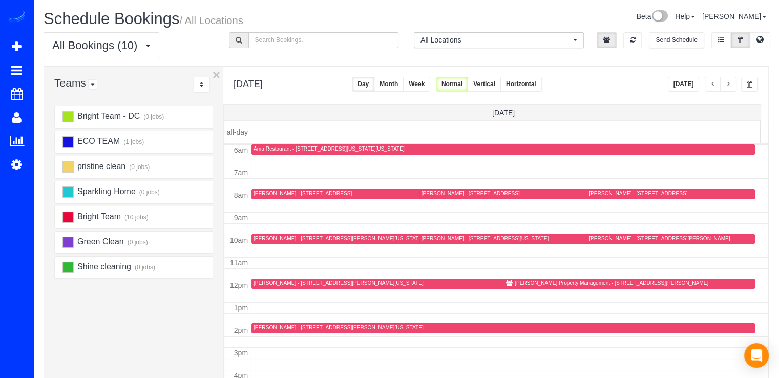
click at [599, 192] on div "[PERSON_NAME] - [STREET_ADDRESS]" at bounding box center [638, 193] width 98 height 7
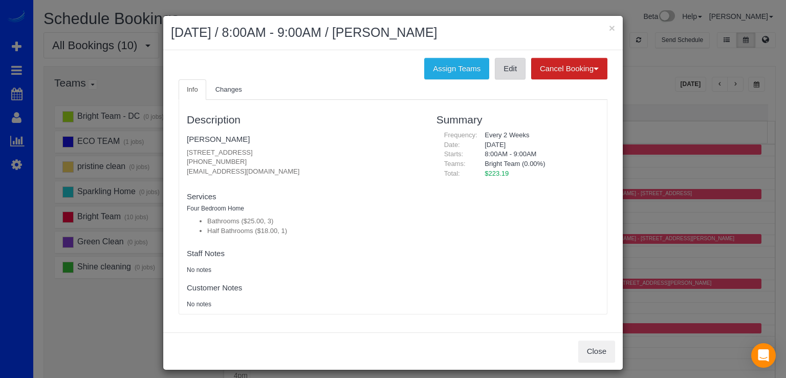
click at [502, 70] on link "Edit" at bounding box center [510, 68] width 31 height 21
click at [609, 27] on button "×" at bounding box center [612, 28] width 6 height 11
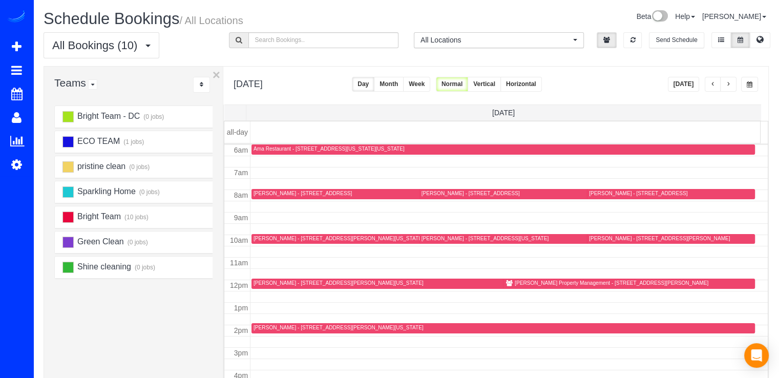
click at [596, 236] on div "[PERSON_NAME] - [STREET_ADDRESS][PERSON_NAME]" at bounding box center [659, 238] width 141 height 7
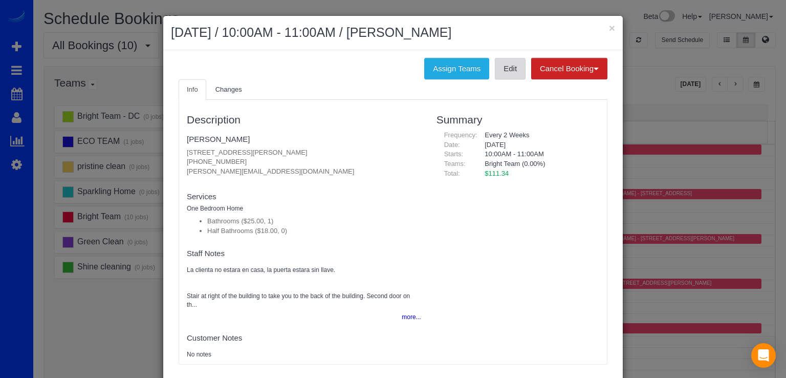
click at [504, 73] on link "Edit" at bounding box center [510, 68] width 31 height 21
click at [611, 28] on button "×" at bounding box center [612, 28] width 6 height 11
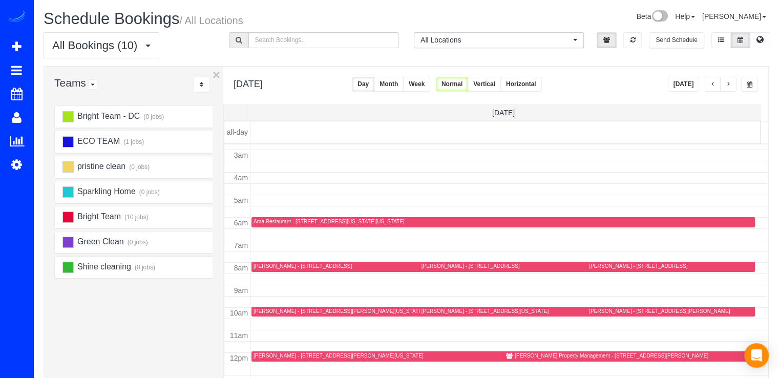
scroll to position [32, 0]
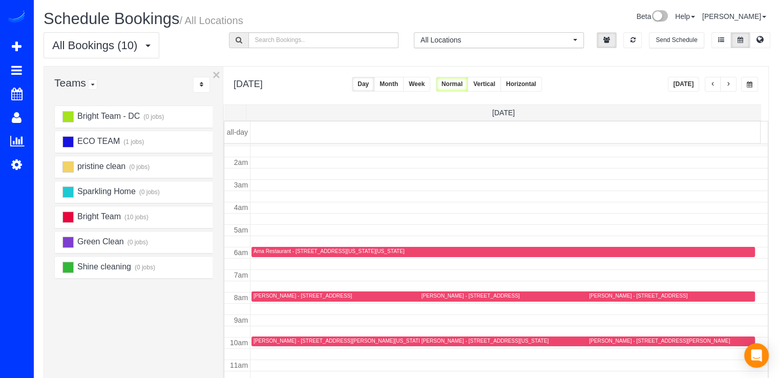
click at [730, 81] on span "button" at bounding box center [727, 84] width 5 height 6
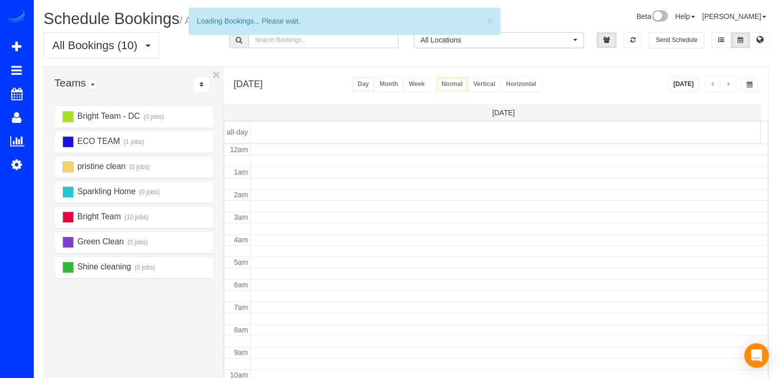
scroll to position [135, 0]
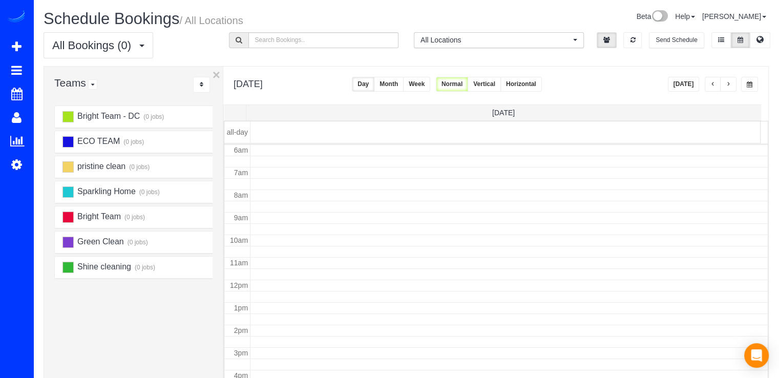
click at [733, 87] on button "button" at bounding box center [728, 84] width 16 height 15
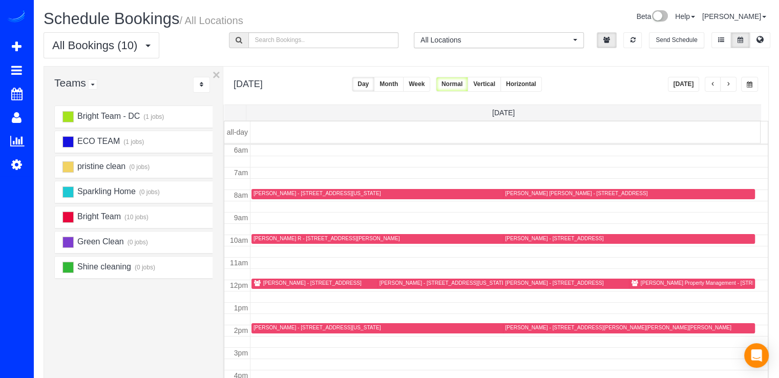
click at [273, 193] on div "[PERSON_NAME] - [STREET_ADDRESS][US_STATE]" at bounding box center [316, 193] width 127 height 7
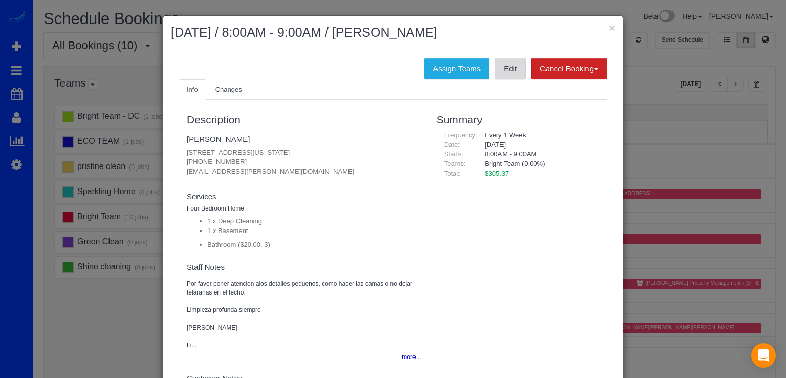
click at [495, 68] on link "Edit" at bounding box center [510, 68] width 31 height 21
click at [609, 27] on button "×" at bounding box center [612, 28] width 6 height 11
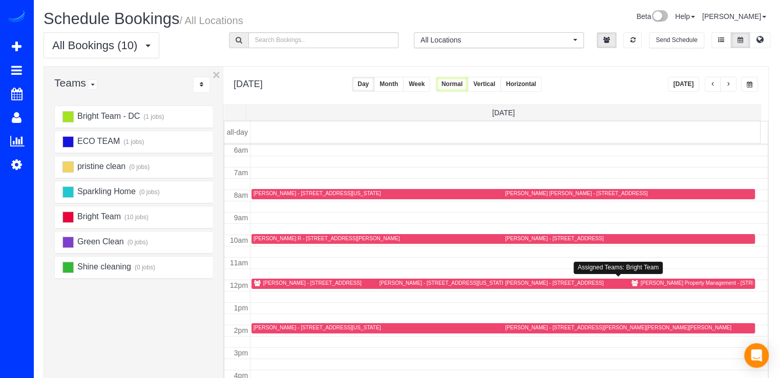
click at [393, 278] on div at bounding box center [497, 283] width 241 height 10
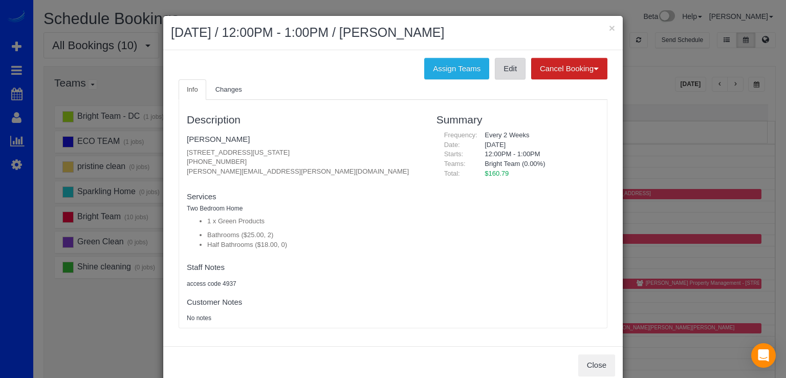
click at [504, 77] on link "Edit" at bounding box center [510, 68] width 31 height 21
click at [610, 24] on button "×" at bounding box center [612, 28] width 6 height 11
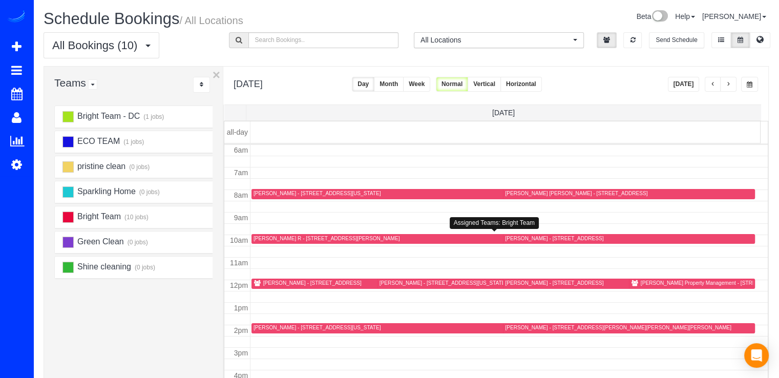
click at [261, 239] on div "[PERSON_NAME] R - [STREET_ADDRESS][PERSON_NAME]" at bounding box center [326, 238] width 146 height 7
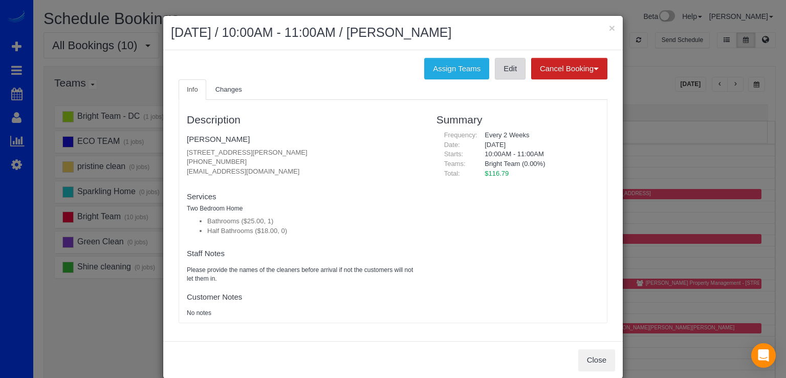
click at [512, 74] on link "Edit" at bounding box center [510, 68] width 31 height 21
click at [610, 24] on button "×" at bounding box center [612, 28] width 6 height 11
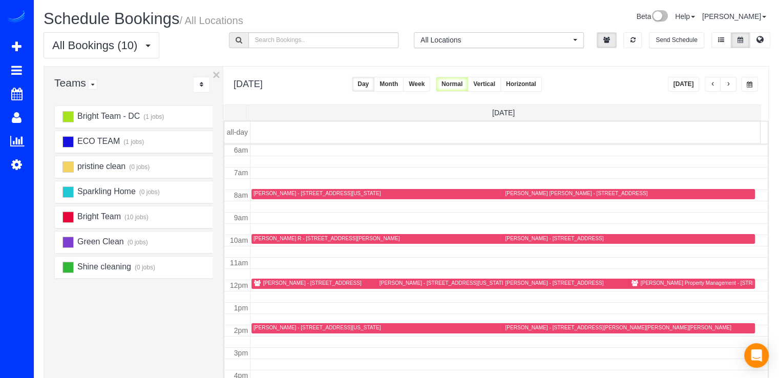
click at [507, 283] on div "[PERSON_NAME] - [STREET_ADDRESS]" at bounding box center [554, 282] width 98 height 7
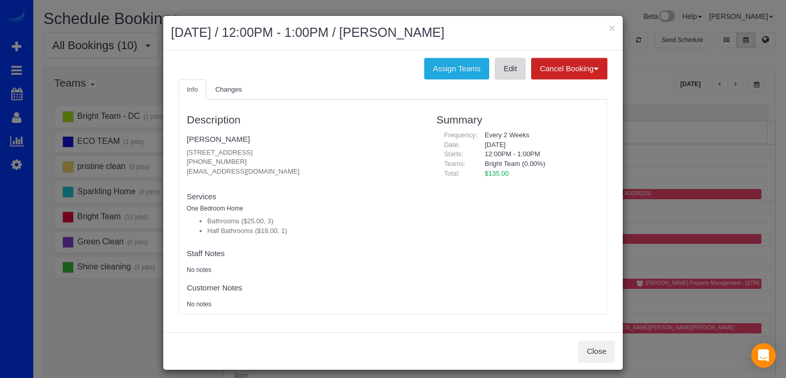
click at [498, 74] on link "Edit" at bounding box center [510, 68] width 31 height 21
click at [609, 25] on button "×" at bounding box center [612, 28] width 6 height 11
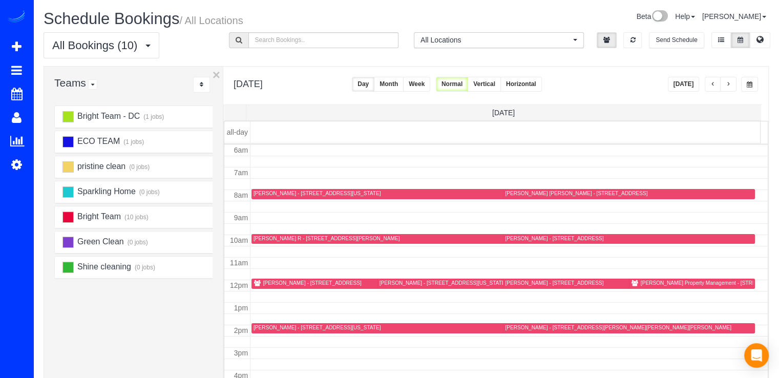
click at [505, 328] on div "[PERSON_NAME] - [STREET_ADDRESS][PERSON_NAME][PERSON_NAME][PERSON_NAME]" at bounding box center [618, 327] width 226 height 7
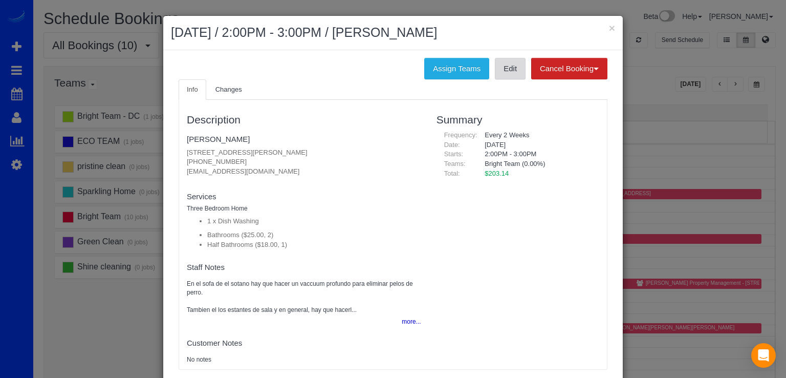
click at [505, 75] on link "Edit" at bounding box center [510, 68] width 31 height 21
click at [610, 29] on button "×" at bounding box center [612, 28] width 6 height 11
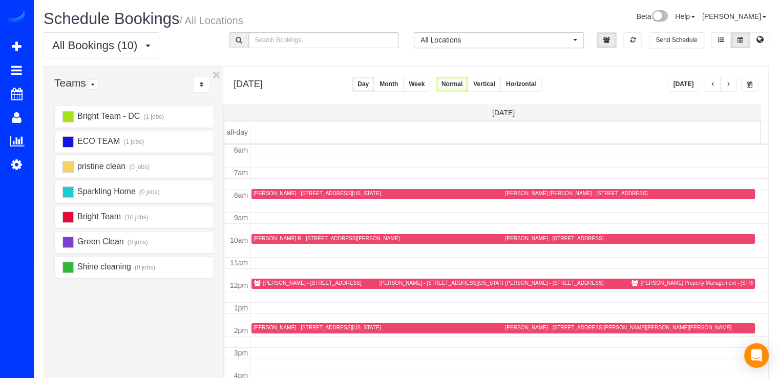
click at [506, 191] on div "[PERSON_NAME] [PERSON_NAME] - [STREET_ADDRESS]" at bounding box center [576, 193] width 142 height 7
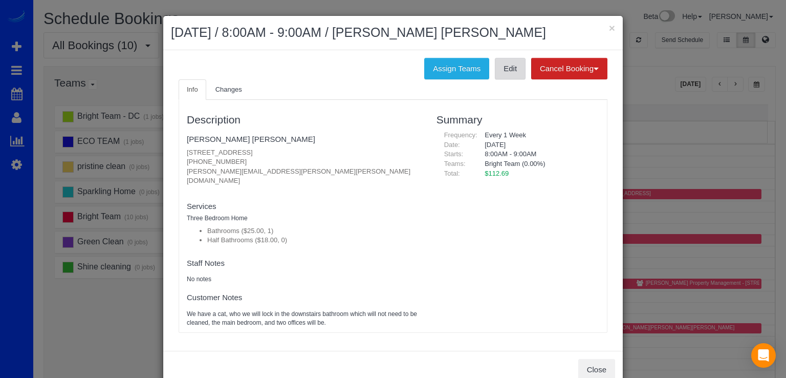
click at [498, 64] on link "Edit" at bounding box center [510, 68] width 31 height 21
click at [611, 25] on button "×" at bounding box center [612, 28] width 6 height 11
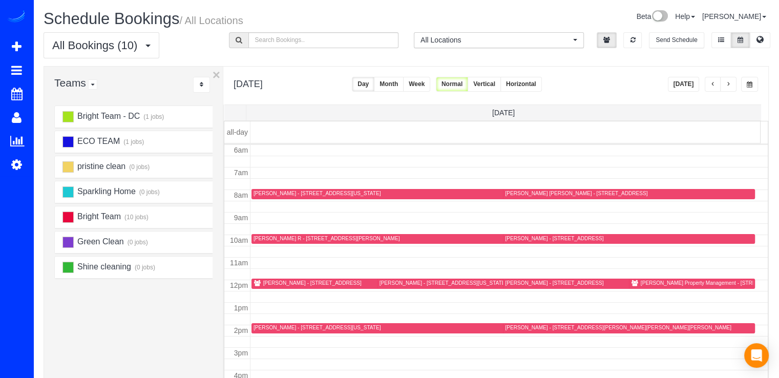
click at [511, 238] on div "[PERSON_NAME] - [STREET_ADDRESS]" at bounding box center [554, 238] width 98 height 7
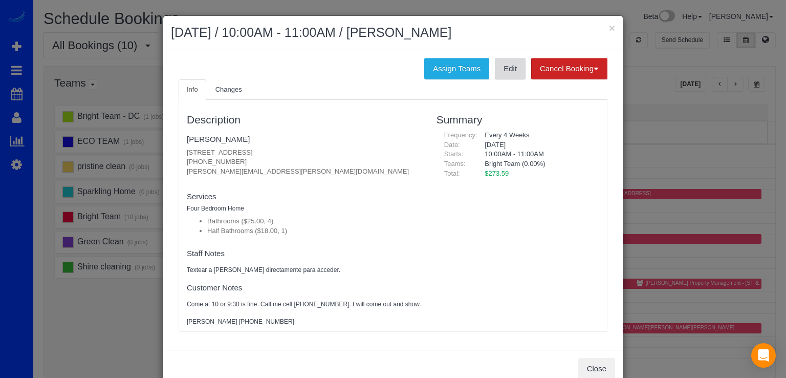
click at [506, 69] on link "Edit" at bounding box center [510, 68] width 31 height 21
click at [612, 25] on div "× [DATE] / 10:00AM - 11:00AM / [PERSON_NAME]" at bounding box center [393, 33] width 460 height 34
click at [609, 26] on button "×" at bounding box center [612, 28] width 6 height 11
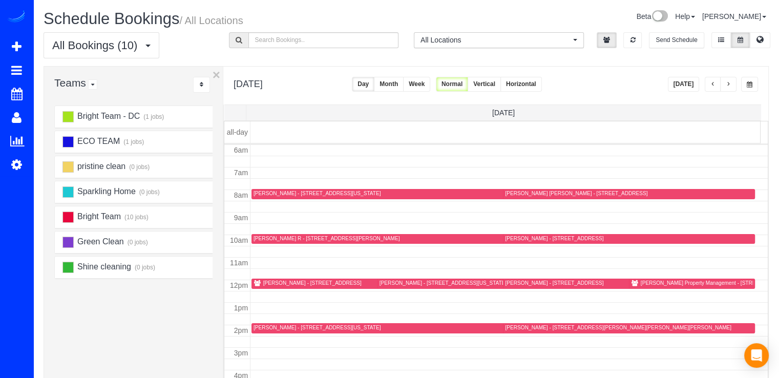
click at [273, 283] on div "[PERSON_NAME] - [STREET_ADDRESS]" at bounding box center [312, 282] width 98 height 7
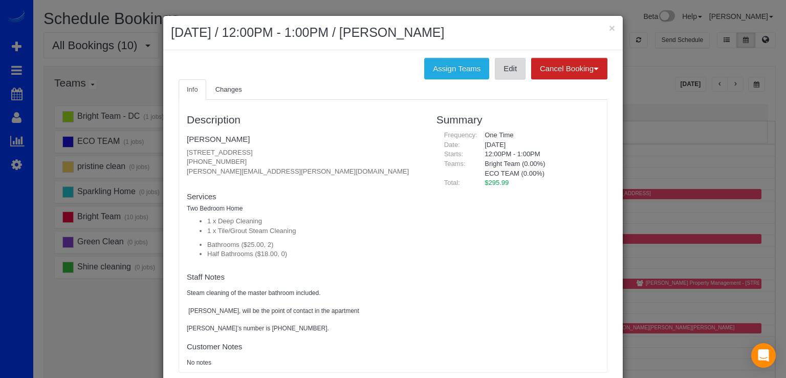
click at [507, 76] on link "Edit" at bounding box center [510, 68] width 31 height 21
click at [609, 23] on button "×" at bounding box center [612, 28] width 6 height 11
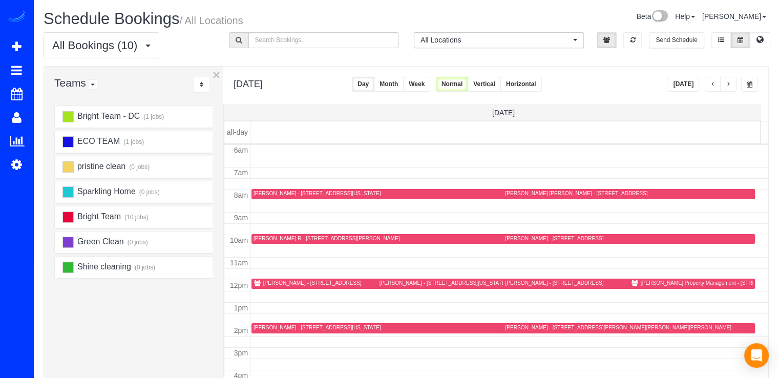
click at [254, 325] on div "[PERSON_NAME] - [STREET_ADDRESS][US_STATE]" at bounding box center [316, 327] width 127 height 7
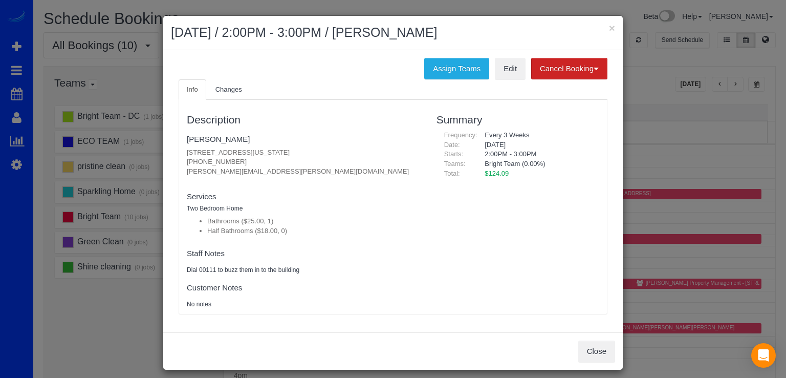
click at [502, 79] on ul "Info Changes" at bounding box center [393, 89] width 429 height 21
click at [502, 75] on link "Edit" at bounding box center [510, 68] width 31 height 21
click at [610, 27] on button "×" at bounding box center [612, 28] width 6 height 11
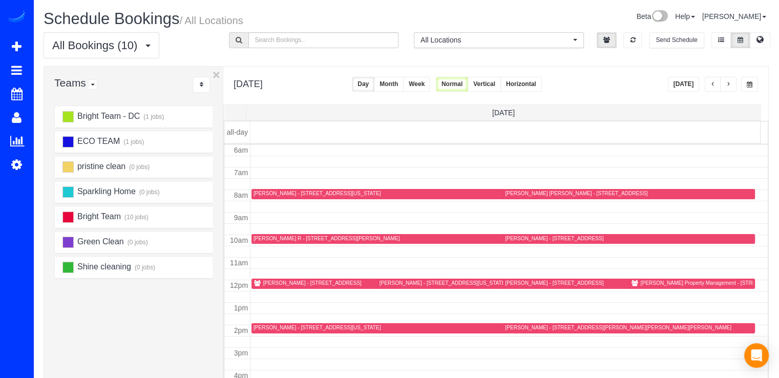
click at [729, 85] on span "button" at bounding box center [727, 84] width 5 height 6
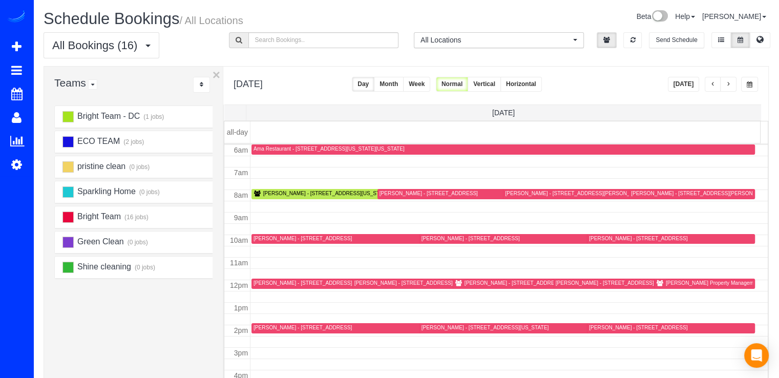
click at [633, 191] on div "[PERSON_NAME] - [STREET_ADDRESS][PERSON_NAME]" at bounding box center [701, 193] width 141 height 7
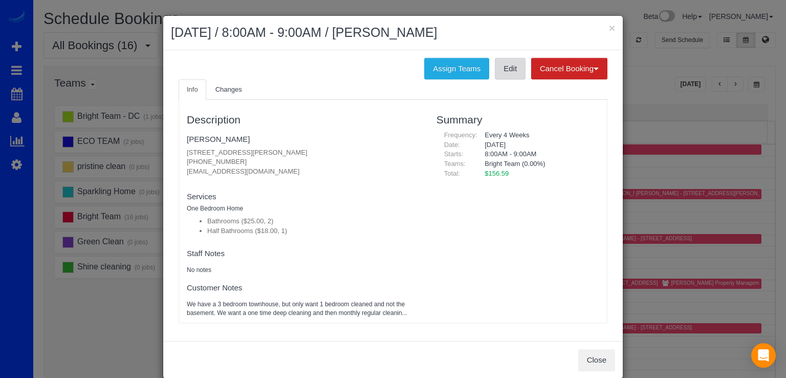
click at [508, 75] on link "Edit" at bounding box center [510, 68] width 31 height 21
click at [609, 25] on button "×" at bounding box center [612, 28] width 6 height 11
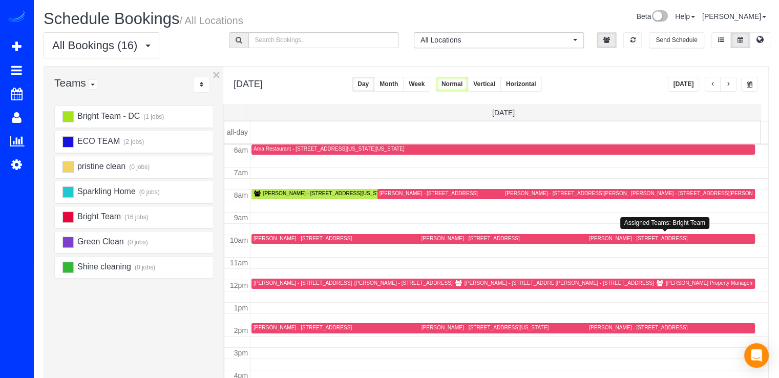
click at [589, 238] on div "[PERSON_NAME] - [STREET_ADDRESS]" at bounding box center [638, 238] width 98 height 7
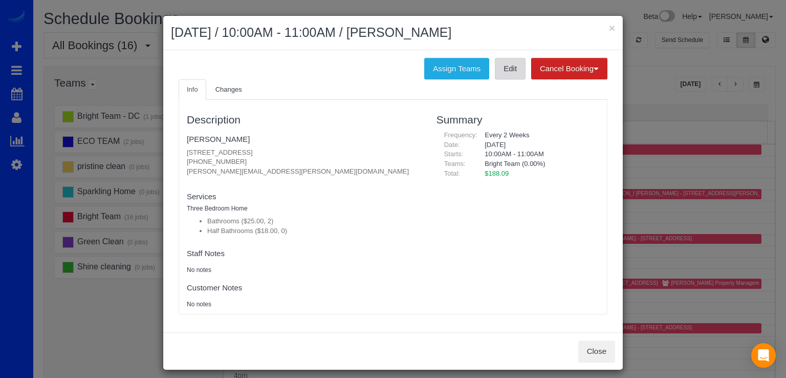
click at [506, 73] on link "Edit" at bounding box center [510, 68] width 31 height 21
click at [609, 26] on button "×" at bounding box center [612, 28] width 6 height 11
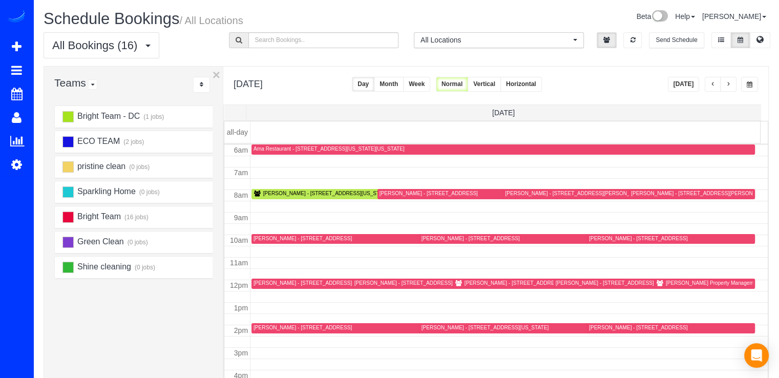
click at [566, 286] on div "[PERSON_NAME] - [STREET_ADDRESS]" at bounding box center [648, 283] width 187 height 8
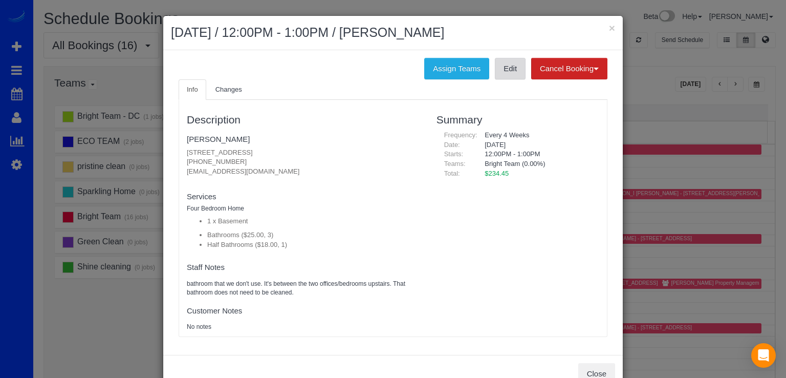
click at [507, 76] on link "Edit" at bounding box center [510, 68] width 31 height 21
click at [609, 24] on button "×" at bounding box center [612, 28] width 6 height 11
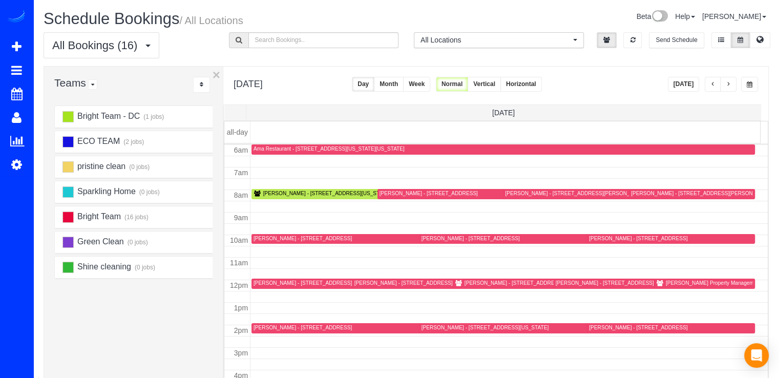
click at [261, 192] on div "[PERSON_NAME] - [STREET_ADDRESS][US_STATE]" at bounding box center [371, 194] width 237 height 8
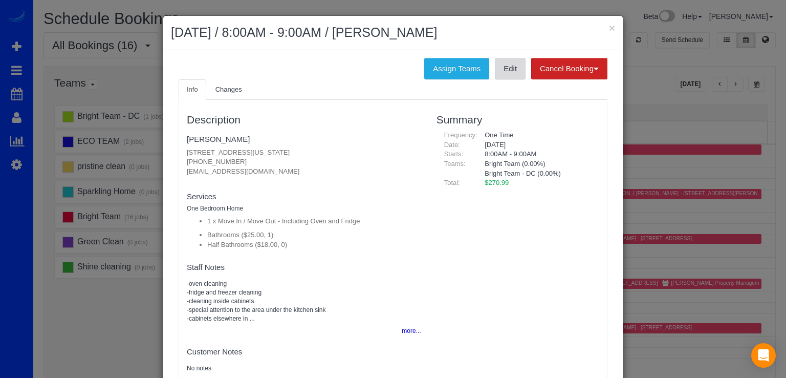
click at [501, 74] on link "Edit" at bounding box center [510, 68] width 31 height 21
click at [609, 26] on button "×" at bounding box center [612, 28] width 6 height 11
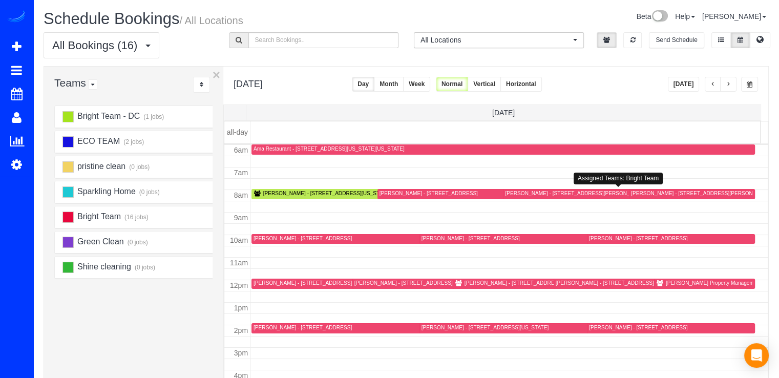
click at [510, 191] on div "[PERSON_NAME] - [STREET_ADDRESS][PERSON_NAME]" at bounding box center [575, 193] width 141 height 7
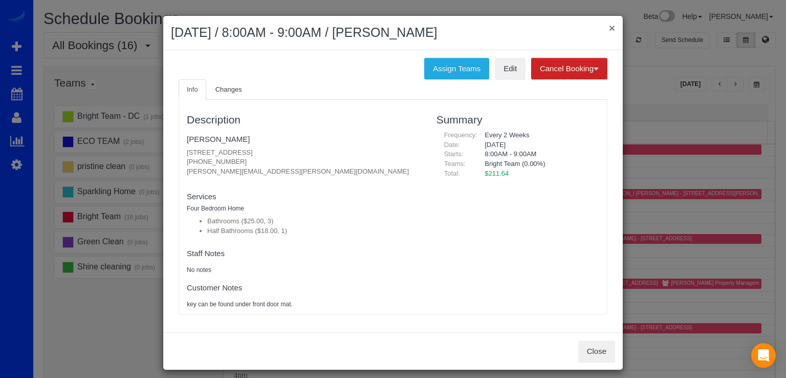
click at [609, 23] on button "×" at bounding box center [612, 28] width 6 height 11
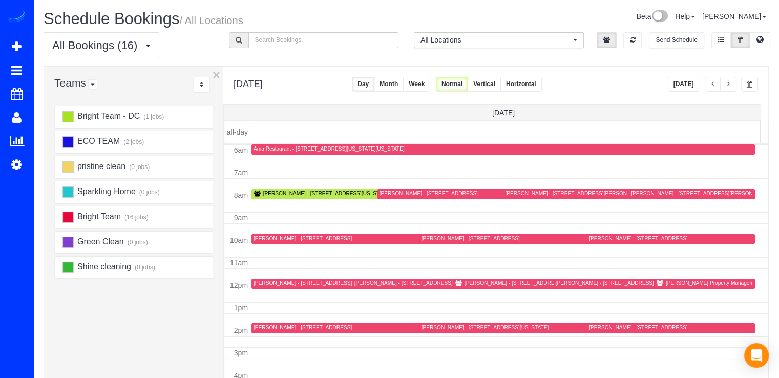
click at [368, 285] on div "[PERSON_NAME] - [STREET_ADDRESS][PERSON_NAME]" at bounding box center [424, 282] width 141 height 7
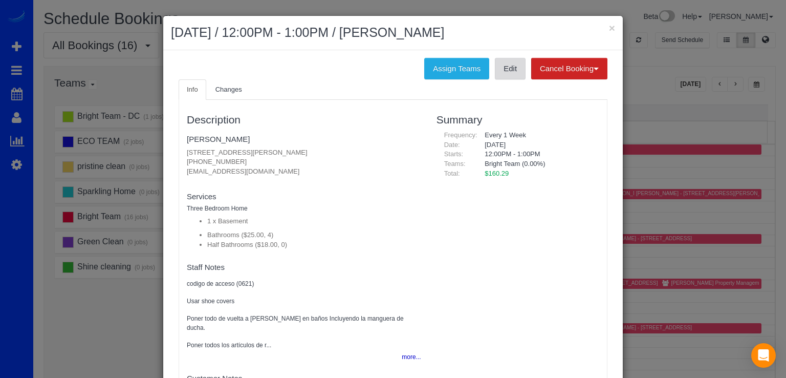
click at [500, 71] on link "Edit" at bounding box center [510, 68] width 31 height 21
click at [609, 25] on button "×" at bounding box center [612, 28] width 6 height 11
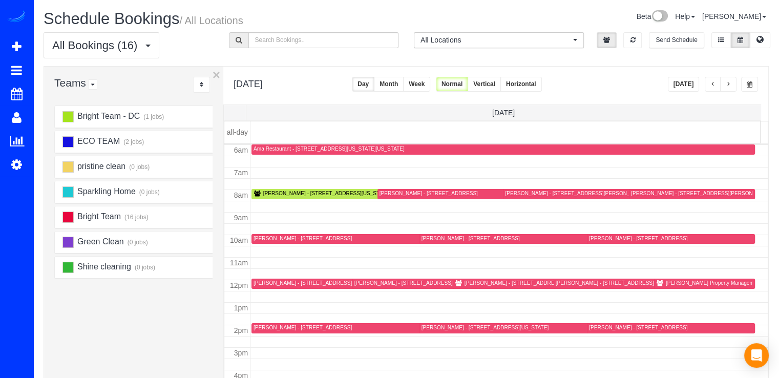
click at [270, 282] on div "[PERSON_NAME] - [STREET_ADDRESS][PERSON_NAME]" at bounding box center [323, 282] width 141 height 7
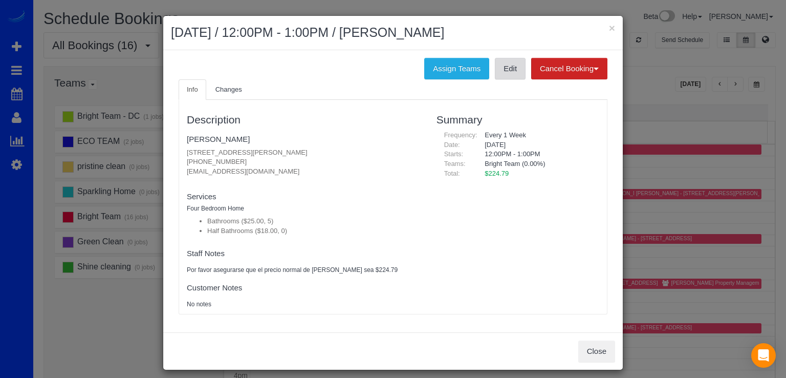
click at [506, 69] on link "Edit" at bounding box center [510, 68] width 31 height 21
click at [609, 25] on button "×" at bounding box center [612, 28] width 6 height 11
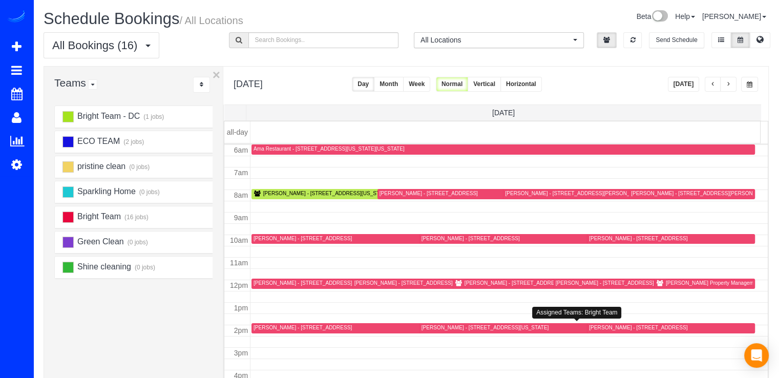
click at [427, 326] on div "[PERSON_NAME] - [STREET_ADDRESS][US_STATE]" at bounding box center [484, 327] width 127 height 7
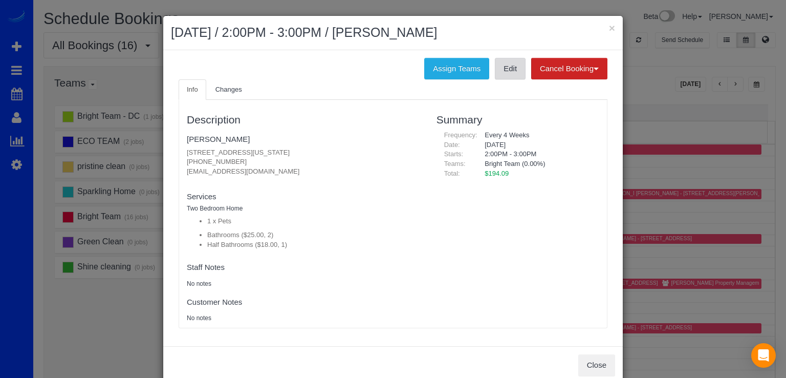
click at [506, 67] on link "Edit" at bounding box center [510, 68] width 31 height 21
click at [609, 28] on button "×" at bounding box center [612, 28] width 6 height 11
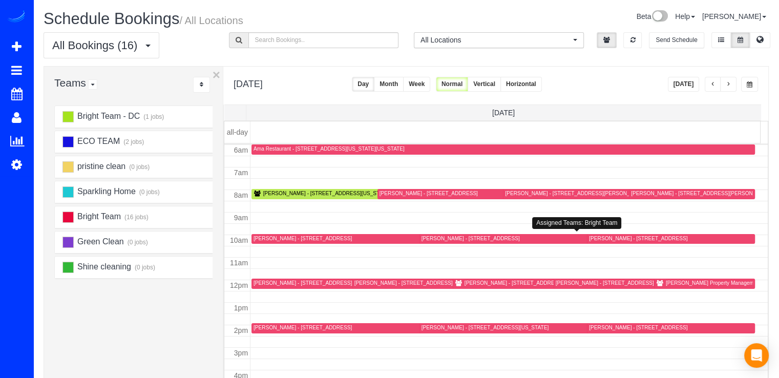
click at [436, 236] on div "[PERSON_NAME] - [STREET_ADDRESS]" at bounding box center [470, 238] width 98 height 7
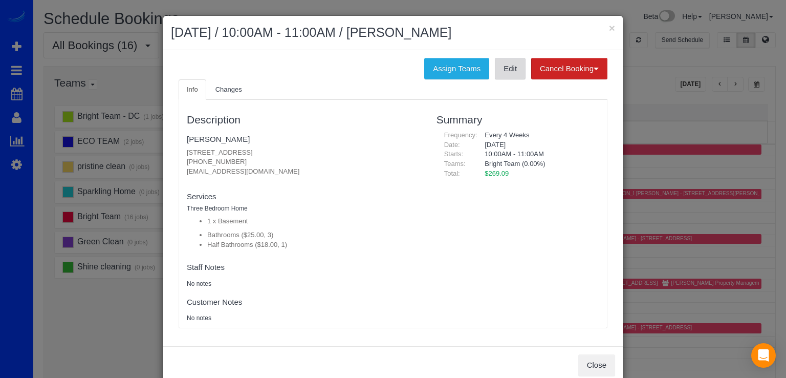
click at [504, 72] on link "Edit" at bounding box center [510, 68] width 31 height 21
click at [609, 25] on button "×" at bounding box center [612, 28] width 6 height 11
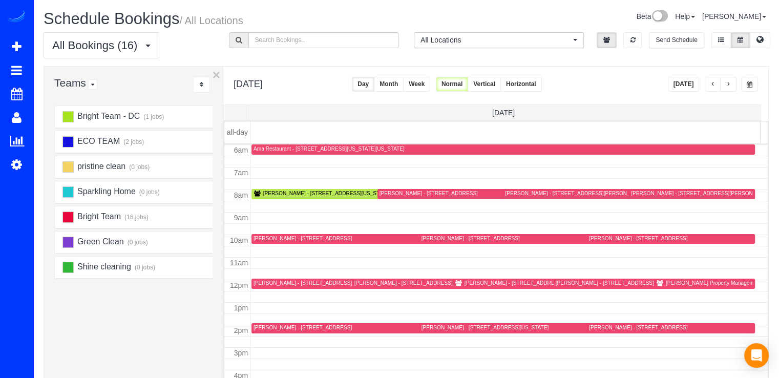
click at [268, 325] on div "[PERSON_NAME] - [STREET_ADDRESS]" at bounding box center [302, 327] width 98 height 7
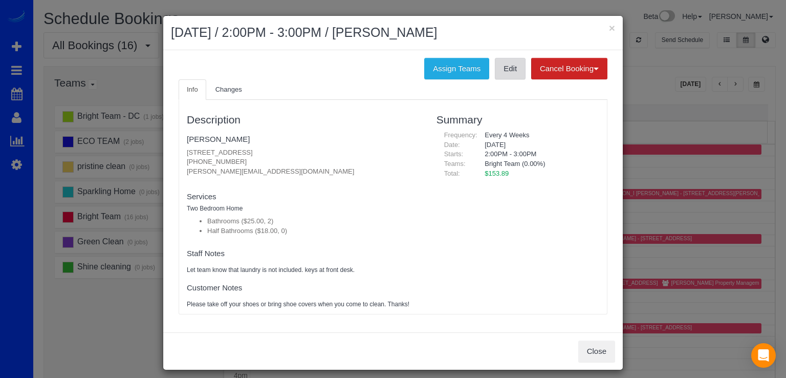
click at [503, 76] on link "Edit" at bounding box center [510, 68] width 31 height 21
click at [609, 29] on button "×" at bounding box center [612, 28] width 6 height 11
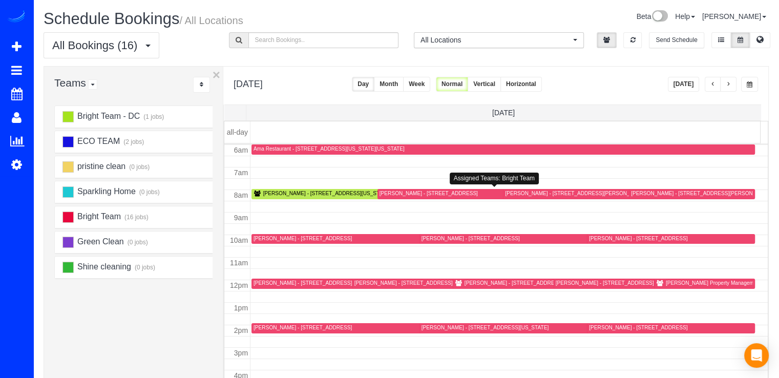
click at [400, 195] on div "[PERSON_NAME] - [STREET_ADDRESS]" at bounding box center [428, 193] width 98 height 7
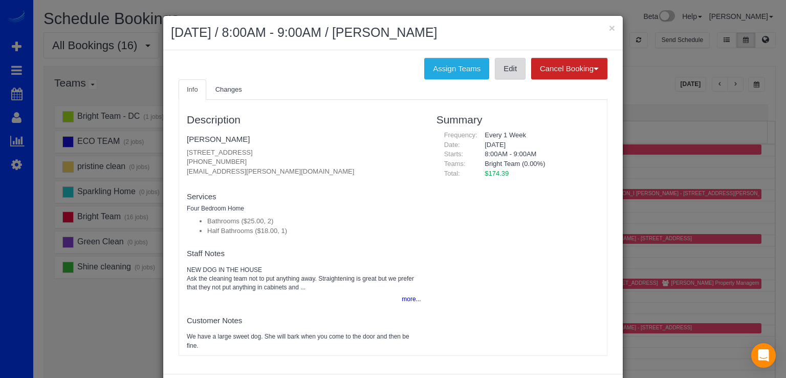
click at [502, 73] on link "Edit" at bounding box center [510, 68] width 31 height 21
click at [609, 20] on div "× [DATE] / 8:00AM - 9:00AM / [PERSON_NAME]" at bounding box center [393, 33] width 460 height 34
click at [609, 23] on button "×" at bounding box center [612, 28] width 6 height 11
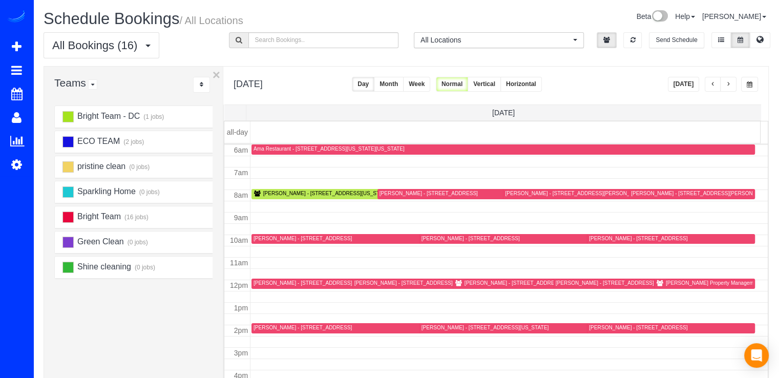
click at [260, 235] on div "[PERSON_NAME] - [STREET_ADDRESS]" at bounding box center [302, 238] width 98 height 7
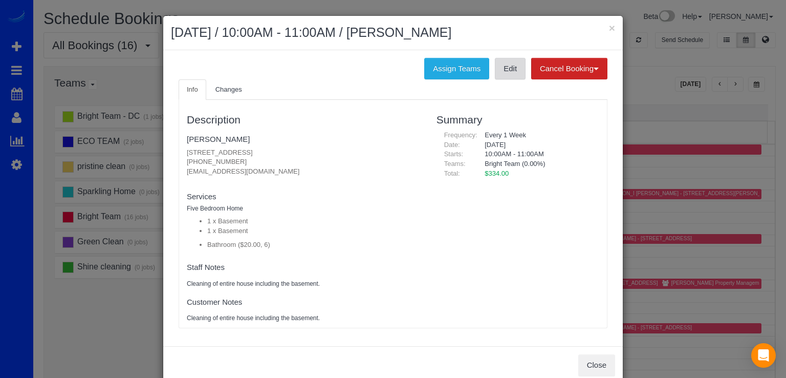
click at [495, 71] on link "Edit" at bounding box center [510, 68] width 31 height 21
click at [609, 26] on button "×" at bounding box center [612, 28] width 6 height 11
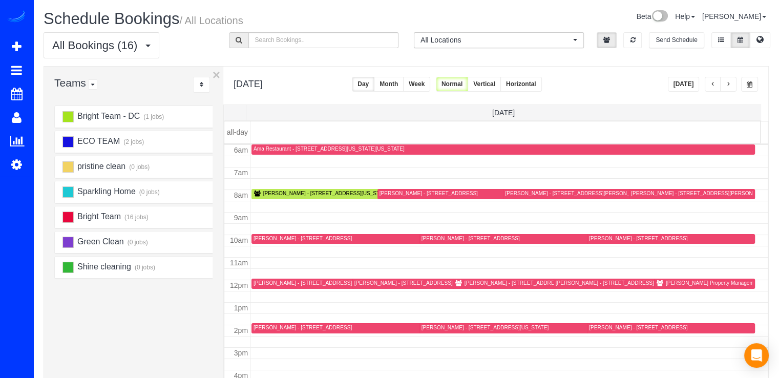
click at [598, 329] on div "[PERSON_NAME] - [STREET_ADDRESS]" at bounding box center [638, 327] width 98 height 7
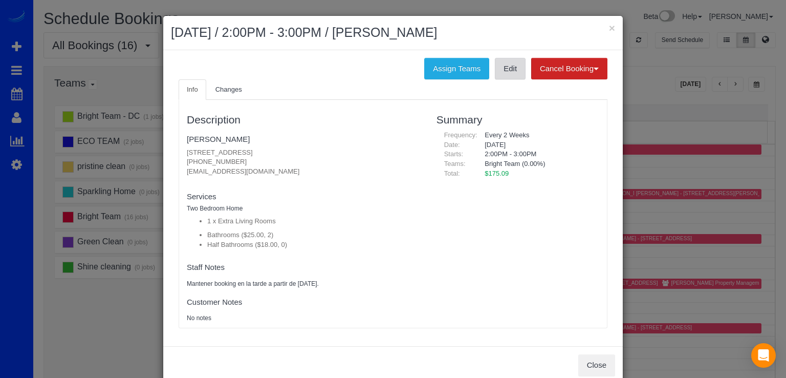
click at [497, 61] on link "Edit" at bounding box center [510, 68] width 31 height 21
click at [609, 29] on button "×" at bounding box center [612, 28] width 6 height 11
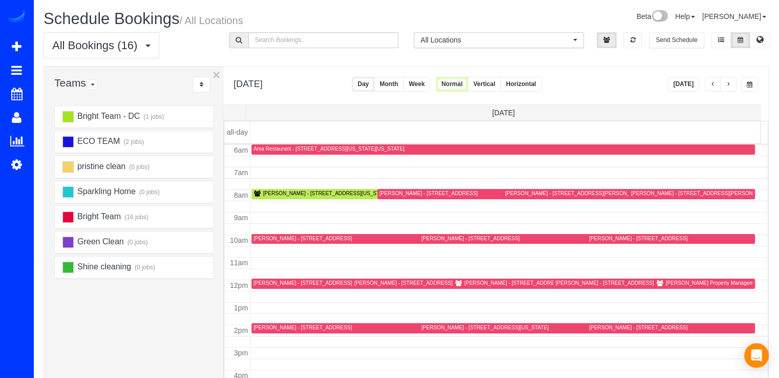
click at [733, 83] on button "button" at bounding box center [728, 84] width 16 height 15
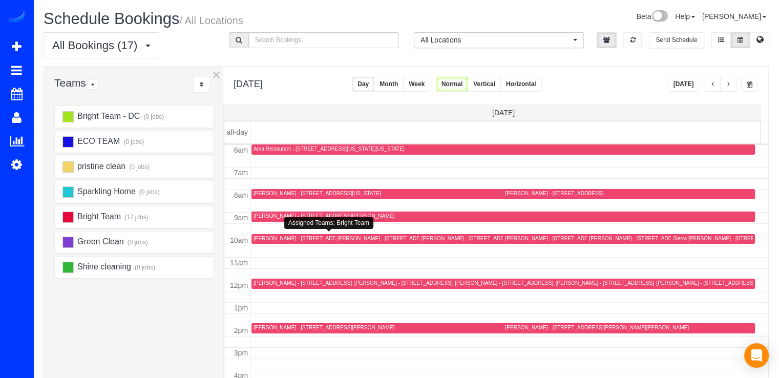
click at [264, 234] on div at bounding box center [330, 239] width 158 height 10
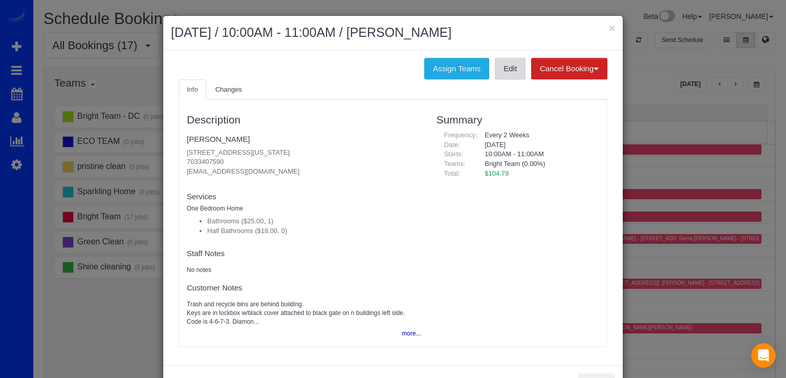
click at [504, 75] on link "Edit" at bounding box center [510, 68] width 31 height 21
click at [606, 26] on div "× [DATE] / 10:00AM - 11:00AM / [PERSON_NAME]" at bounding box center [393, 33] width 460 height 34
click at [609, 26] on button "×" at bounding box center [612, 28] width 6 height 11
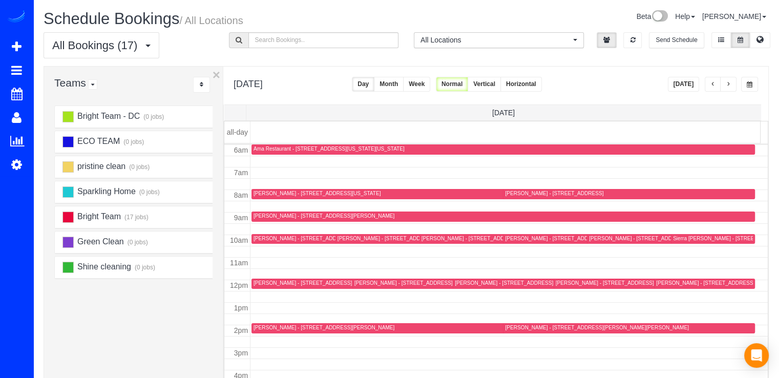
click at [432, 239] on div "[PERSON_NAME] - [STREET_ADDRESS][US_STATE]" at bounding box center [484, 238] width 127 height 7
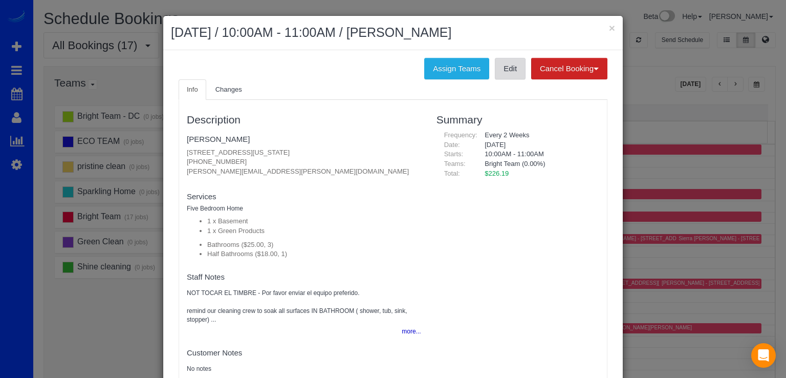
click at [496, 75] on link "Edit" at bounding box center [510, 68] width 31 height 21
click at [609, 25] on button "×" at bounding box center [612, 28] width 6 height 11
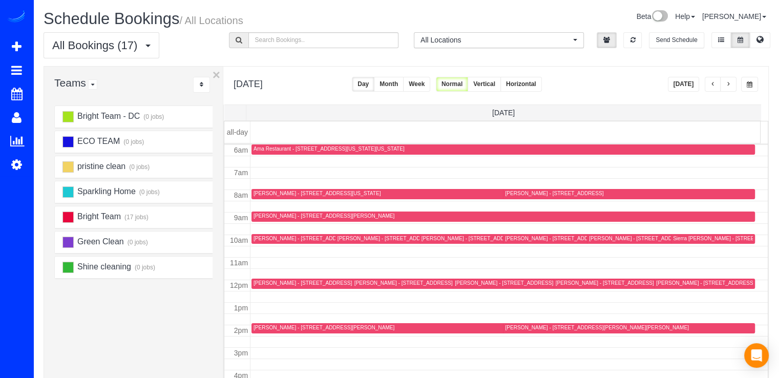
click at [461, 285] on div "[PERSON_NAME] - [STREET_ADDRESS][US_STATE]" at bounding box center [518, 282] width 127 height 7
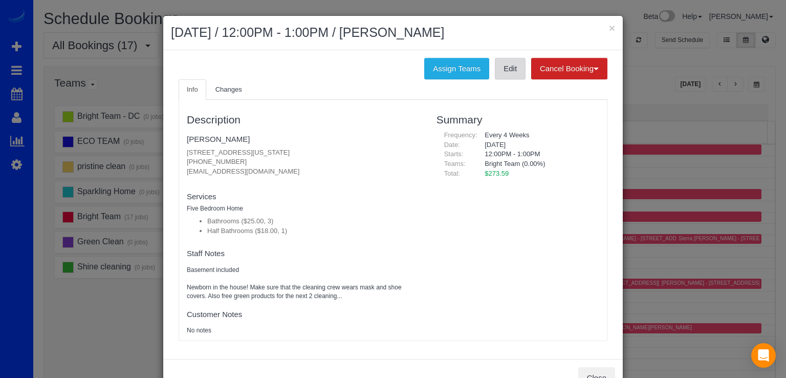
click at [501, 75] on link "Edit" at bounding box center [510, 68] width 31 height 21
click at [609, 27] on button "×" at bounding box center [612, 28] width 6 height 11
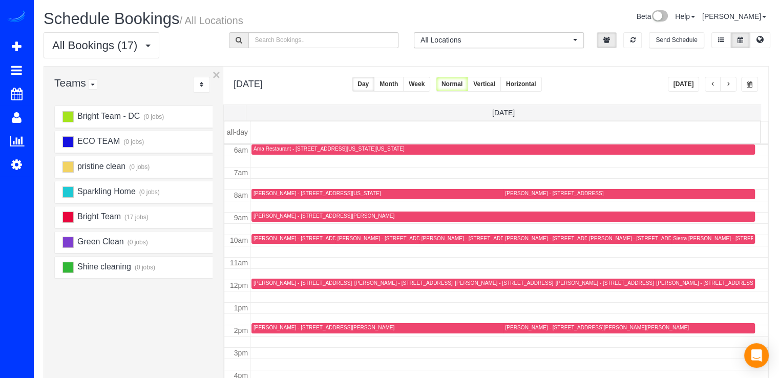
click at [271, 193] on div "[PERSON_NAME] - [STREET_ADDRESS][US_STATE]" at bounding box center [316, 193] width 127 height 7
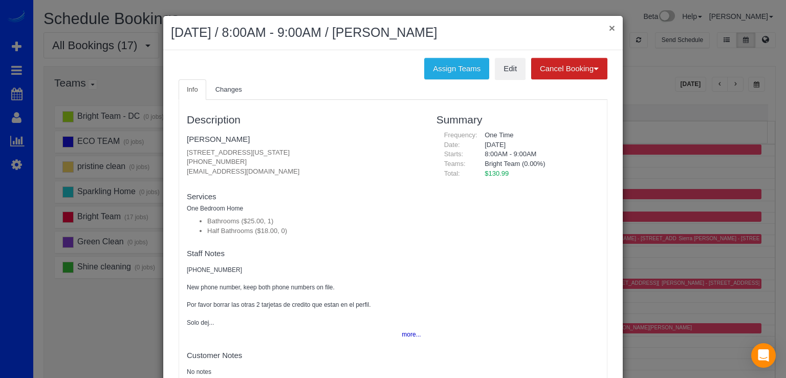
click at [609, 25] on button "×" at bounding box center [612, 28] width 6 height 11
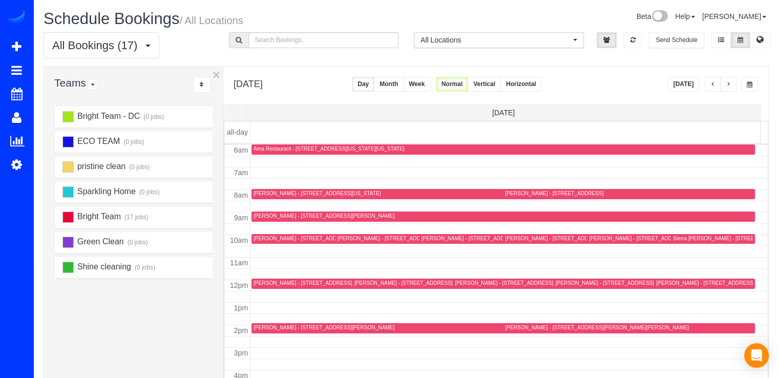
click at [272, 195] on div "[PERSON_NAME] - [STREET_ADDRESS][US_STATE]" at bounding box center [316, 193] width 127 height 7
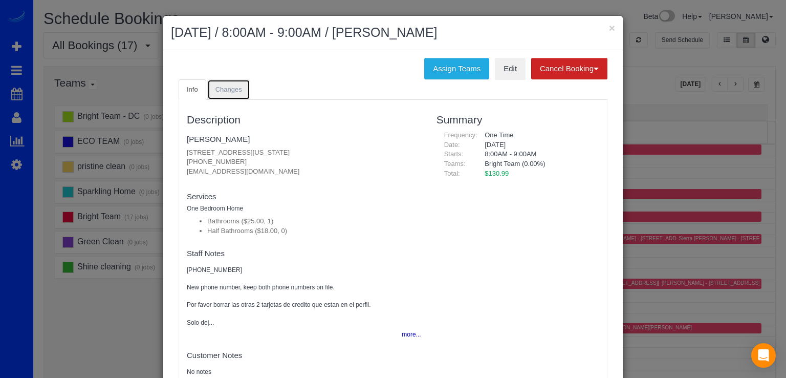
click at [224, 93] on link "Changes" at bounding box center [228, 89] width 43 height 21
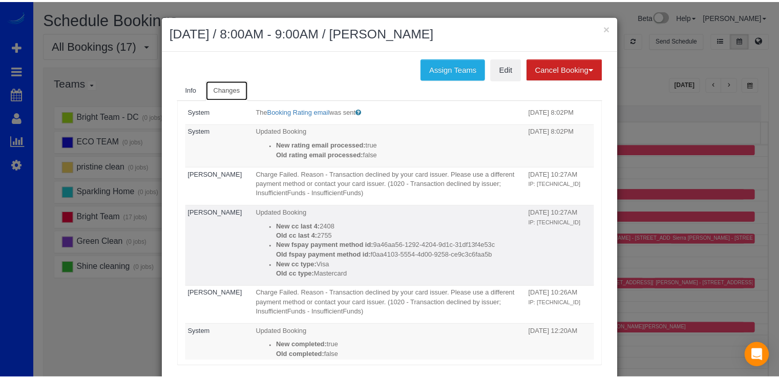
scroll to position [0, 0]
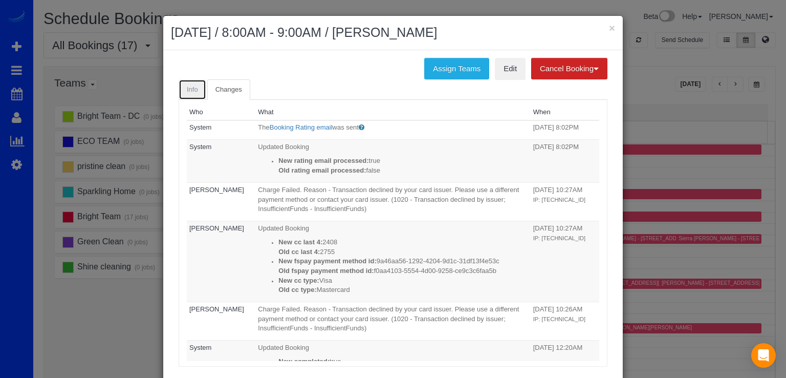
click at [187, 90] on span "Info" at bounding box center [192, 89] width 11 height 8
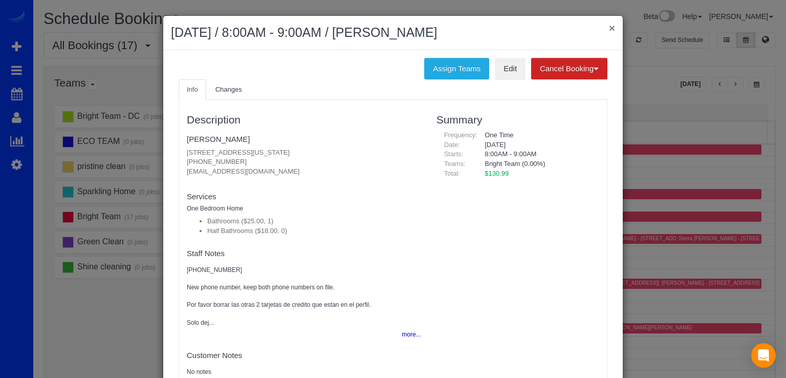
click at [610, 25] on button "×" at bounding box center [612, 28] width 6 height 11
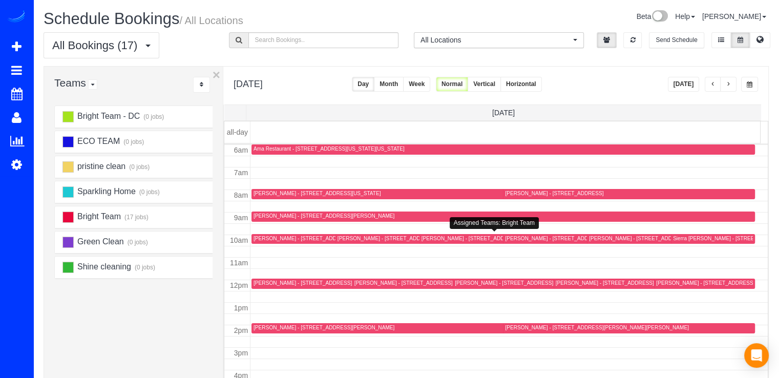
click at [429, 238] on div "[PERSON_NAME] - [STREET_ADDRESS][US_STATE]" at bounding box center [484, 238] width 127 height 7
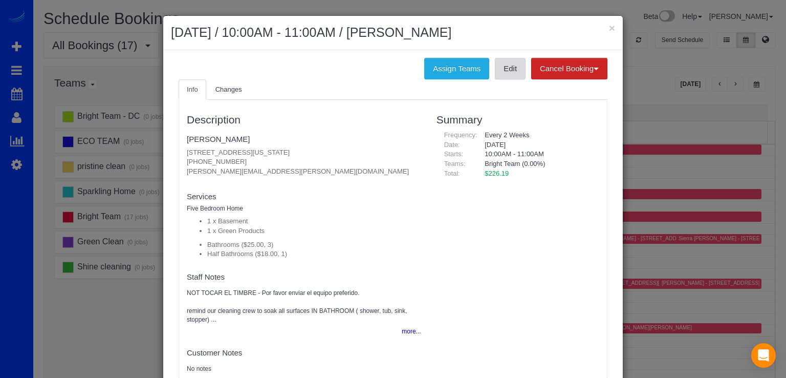
click at [505, 74] on link "Edit" at bounding box center [510, 68] width 31 height 21
click at [609, 26] on button "×" at bounding box center [612, 28] width 6 height 11
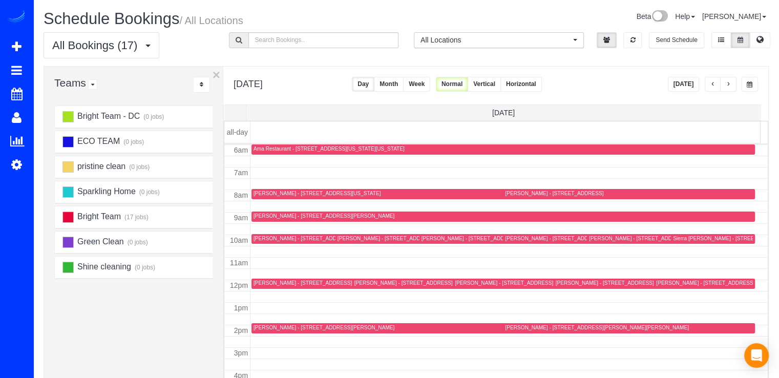
click at [343, 238] on div "[PERSON_NAME] - [STREET_ADDRESS][PERSON_NAME]" at bounding box center [407, 238] width 141 height 7
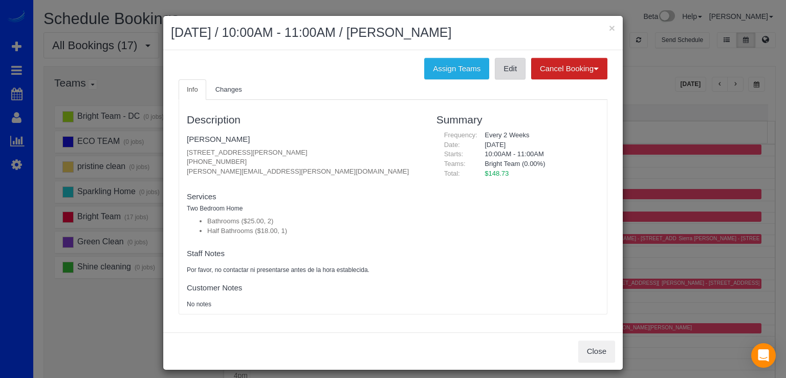
click at [502, 74] on link "Edit" at bounding box center [510, 68] width 31 height 21
click at [609, 29] on button "×" at bounding box center [612, 28] width 6 height 11
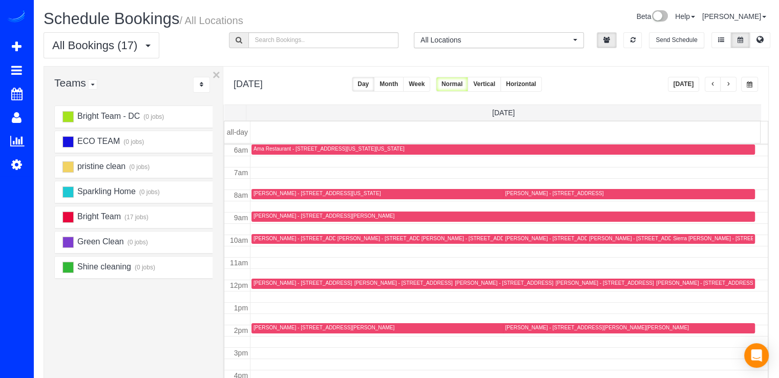
click at [375, 281] on div "[PERSON_NAME] - [STREET_ADDRESS]" at bounding box center [403, 282] width 98 height 7
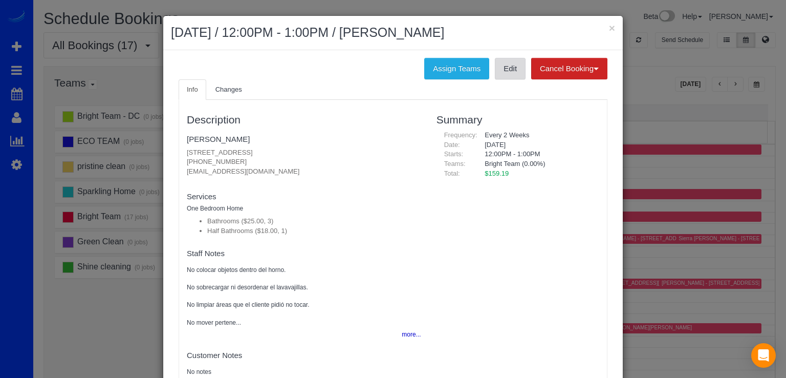
click at [499, 76] on link "Edit" at bounding box center [510, 68] width 31 height 21
click at [610, 25] on button "×" at bounding box center [612, 28] width 6 height 11
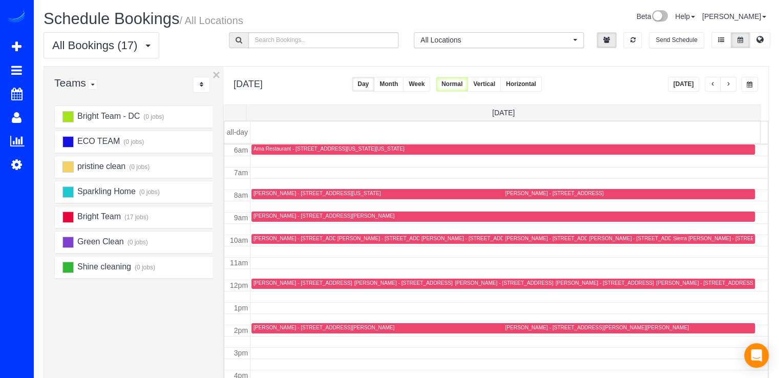
click at [520, 192] on div "[PERSON_NAME] - [STREET_ADDRESS]" at bounding box center [554, 193] width 98 height 7
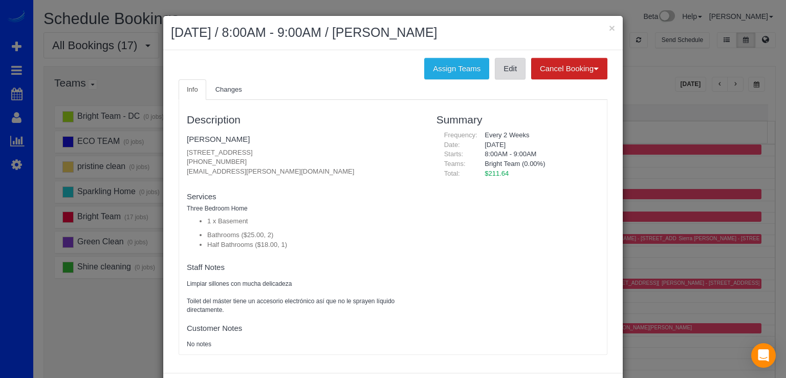
click at [504, 68] on link "Edit" at bounding box center [510, 68] width 31 height 21
click at [609, 27] on button "×" at bounding box center [612, 28] width 6 height 11
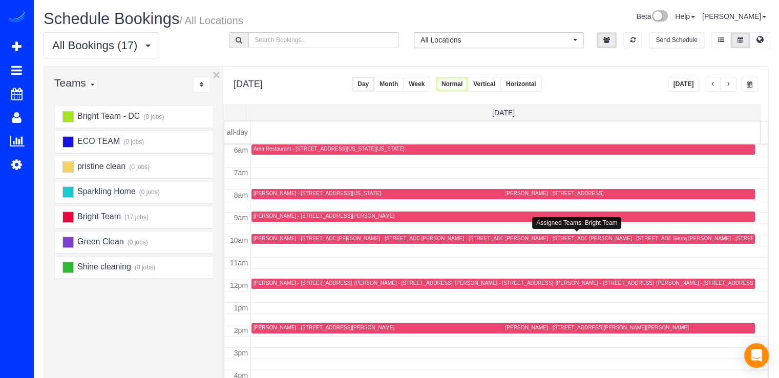
click at [510, 238] on div "[PERSON_NAME] - [STREET_ADDRESS][US_STATE]" at bounding box center [568, 238] width 127 height 7
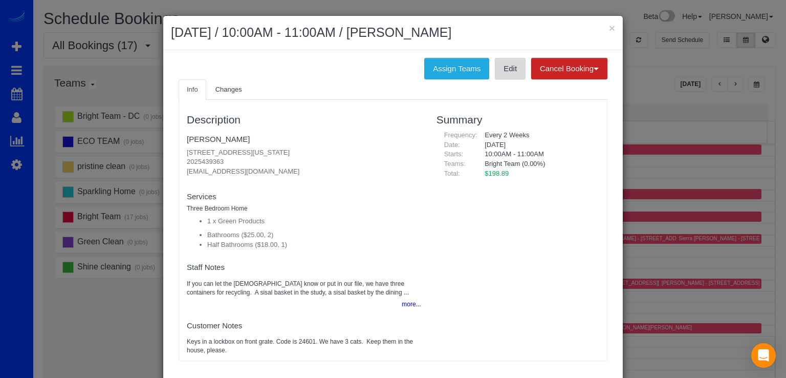
click at [498, 75] on link "Edit" at bounding box center [510, 68] width 31 height 21
click at [609, 26] on button "×" at bounding box center [612, 28] width 6 height 11
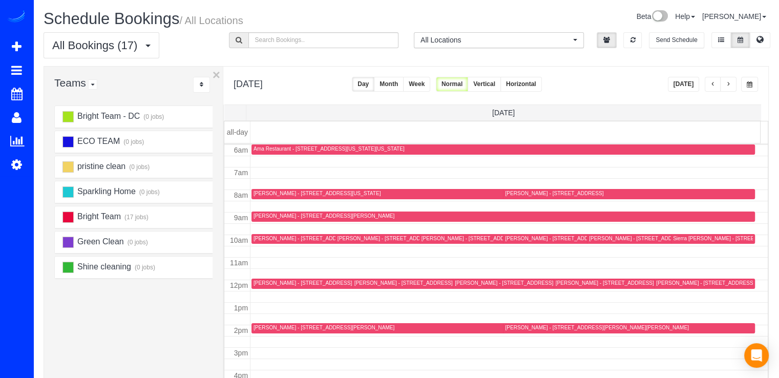
click at [667, 281] on div "[PERSON_NAME] - [STREET_ADDRESS]" at bounding box center [705, 282] width 98 height 7
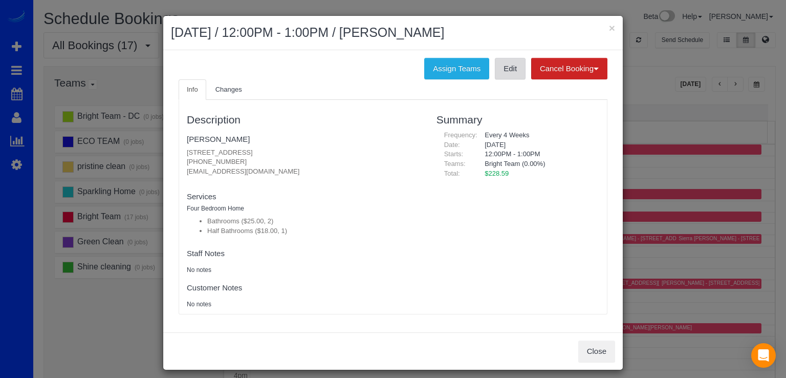
click at [498, 73] on link "Edit" at bounding box center [510, 68] width 31 height 21
click at [609, 27] on button "×" at bounding box center [612, 28] width 6 height 11
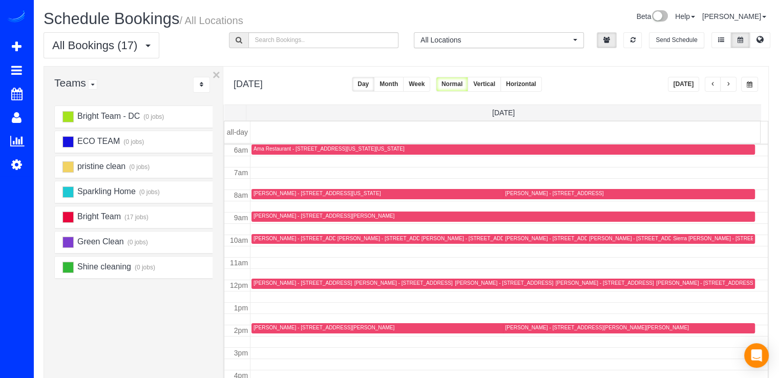
click at [677, 238] on div "Sierra [PERSON_NAME] - [STREET_ADDRESS]" at bounding box center [730, 238] width 114 height 7
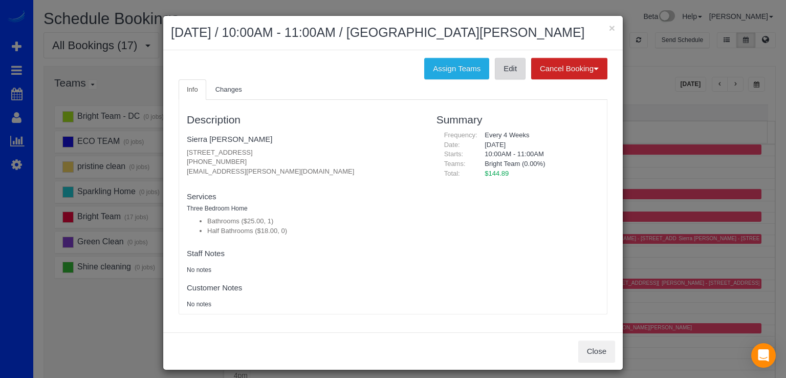
click at [503, 72] on link "Edit" at bounding box center [510, 68] width 31 height 21
click at [609, 25] on button "×" at bounding box center [612, 28] width 6 height 11
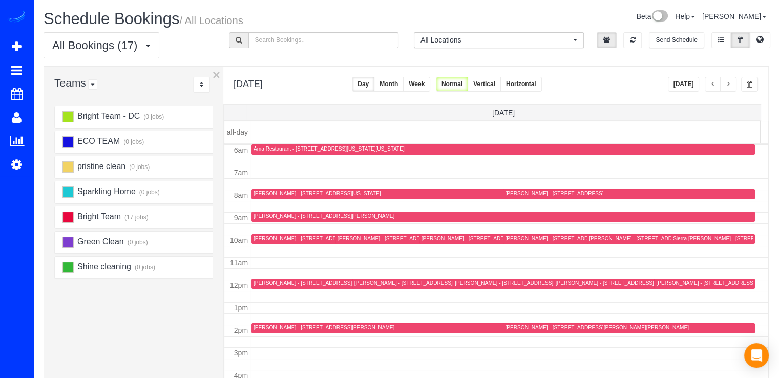
click at [266, 283] on div "[PERSON_NAME] - [STREET_ADDRESS][PERSON_NAME][PERSON_NAME]" at bounding box center [344, 282] width 183 height 7
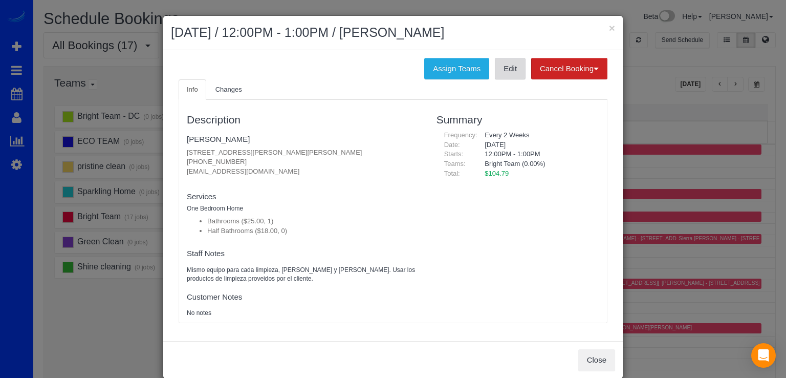
click at [506, 76] on link "Edit" at bounding box center [510, 68] width 31 height 21
click at [611, 26] on div "× [DATE] / 12:00PM - 1:00PM / [PERSON_NAME]" at bounding box center [393, 33] width 460 height 34
click at [610, 26] on button "×" at bounding box center [612, 28] width 6 height 11
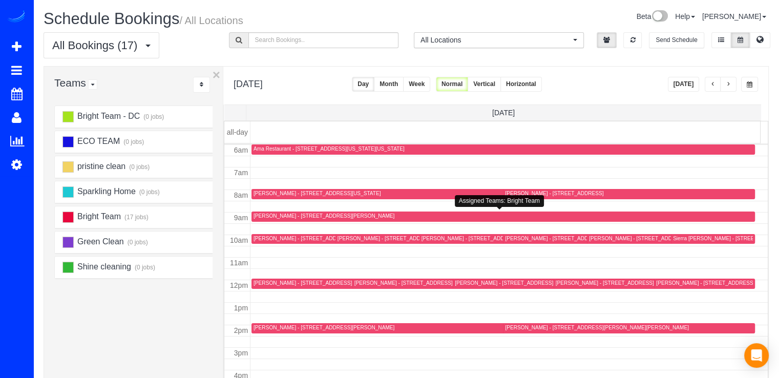
click at [264, 212] on div "[PERSON_NAME] - [STREET_ADDRESS][PERSON_NAME]" at bounding box center [323, 215] width 141 height 7
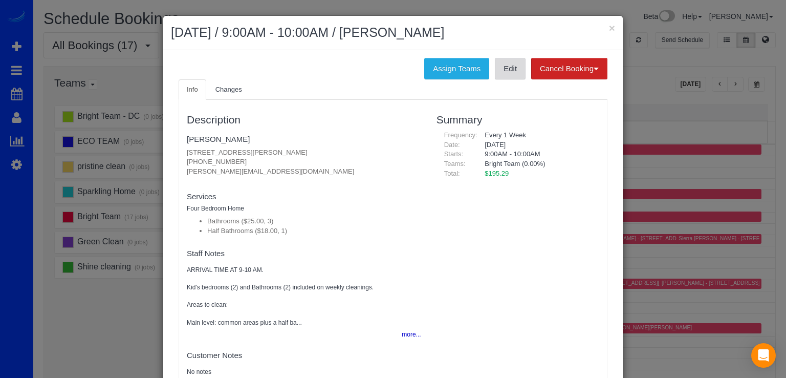
click at [505, 73] on link "Edit" at bounding box center [510, 68] width 31 height 21
click at [609, 25] on button "×" at bounding box center [612, 28] width 6 height 11
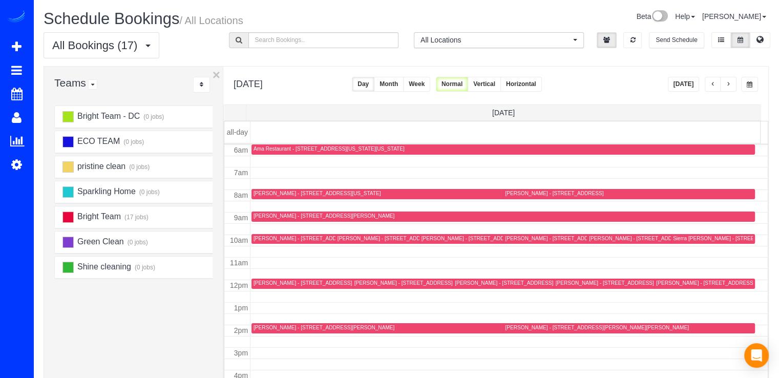
click at [589, 239] on div "[PERSON_NAME] - [STREET_ADDRESS]" at bounding box center [638, 238] width 98 height 7
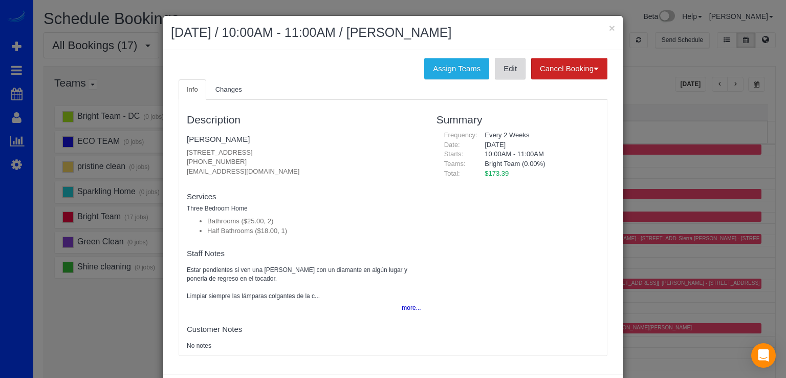
click at [509, 72] on link "Edit" at bounding box center [510, 68] width 31 height 21
click at [609, 27] on button "×" at bounding box center [612, 28] width 6 height 11
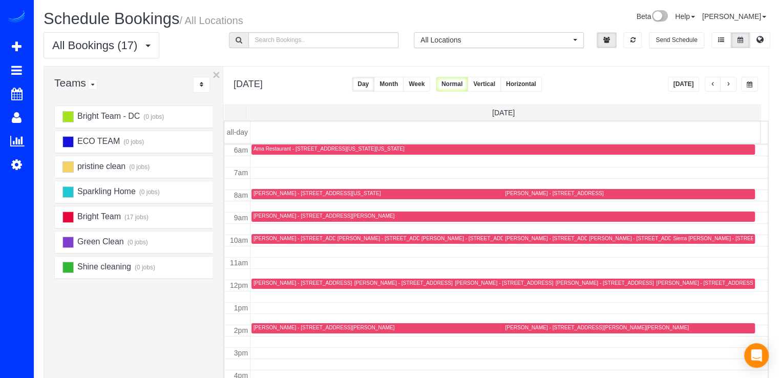
click at [263, 326] on div "[PERSON_NAME] - [STREET_ADDRESS][PERSON_NAME]" at bounding box center [323, 327] width 141 height 7
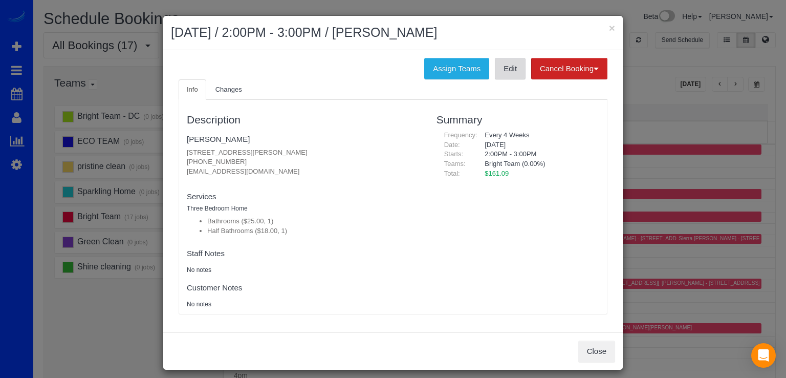
click at [510, 66] on link "Edit" at bounding box center [510, 68] width 31 height 21
click at [609, 28] on button "×" at bounding box center [612, 28] width 6 height 11
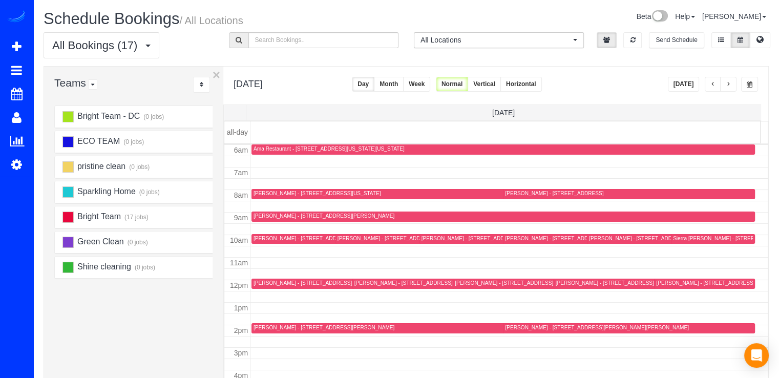
click at [725, 82] on button "button" at bounding box center [728, 84] width 16 height 15
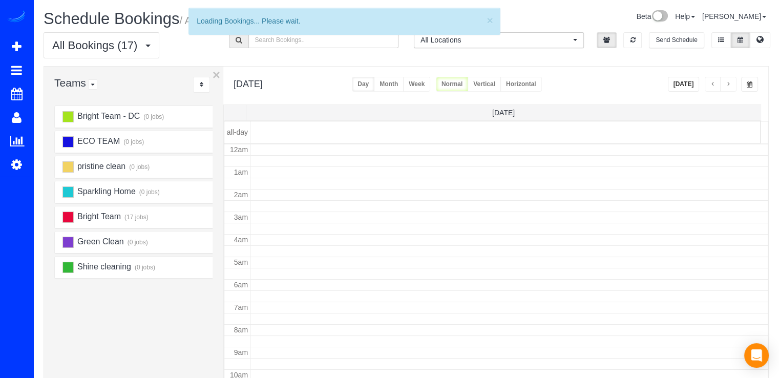
scroll to position [135, 0]
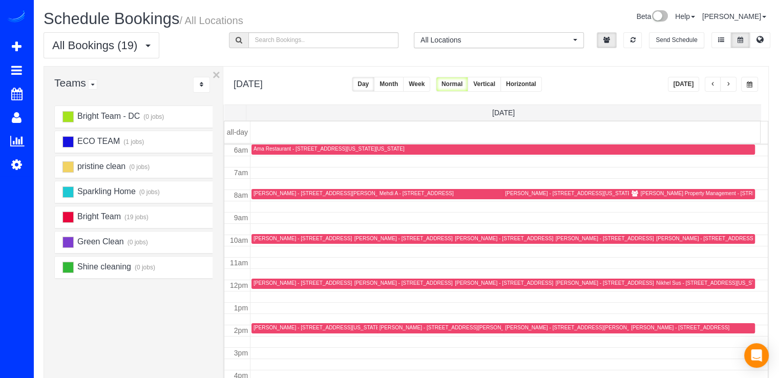
click at [265, 196] on div "[PERSON_NAME] - [STREET_ADDRESS][PERSON_NAME]" at bounding box center [323, 193] width 141 height 7
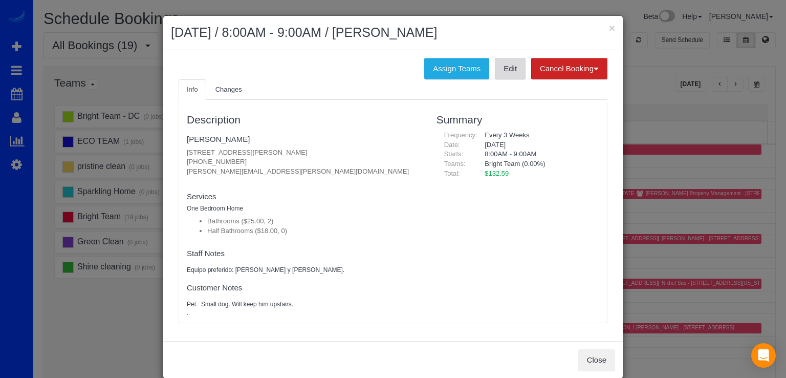
click at [503, 76] on link "Edit" at bounding box center [510, 68] width 31 height 21
click at [611, 24] on button "×" at bounding box center [612, 28] width 6 height 11
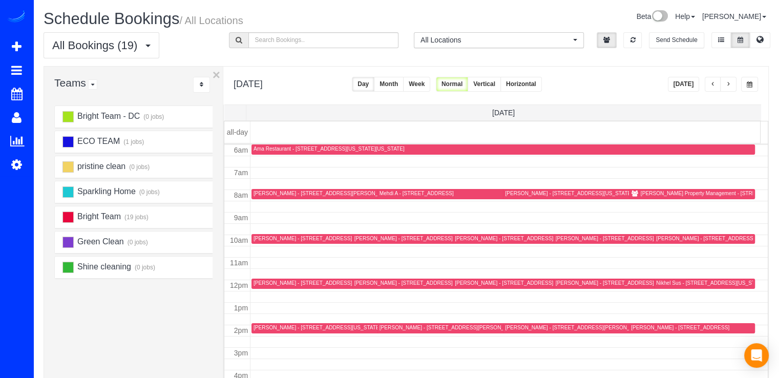
click at [264, 235] on div "[PERSON_NAME] - [STREET_ADDRESS]" at bounding box center [302, 238] width 98 height 7
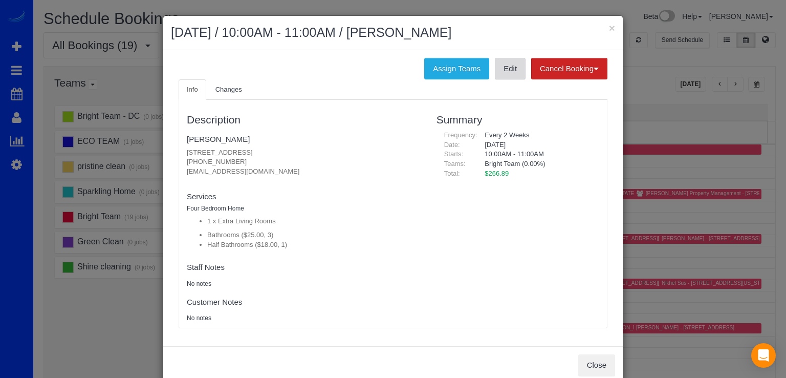
click at [506, 73] on link "Edit" at bounding box center [510, 68] width 31 height 21
click at [609, 25] on button "×" at bounding box center [612, 28] width 6 height 11
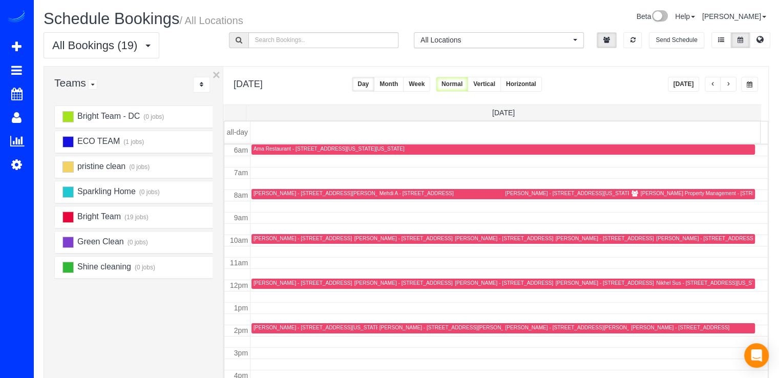
click at [656, 285] on div "Nikhel Sus - [STREET_ADDRESS][US_STATE]" at bounding box center [711, 282] width 110 height 7
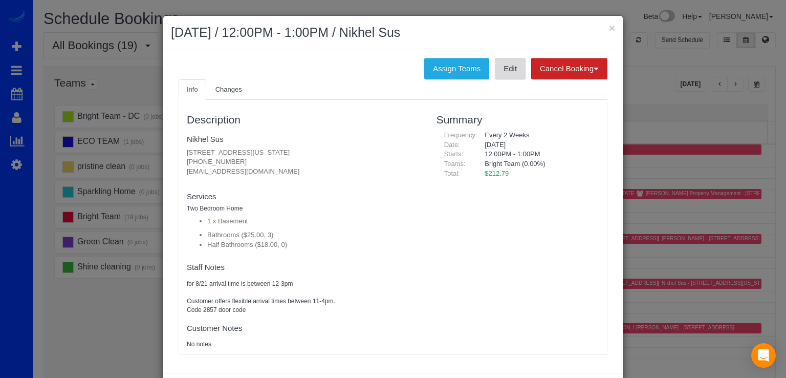
click at [498, 77] on link "Edit" at bounding box center [510, 68] width 31 height 21
click at [609, 26] on button "×" at bounding box center [612, 28] width 6 height 11
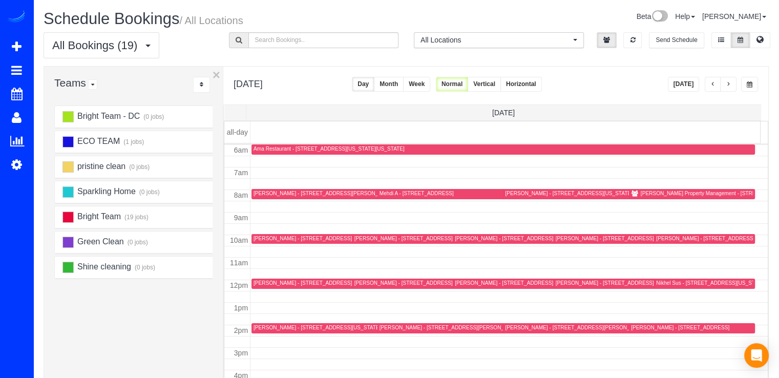
click at [642, 193] on div "[PERSON_NAME] Property Management - [STREET_ADDRESS][PERSON_NAME]" at bounding box center [736, 193] width 193 height 7
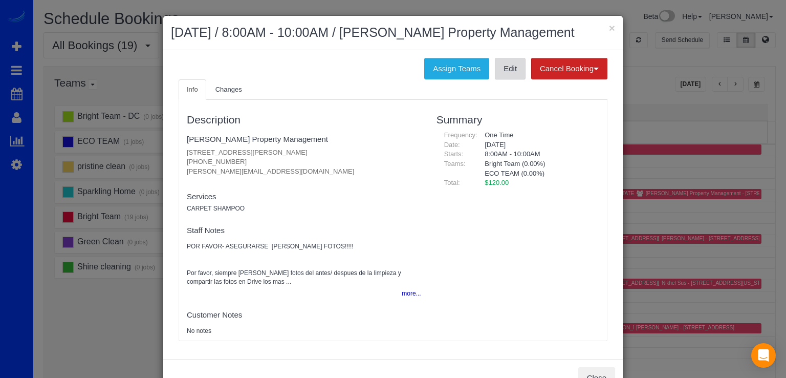
click at [511, 66] on link "Edit" at bounding box center [510, 68] width 31 height 21
click at [609, 26] on button "×" at bounding box center [612, 28] width 6 height 11
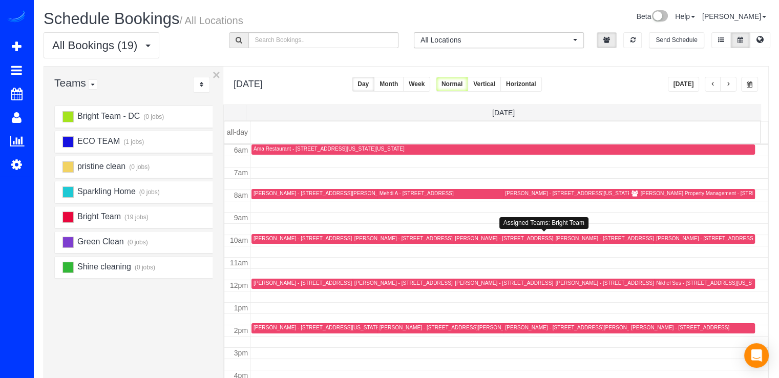
click at [467, 235] on div "[PERSON_NAME] - [STREET_ADDRESS][US_STATE]" at bounding box center [518, 238] width 127 height 7
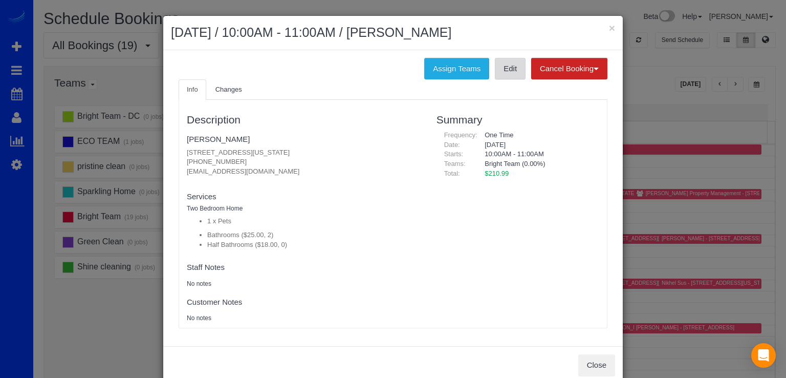
click at [507, 73] on link "Edit" at bounding box center [510, 68] width 31 height 21
click at [609, 26] on button "×" at bounding box center [612, 28] width 6 height 11
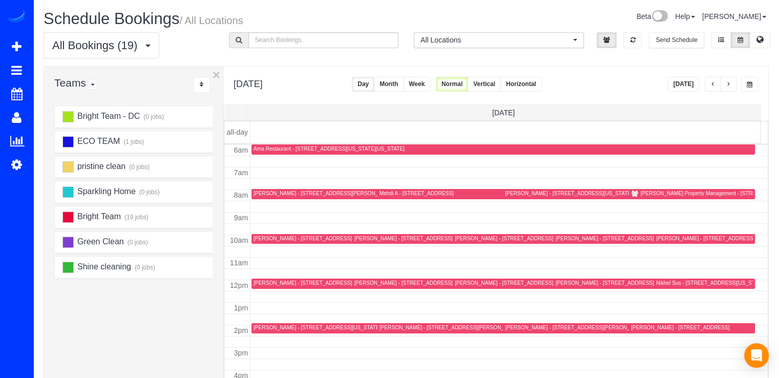
click at [266, 281] on div "[PERSON_NAME] - [STREET_ADDRESS][PERSON_NAME][US_STATE]" at bounding box center [338, 282] width 170 height 7
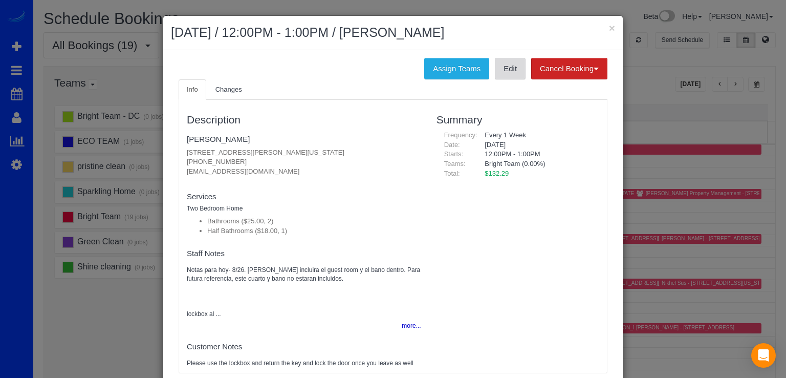
click at [502, 70] on link "Edit" at bounding box center [510, 68] width 31 height 21
click at [611, 27] on button "×" at bounding box center [612, 28] width 6 height 11
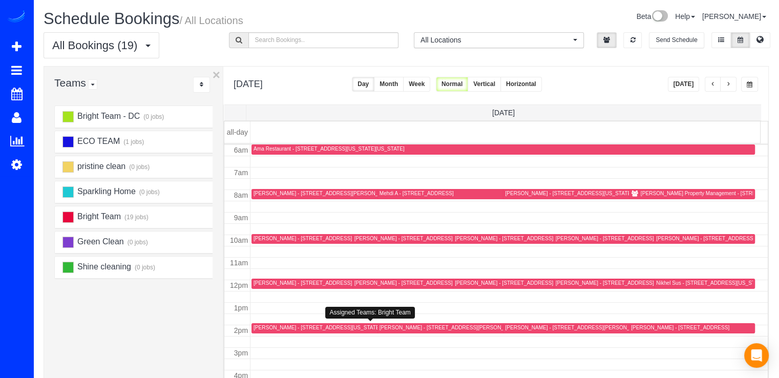
click at [262, 328] on div "[PERSON_NAME] - [STREET_ADDRESS][US_STATE]" at bounding box center [316, 327] width 127 height 7
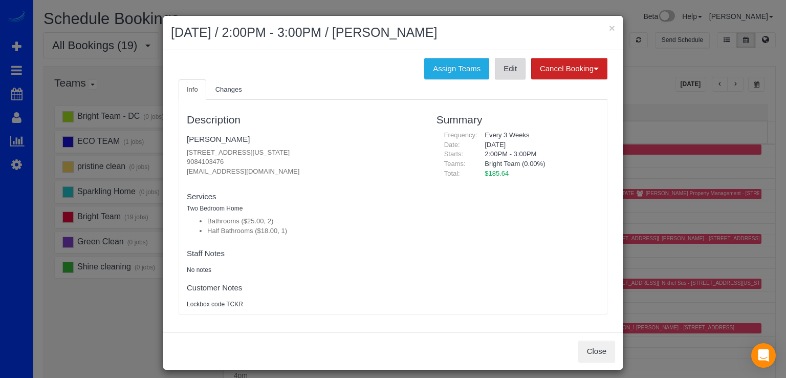
click at [507, 72] on link "Edit" at bounding box center [510, 68] width 31 height 21
click at [609, 23] on button "×" at bounding box center [612, 28] width 6 height 11
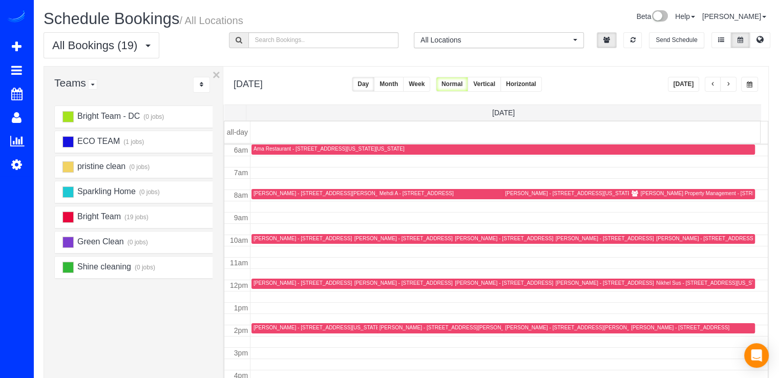
click at [729, 84] on span "button" at bounding box center [727, 84] width 5 height 6
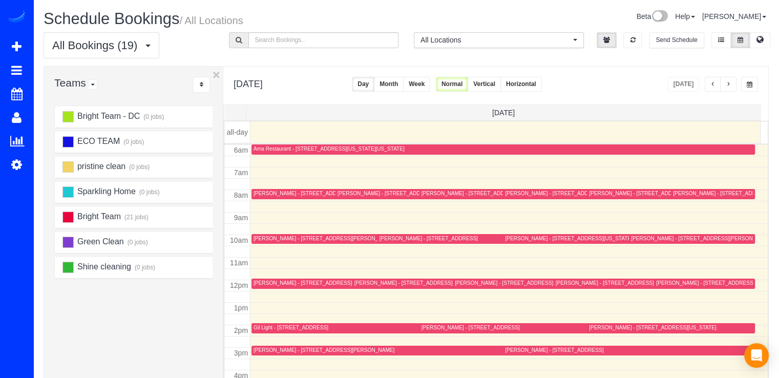
click at [729, 84] on span "button" at bounding box center [727, 84] width 5 height 6
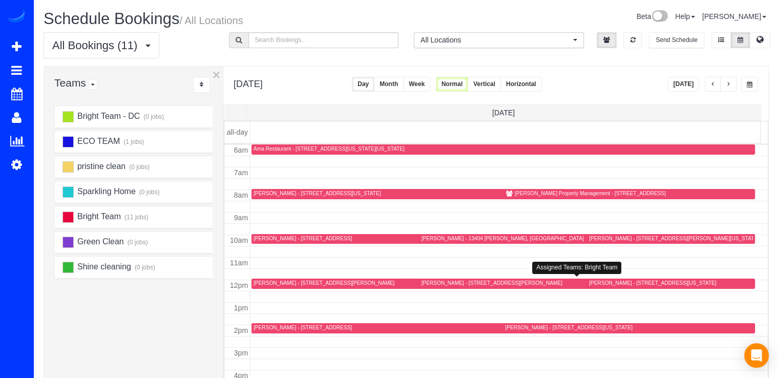
click at [433, 283] on div "[PERSON_NAME] - [STREET_ADDRESS][PERSON_NAME]" at bounding box center [491, 282] width 141 height 7
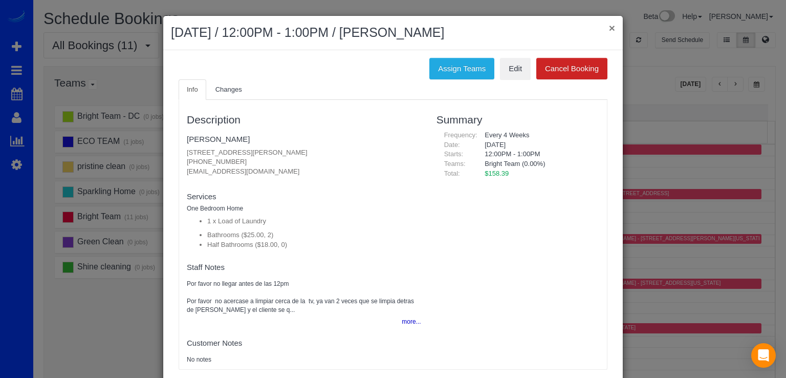
click at [609, 27] on button "×" at bounding box center [612, 28] width 6 height 11
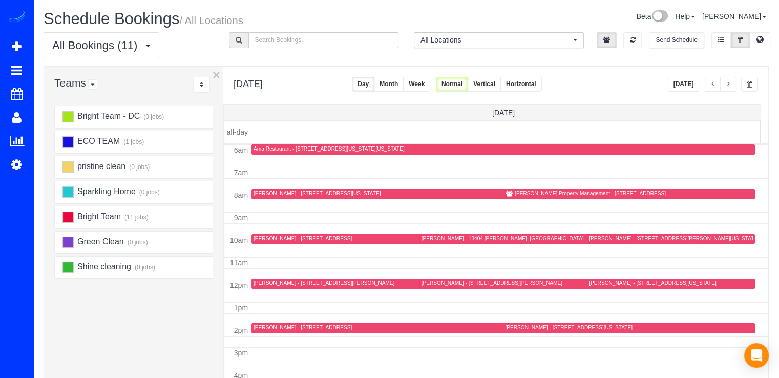
click at [695, 84] on button "[DATE]" at bounding box center [683, 84] width 32 height 15
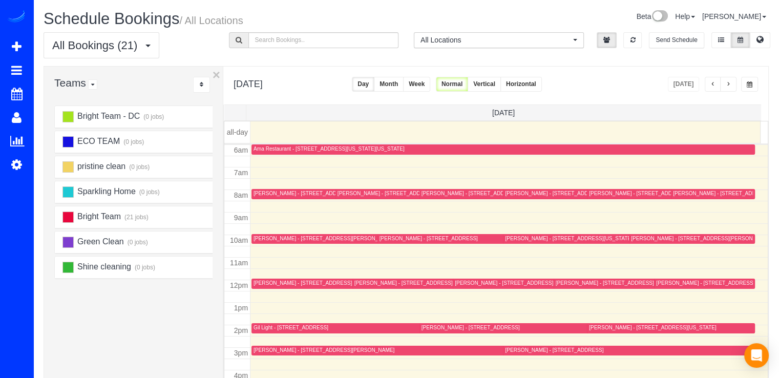
click at [709, 83] on button "button" at bounding box center [712, 84] width 16 height 15
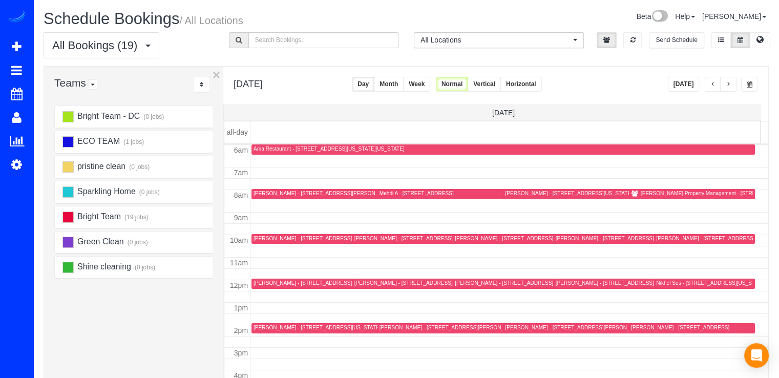
click at [517, 197] on div "[PERSON_NAME] - [STREET_ADDRESS][US_STATE][US_STATE]" at bounding box center [623, 194] width 237 height 8
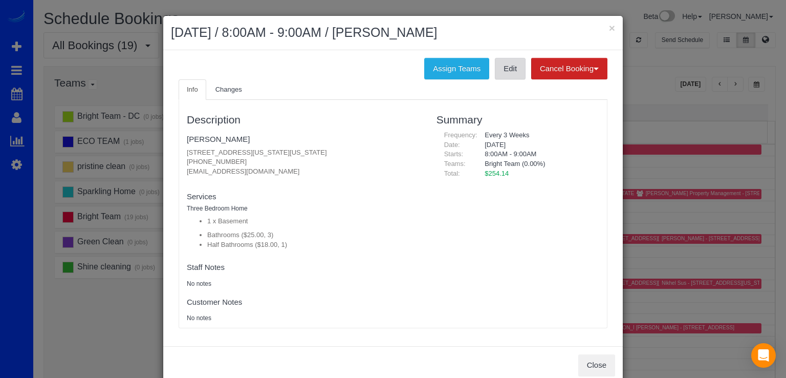
click at [504, 78] on link "Edit" at bounding box center [510, 68] width 31 height 21
click at [610, 28] on button "×" at bounding box center [612, 28] width 6 height 11
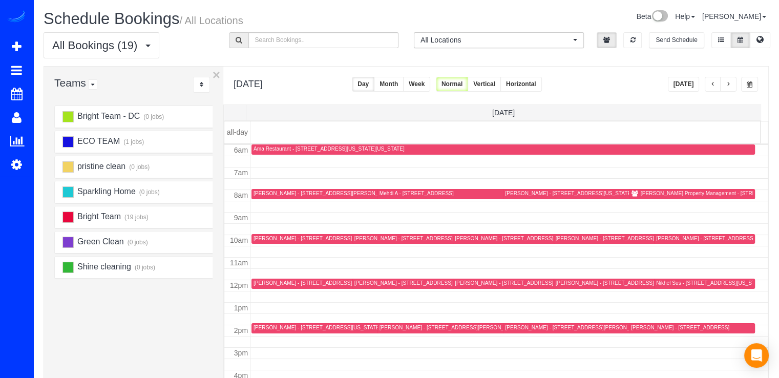
click at [555, 239] on div "[PERSON_NAME] - [STREET_ADDRESS][PERSON_NAME]" at bounding box center [625, 238] width 141 height 7
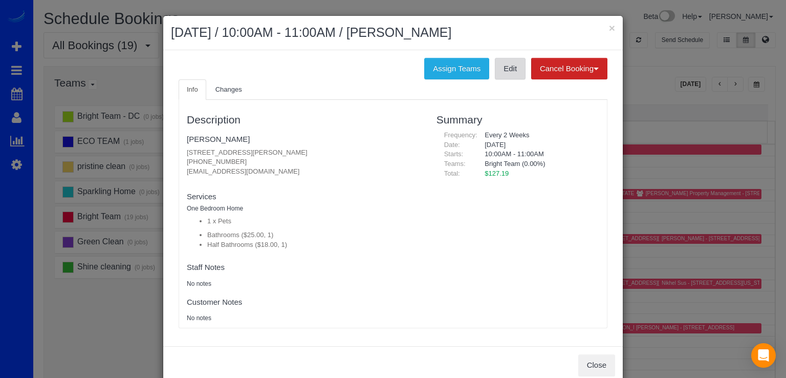
click at [500, 60] on link "Edit" at bounding box center [510, 68] width 31 height 21
click at [609, 26] on button "×" at bounding box center [612, 28] width 6 height 11
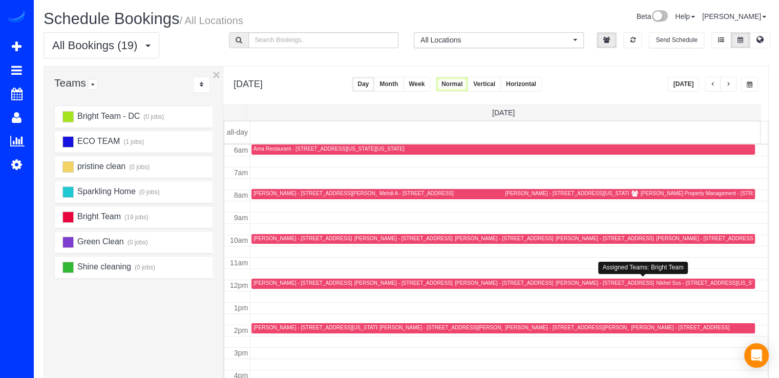
click at [573, 284] on div "[PERSON_NAME] - [STREET_ADDRESS][PERSON_NAME]" at bounding box center [625, 282] width 141 height 7
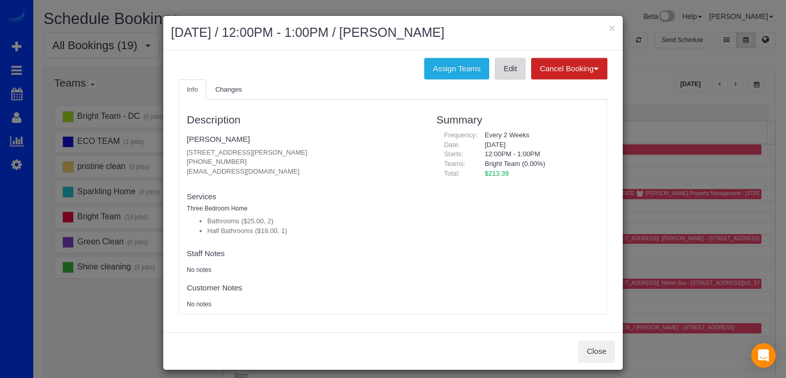
click at [498, 76] on link "Edit" at bounding box center [510, 68] width 31 height 21
click at [609, 25] on button "×" at bounding box center [612, 28] width 6 height 11
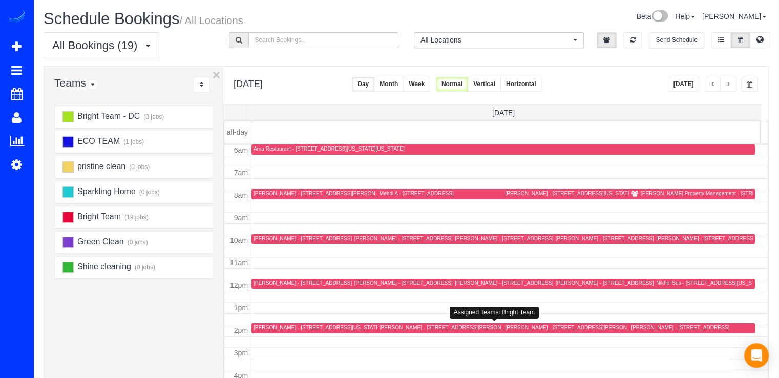
click at [399, 325] on td at bounding box center [508, 330] width 517 height 11
click at [395, 330] on div "[PERSON_NAME] - [STREET_ADDRESS][PERSON_NAME]" at bounding box center [497, 328] width 237 height 8
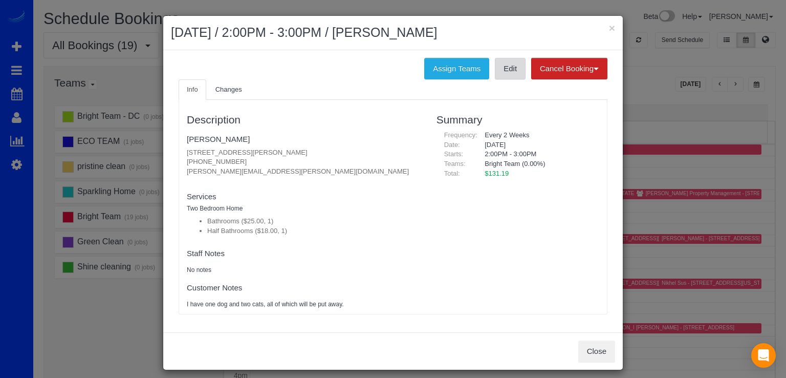
click at [505, 70] on link "Edit" at bounding box center [510, 68] width 31 height 21
click at [609, 28] on button "×" at bounding box center [612, 28] width 6 height 11
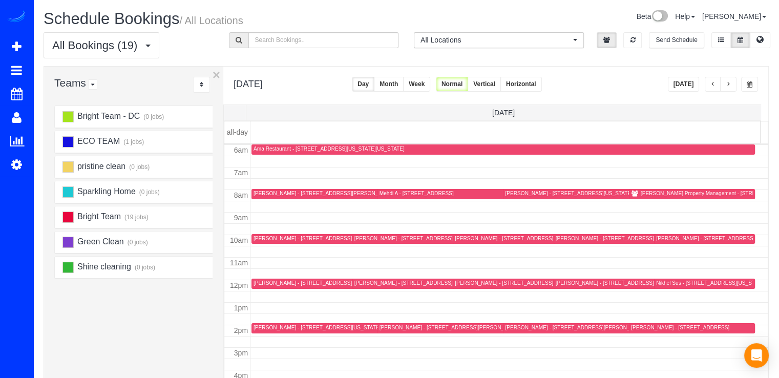
click at [516, 193] on div "[PERSON_NAME] - [STREET_ADDRESS][US_STATE][US_STATE]" at bounding box center [583, 193] width 156 height 7
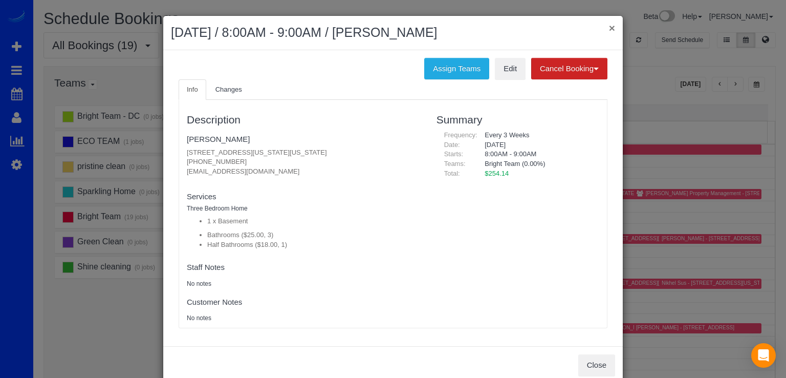
click at [609, 24] on button "×" at bounding box center [612, 28] width 6 height 11
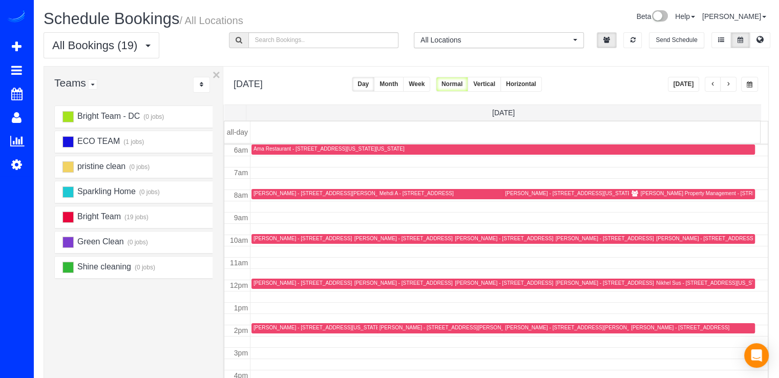
click at [383, 196] on div "Mehdi A - [STREET_ADDRESS]" at bounding box center [416, 193] width 74 height 7
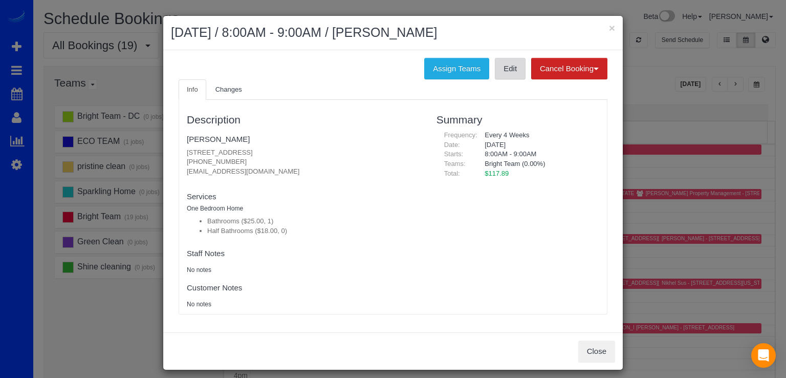
click at [502, 78] on link "Edit" at bounding box center [510, 68] width 31 height 21
click at [609, 26] on button "×" at bounding box center [612, 28] width 6 height 11
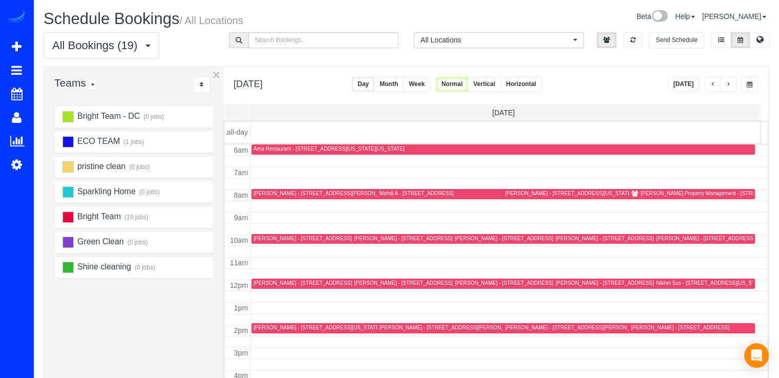
click at [364, 240] on div "[PERSON_NAME] - [STREET_ADDRESS][PERSON_NAME]" at bounding box center [424, 238] width 141 height 7
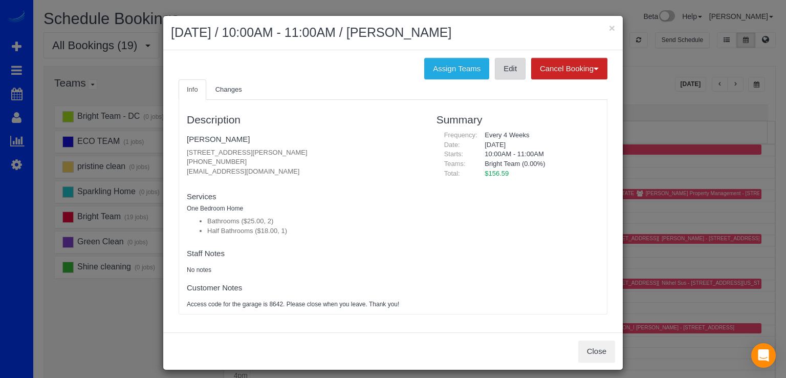
click at [495, 68] on link "Edit" at bounding box center [510, 68] width 31 height 21
click at [609, 28] on button "×" at bounding box center [612, 28] width 6 height 11
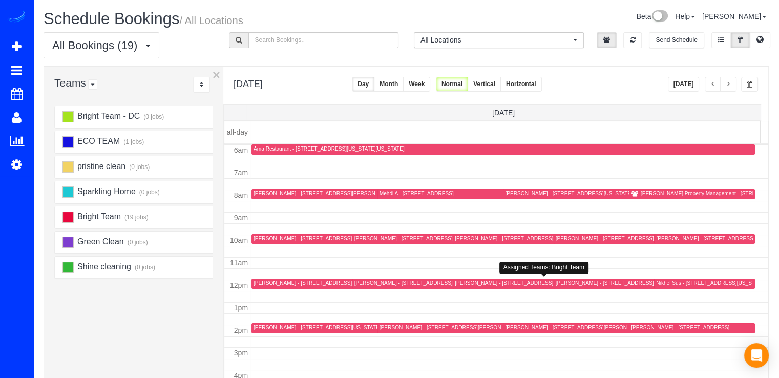
click at [455, 283] on div "[PERSON_NAME] - [STREET_ADDRESS]" at bounding box center [504, 282] width 98 height 7
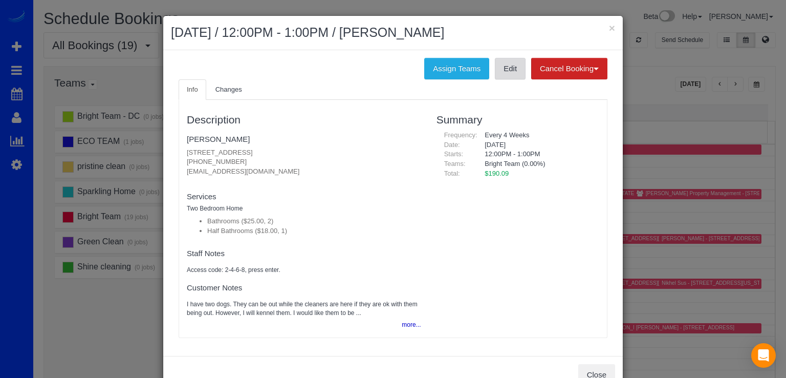
click at [511, 71] on link "Edit" at bounding box center [510, 68] width 31 height 21
click at [611, 29] on button "×" at bounding box center [612, 28] width 6 height 11
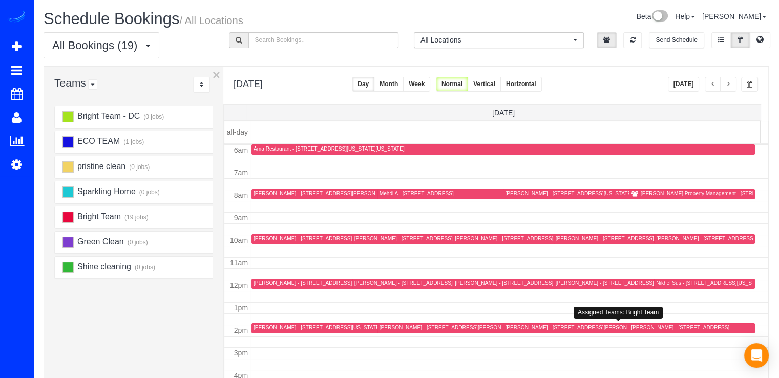
click at [514, 329] on div "[PERSON_NAME] - [STREET_ADDRESS][PERSON_NAME][US_STATE]" at bounding box center [590, 327] width 170 height 7
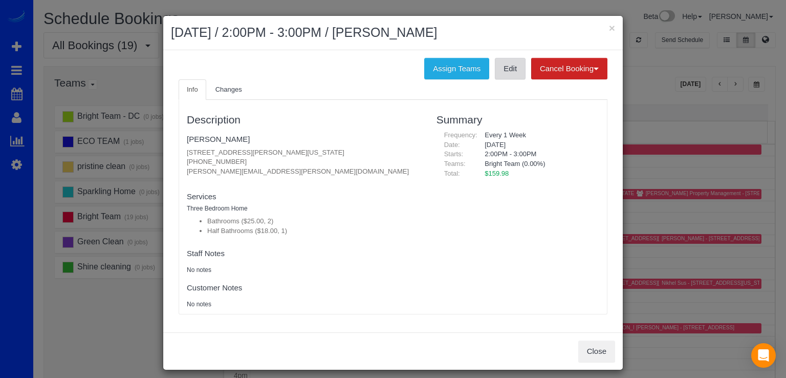
click at [507, 74] on link "Edit" at bounding box center [510, 68] width 31 height 21
click at [609, 30] on button "×" at bounding box center [612, 28] width 6 height 11
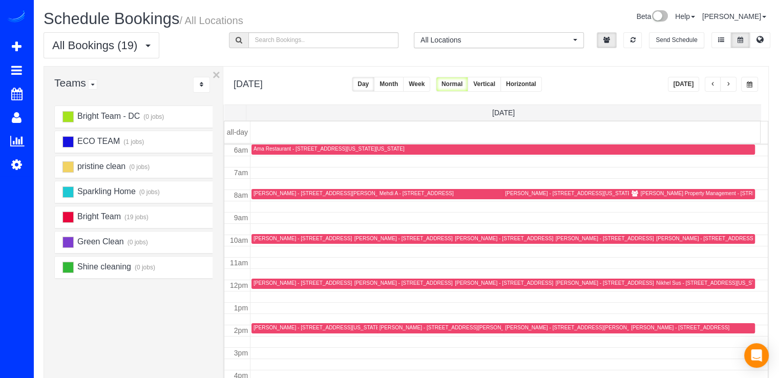
click at [658, 238] on div "[PERSON_NAME] - [STREET_ADDRESS]" at bounding box center [705, 238] width 98 height 7
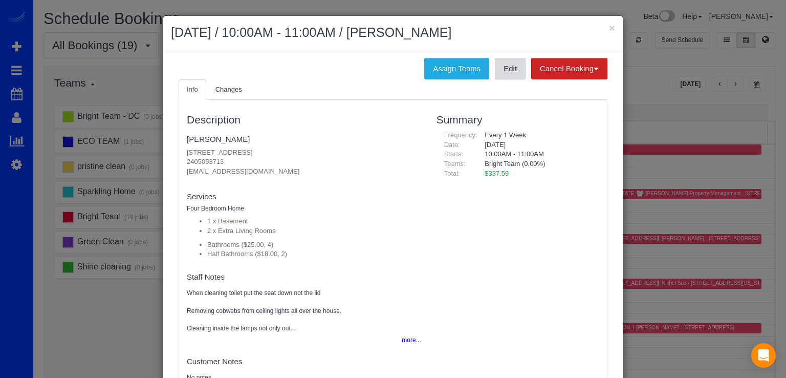
click at [507, 74] on link "Edit" at bounding box center [510, 68] width 31 height 21
click at [609, 28] on button "×" at bounding box center [612, 28] width 6 height 11
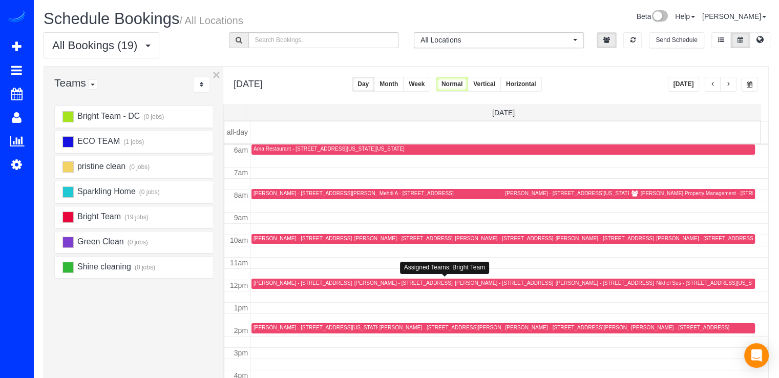
click at [362, 282] on div "[PERSON_NAME] - [STREET_ADDRESS]" at bounding box center [403, 282] width 98 height 7
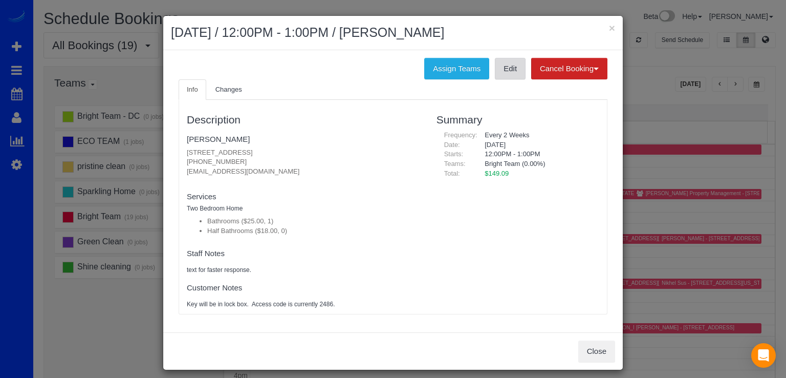
click at [504, 71] on link "Edit" at bounding box center [510, 68] width 31 height 21
click at [609, 25] on button "×" at bounding box center [612, 28] width 6 height 11
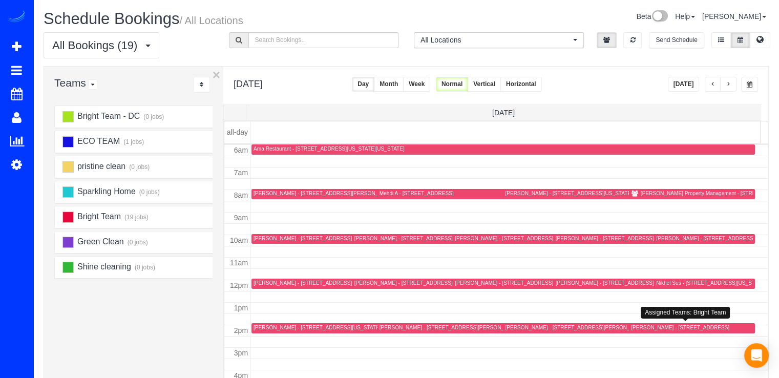
click at [632, 324] on div "[PERSON_NAME] - [STREET_ADDRESS]" at bounding box center [680, 327] width 98 height 7
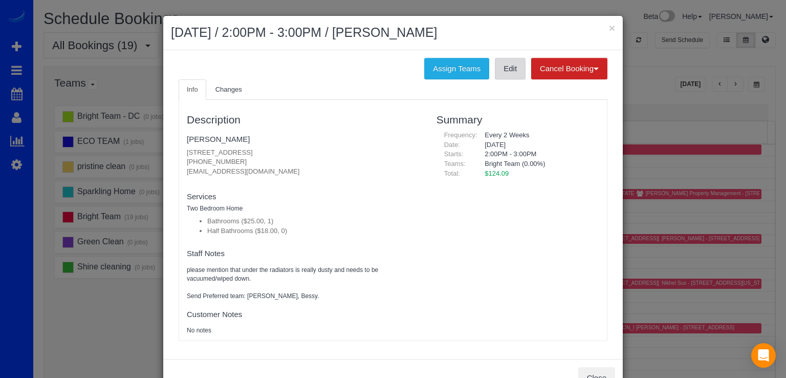
click at [502, 67] on link "Edit" at bounding box center [510, 68] width 31 height 21
click at [610, 31] on button "×" at bounding box center [612, 28] width 6 height 11
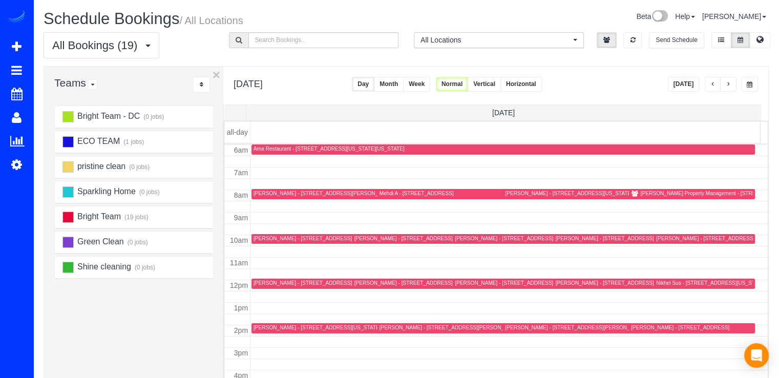
click at [686, 84] on button "[DATE]" at bounding box center [683, 84] width 32 height 15
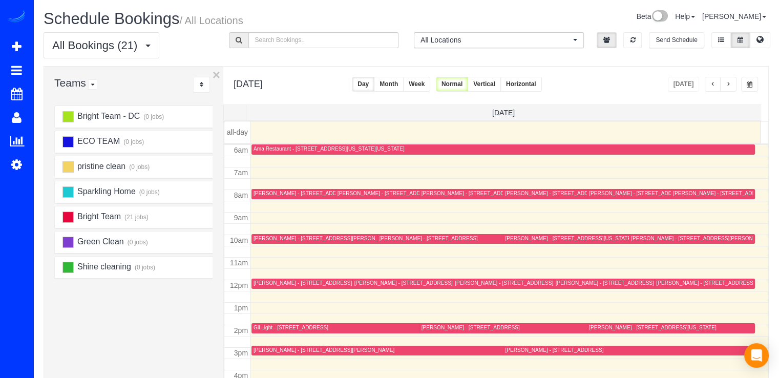
click at [262, 280] on div "[PERSON_NAME] - [STREET_ADDRESS][PERSON_NAME]" at bounding box center [323, 282] width 141 height 7
